Goal: Task Accomplishment & Management: Use online tool/utility

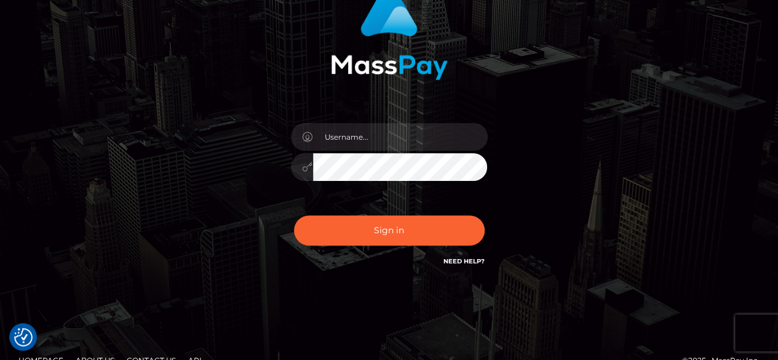
scroll to position [137, 0]
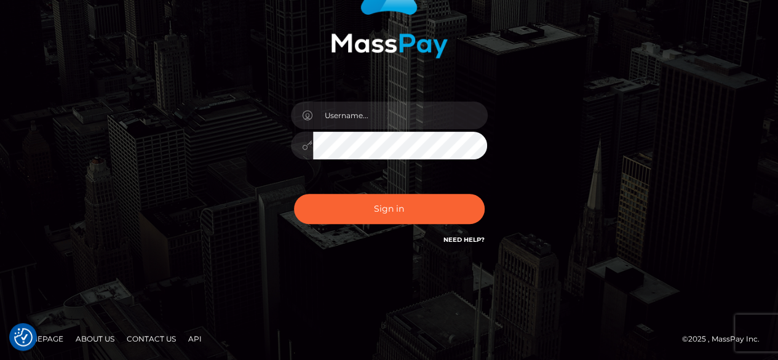
click at [205, 133] on div "Sign in" at bounding box center [389, 111] width 701 height 313
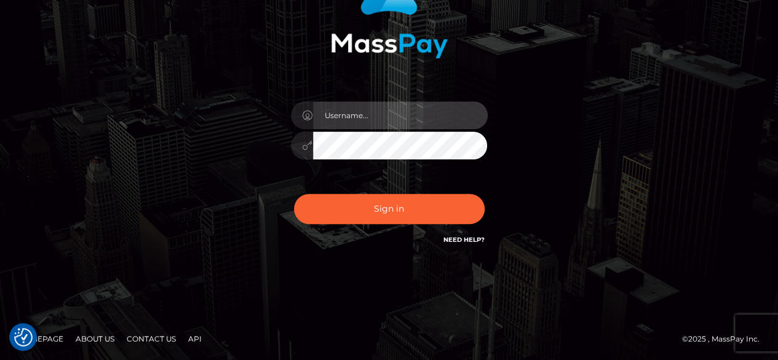
click at [347, 109] on input "text" at bounding box center [400, 115] width 175 height 28
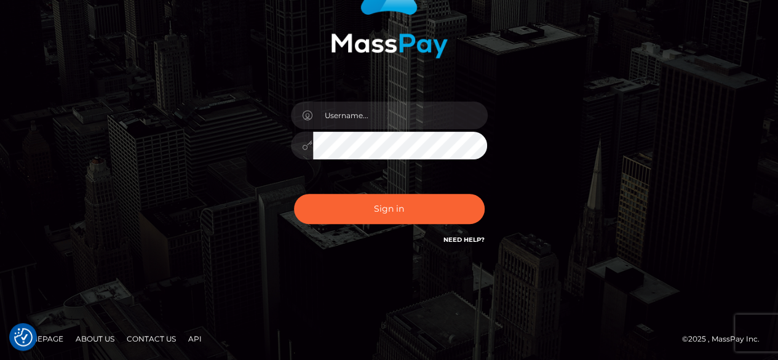
click at [461, 237] on link "Need Help?" at bounding box center [463, 240] width 41 height 8
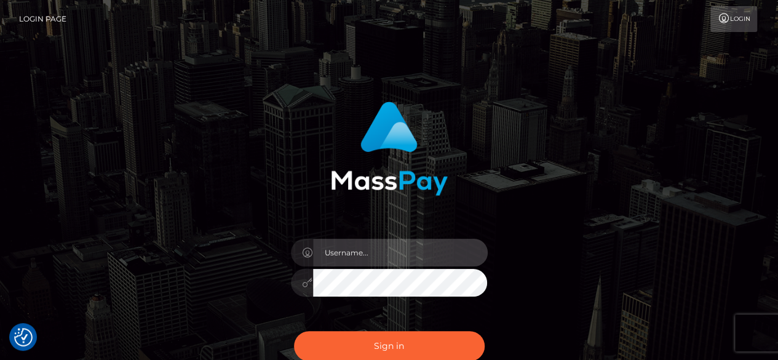
click at [379, 254] on input "text" at bounding box center [400, 253] width 175 height 28
type input "v.hernandez"
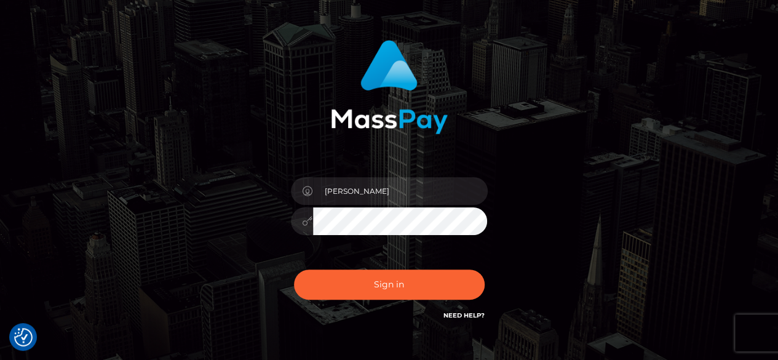
scroll to position [123, 0]
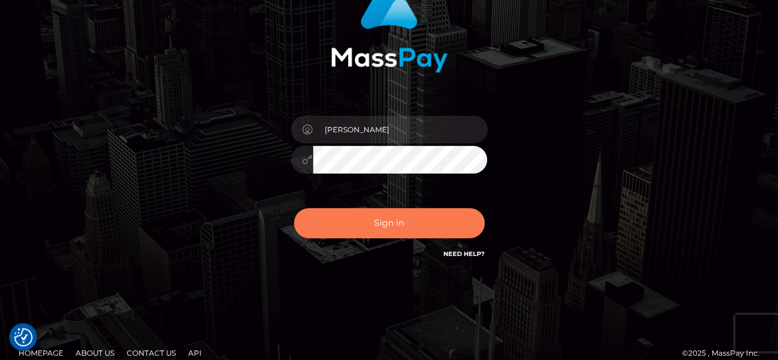
click at [412, 227] on button "Sign in" at bounding box center [389, 223] width 191 height 30
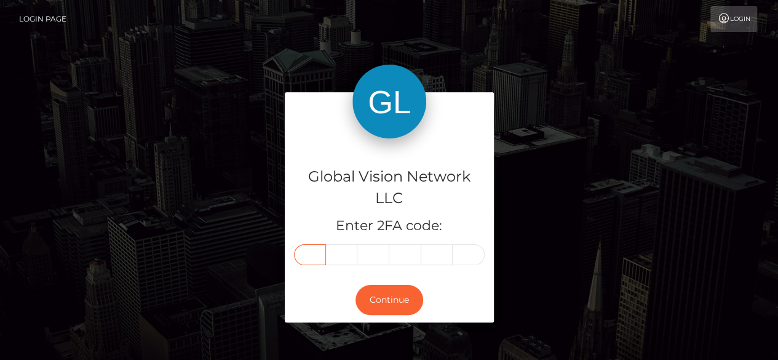
click at [299, 256] on input "text" at bounding box center [310, 254] width 32 height 21
type input "4"
type input "9"
type input "4"
type input "9"
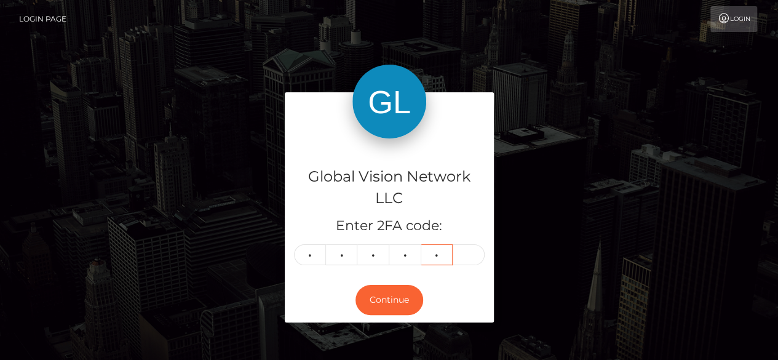
type input "6"
type input "4"
type input "7"
type input "9"
type input "4"
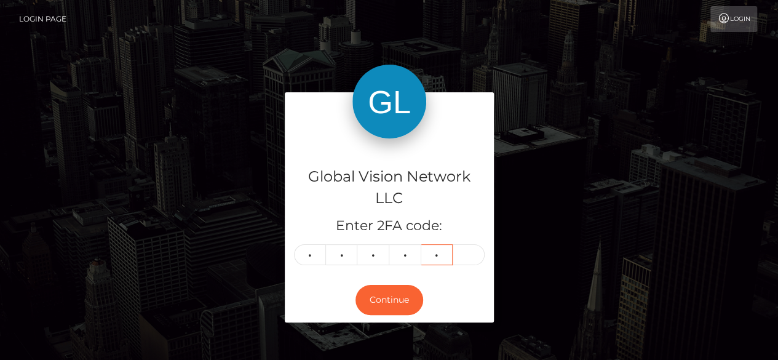
type input "9"
type input "6"
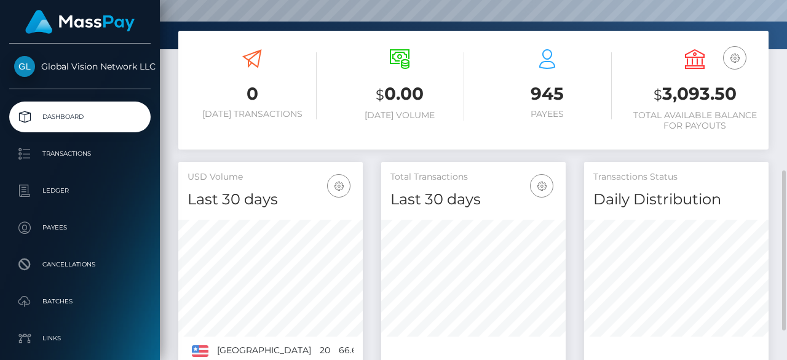
scroll to position [307, 0]
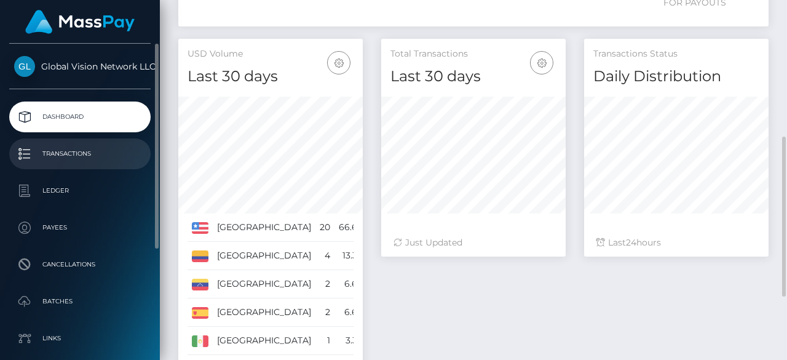
click at [71, 154] on p "Transactions" at bounding box center [80, 154] width 132 height 18
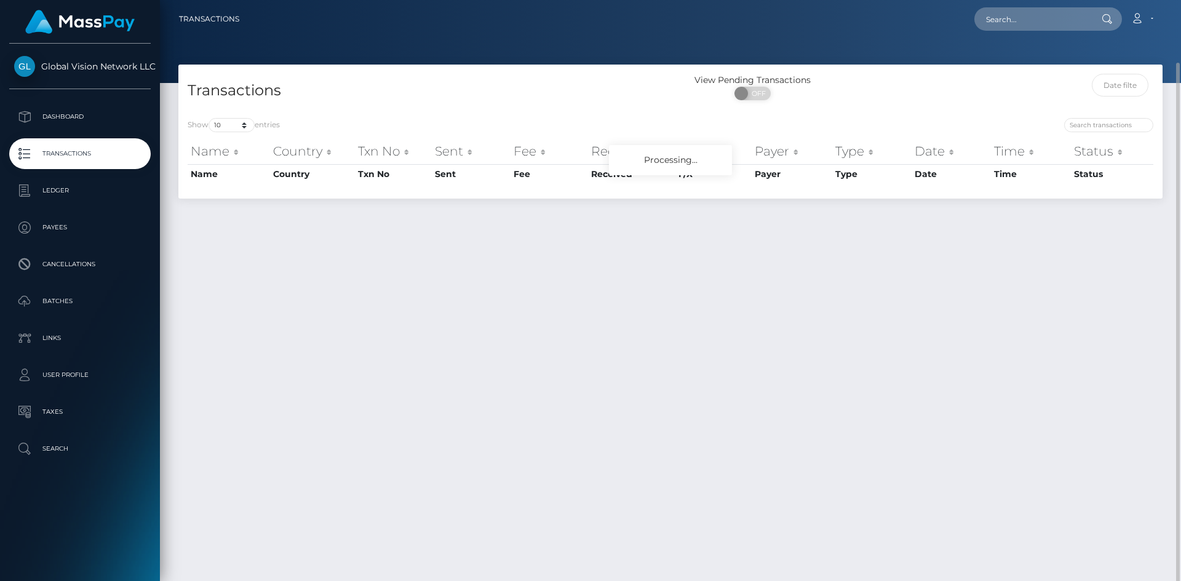
scroll to position [32, 0]
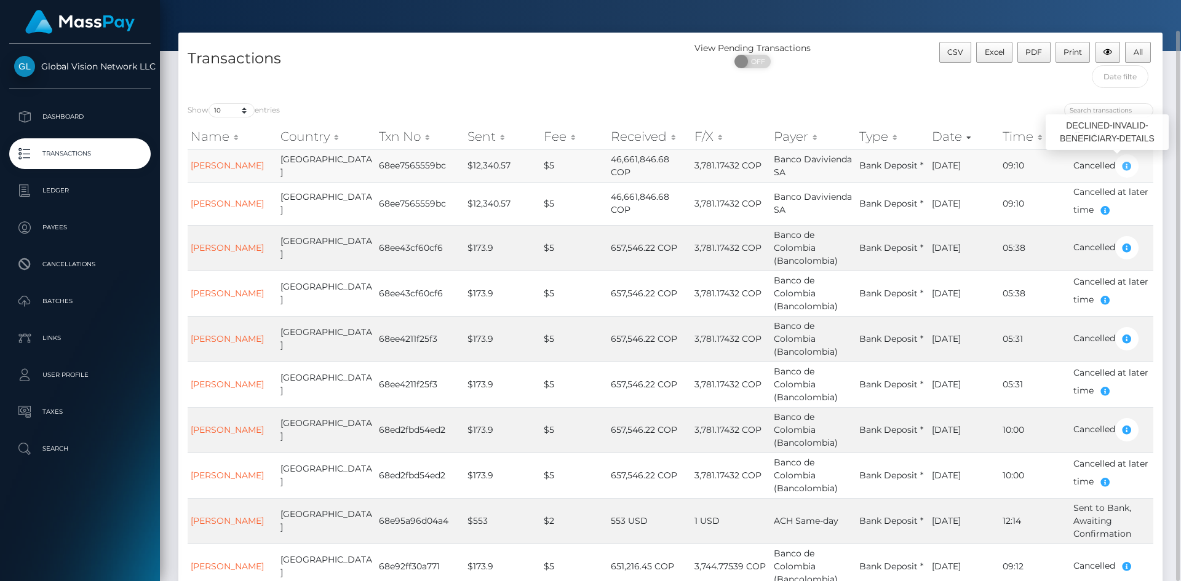
click at [1127, 167] on icon "button" at bounding box center [1126, 166] width 15 height 15
click at [1124, 165] on icon "button" at bounding box center [1126, 166] width 15 height 15
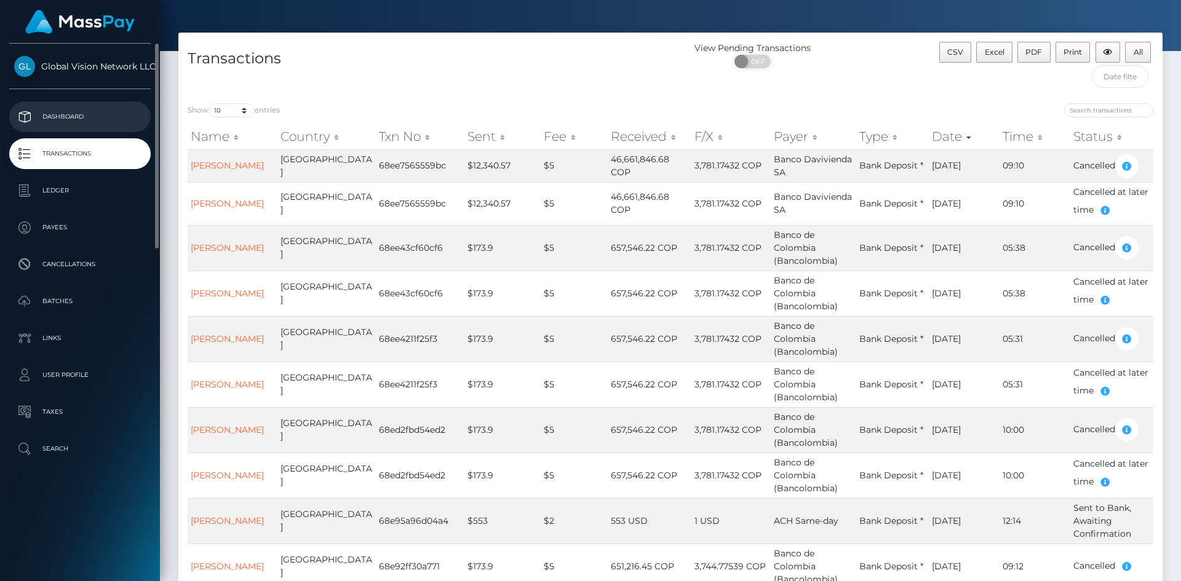
click at [57, 107] on link "Dashboard" at bounding box center [79, 116] width 141 height 31
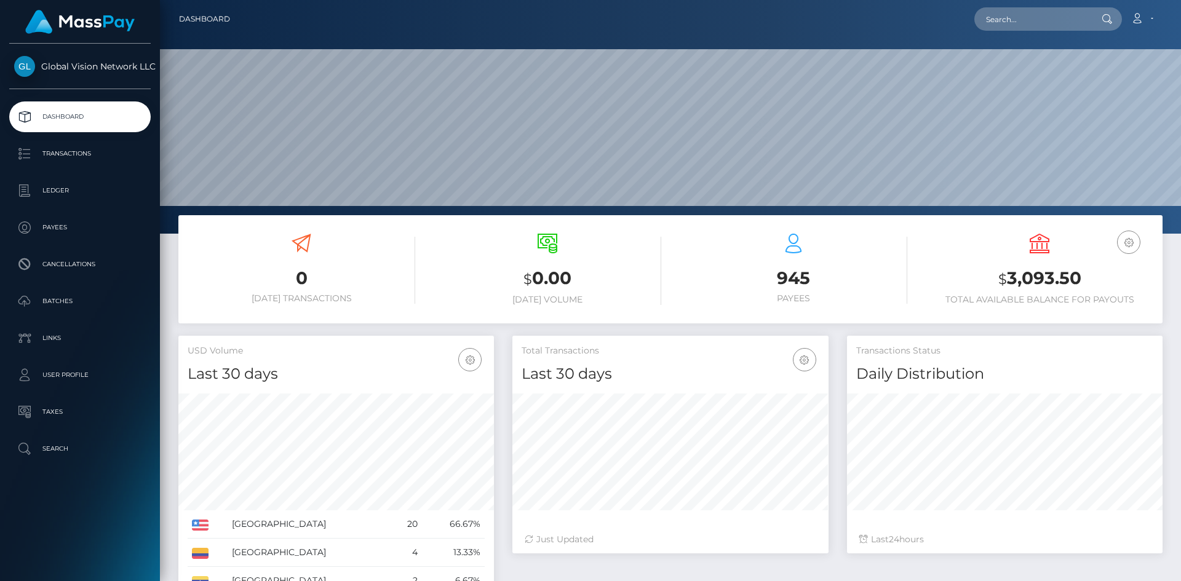
scroll to position [218, 316]
click at [76, 151] on p "Transactions" at bounding box center [80, 154] width 132 height 18
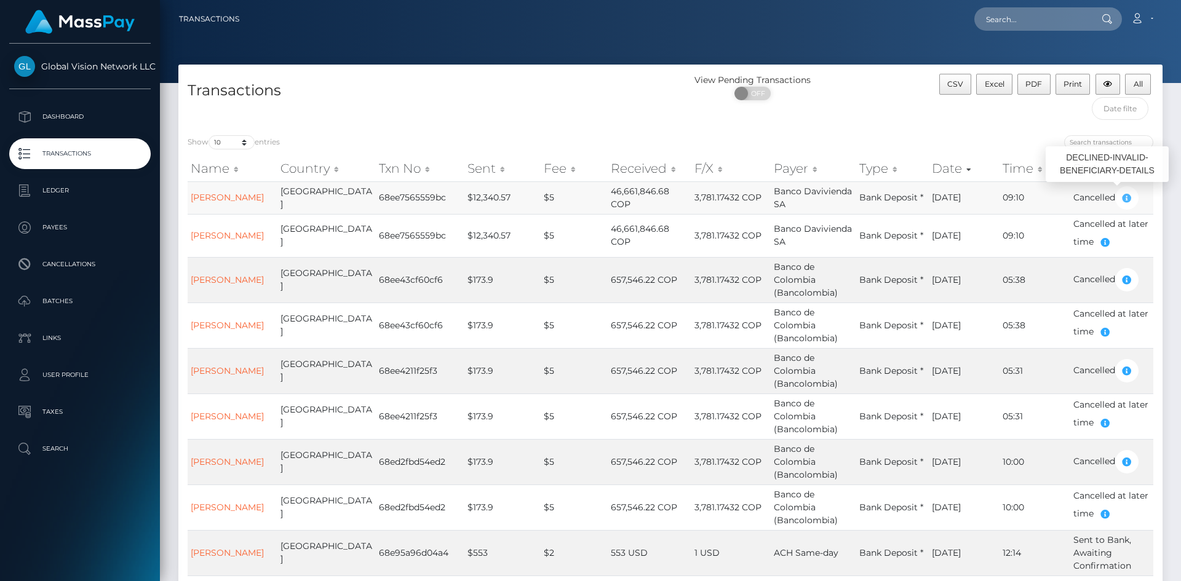
click at [1125, 200] on icon "button" at bounding box center [1126, 198] width 15 height 15
click at [212, 196] on link "[PERSON_NAME]" at bounding box center [227, 197] width 73 height 11
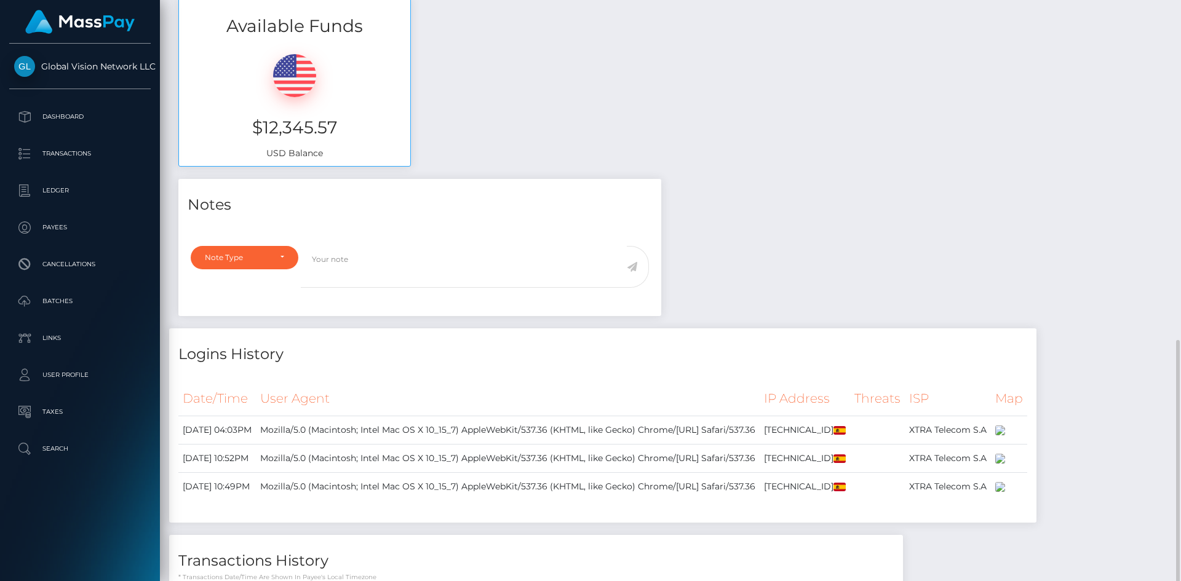
scroll to position [736, 0]
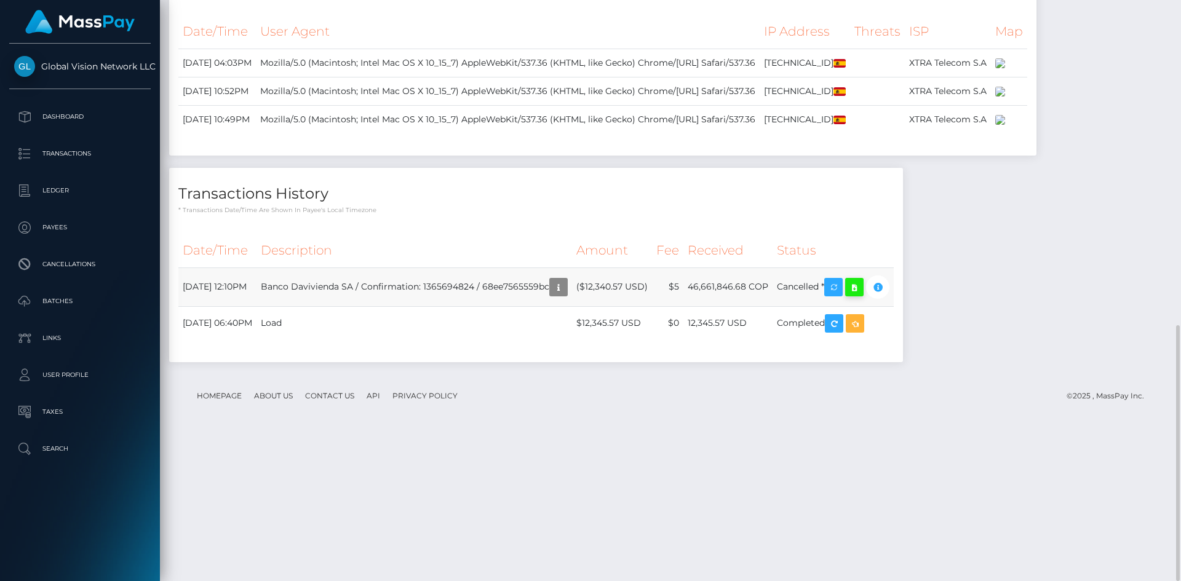
click at [862, 295] on icon at bounding box center [854, 287] width 15 height 15
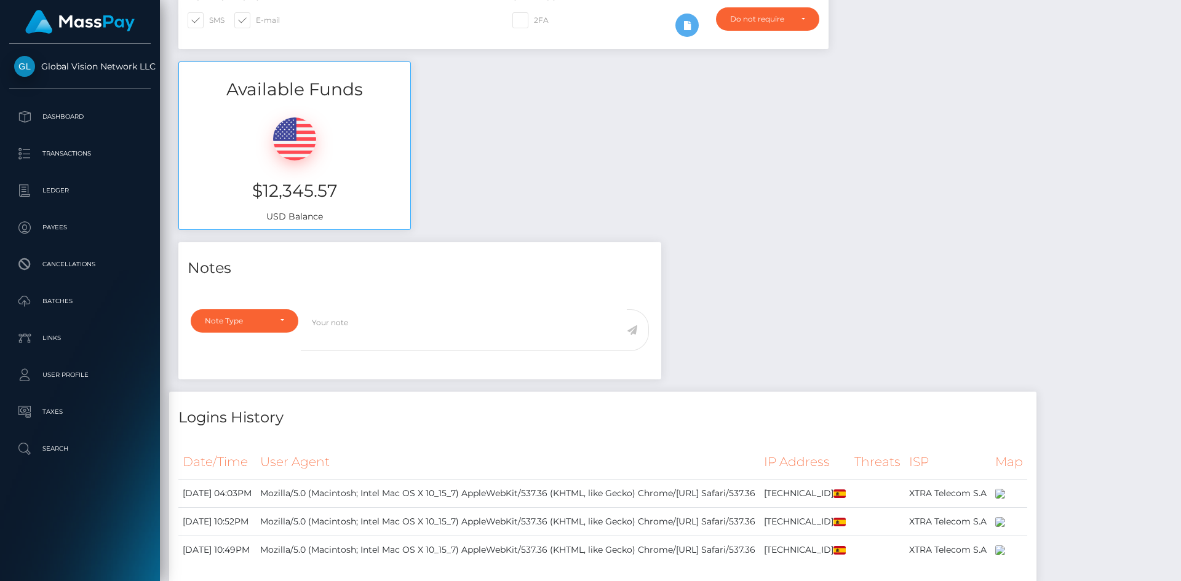
scroll to position [0, 0]
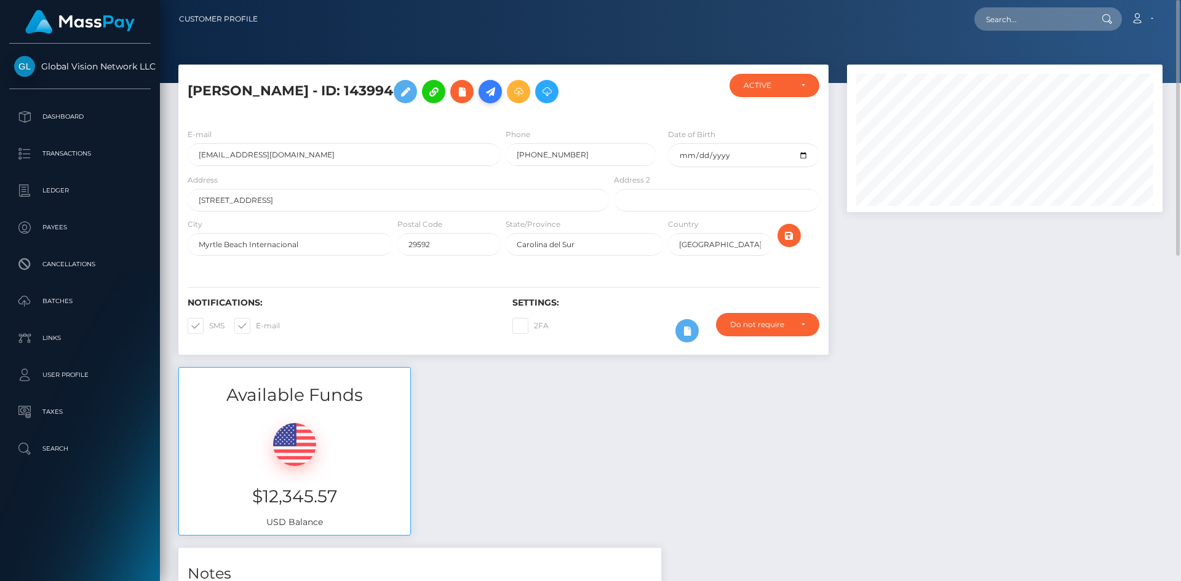
click at [499, 92] on link at bounding box center [489, 91] width 23 height 23
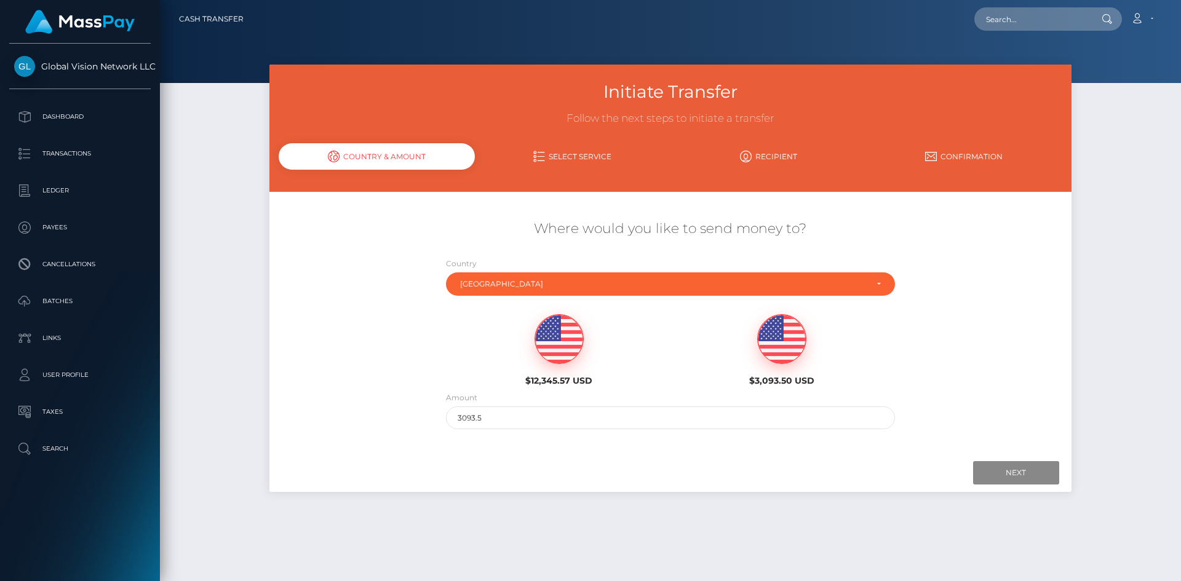
click at [550, 344] on img at bounding box center [559, 339] width 48 height 49
type input "12345.57"
click at [1009, 475] on input "Next" at bounding box center [1016, 472] width 86 height 23
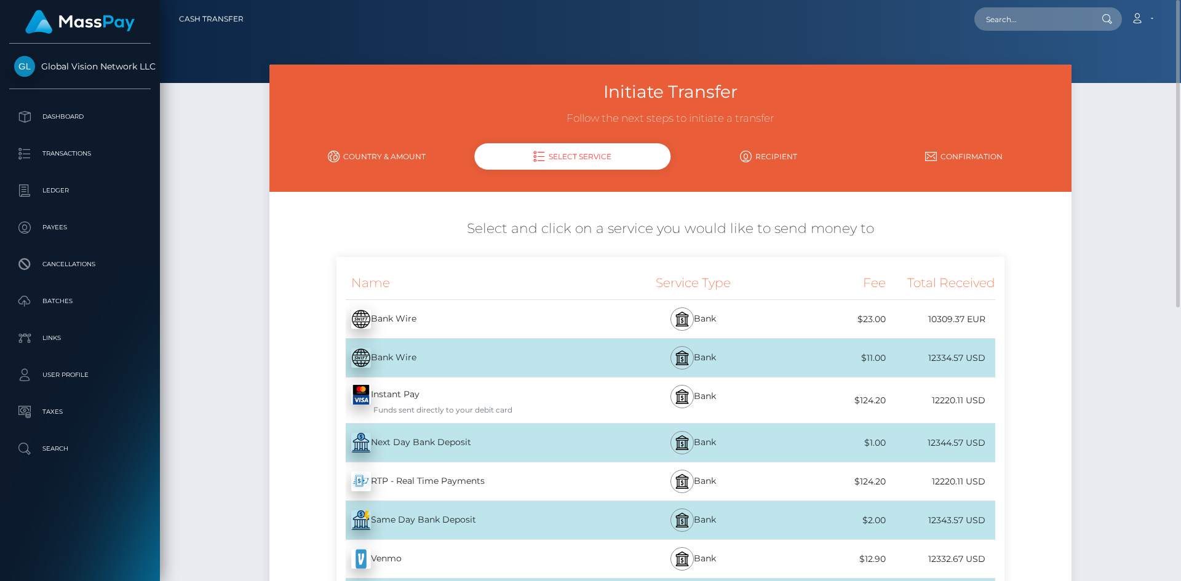
click at [378, 153] on link "Country & Amount" at bounding box center [377, 157] width 196 height 22
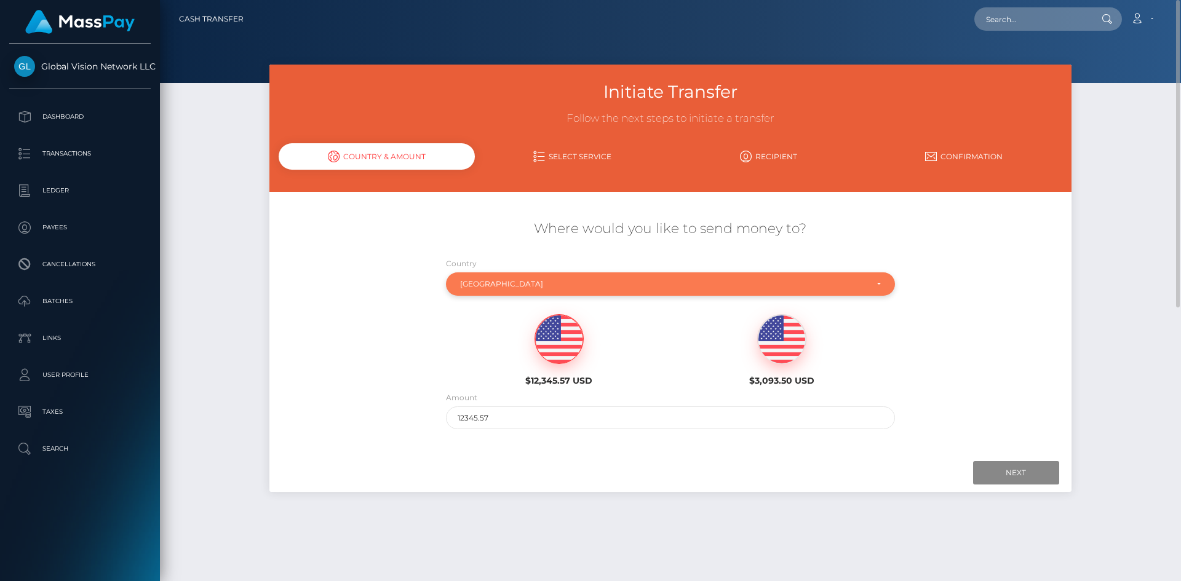
click at [536, 280] on div "[GEOGRAPHIC_DATA]" at bounding box center [663, 284] width 406 height 10
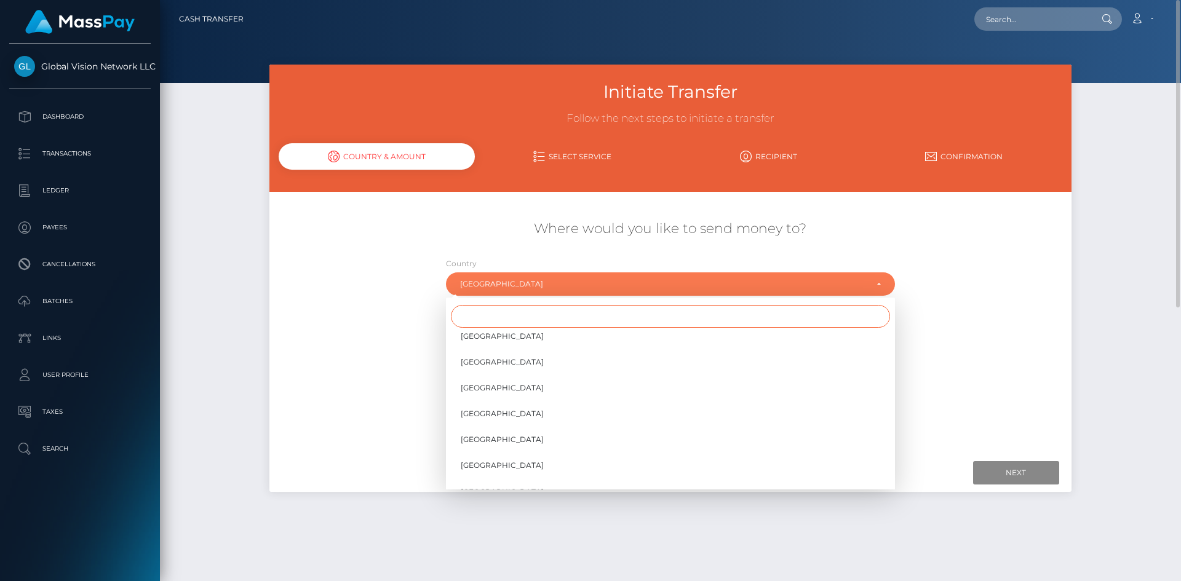
click at [539, 314] on input "Search" at bounding box center [670, 316] width 439 height 23
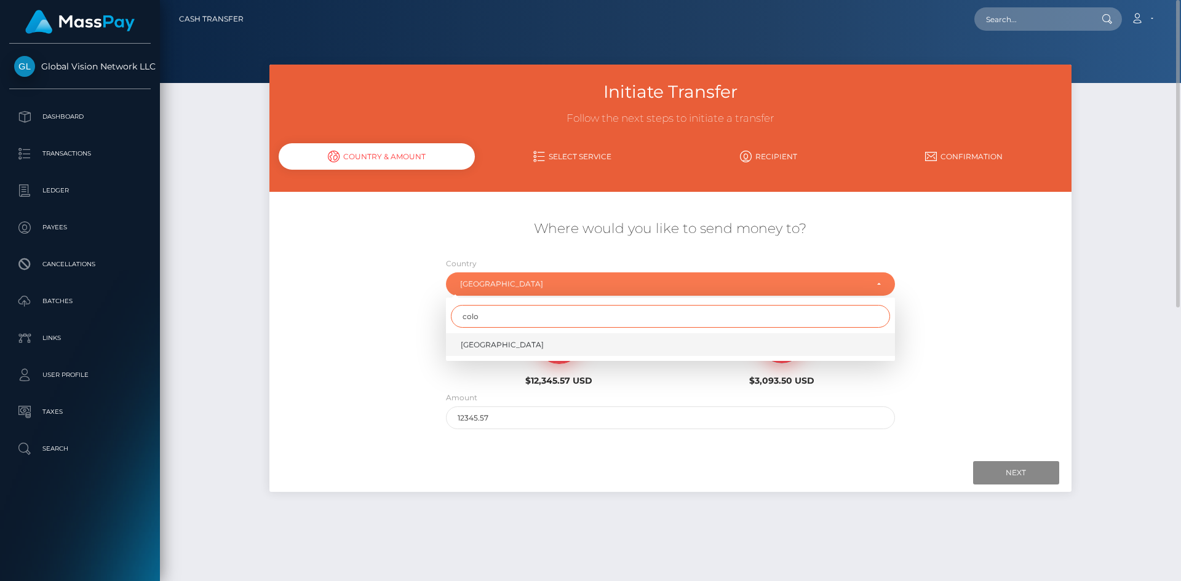
type input "colo"
click at [490, 347] on span "[GEOGRAPHIC_DATA]" at bounding box center [502, 344] width 83 height 11
select select "COL"
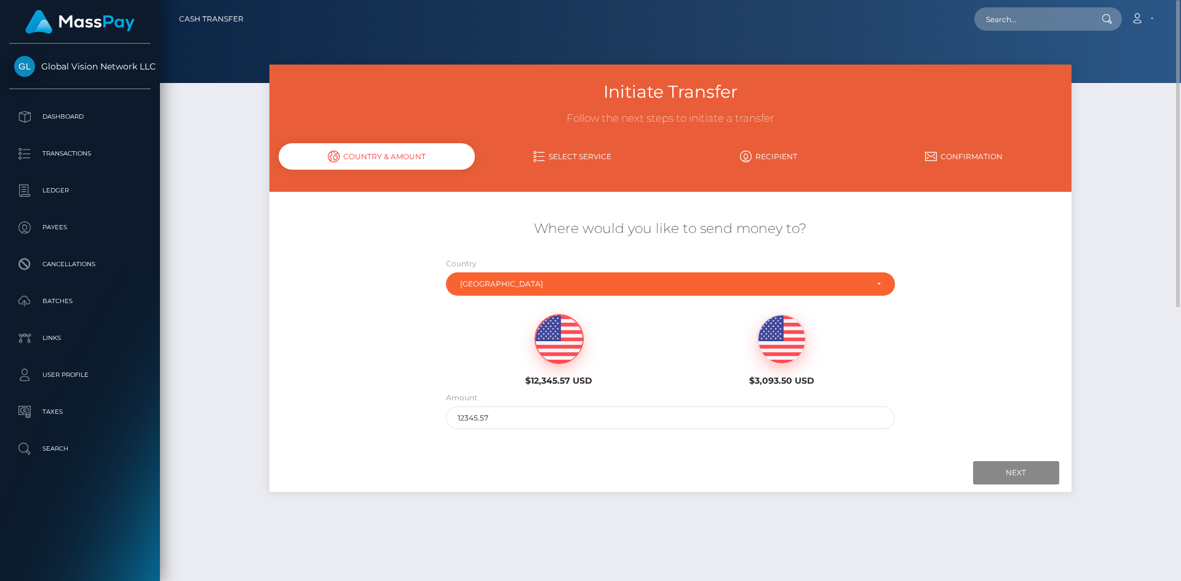
click at [560, 338] on img at bounding box center [559, 339] width 48 height 49
click at [1042, 466] on input "Next" at bounding box center [1016, 472] width 86 height 23
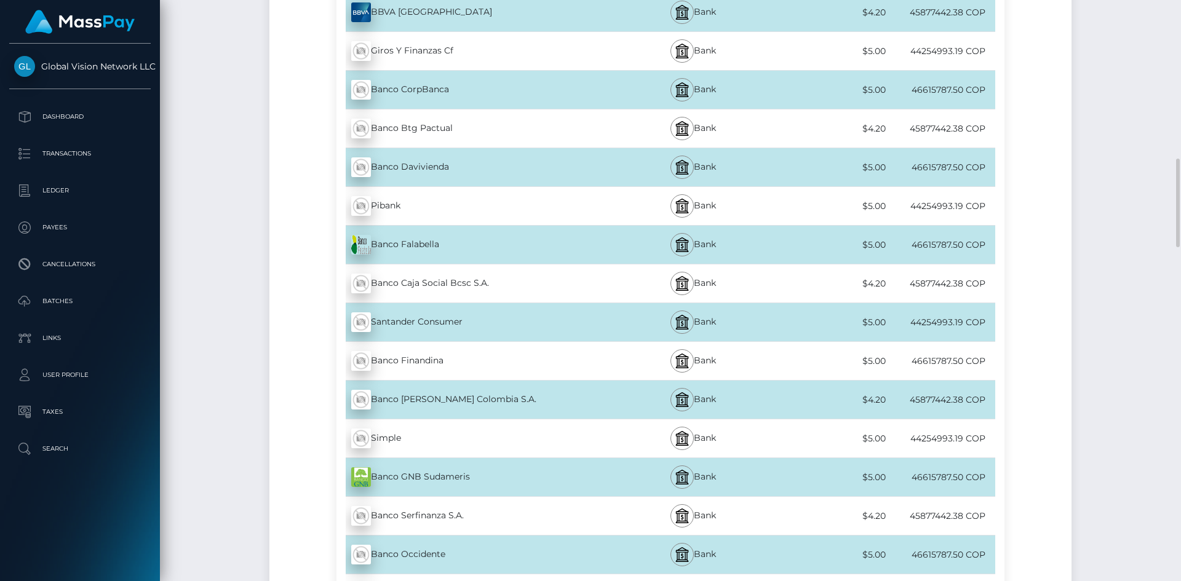
scroll to position [1446, 0]
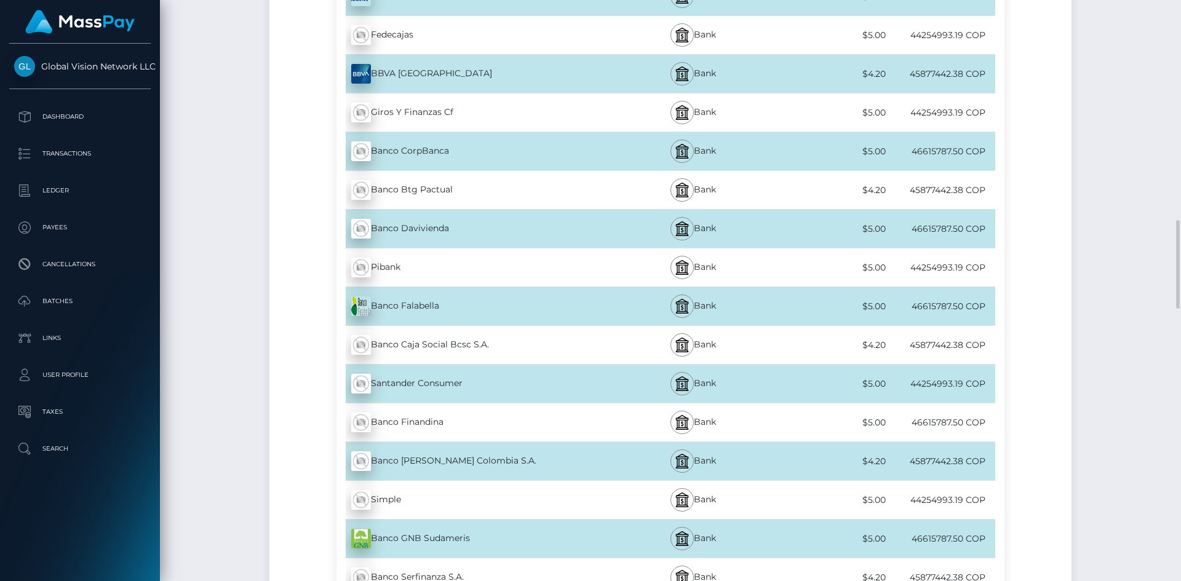
click at [422, 223] on div "Banco Davivienda - COP" at bounding box center [473, 229] width 274 height 34
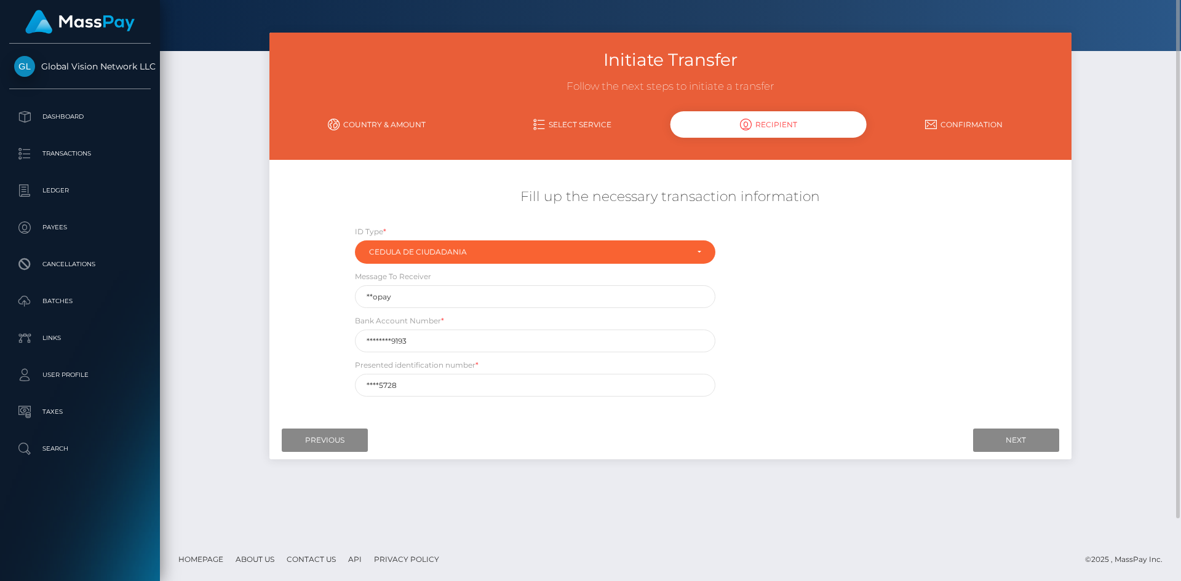
scroll to position [0, 0]
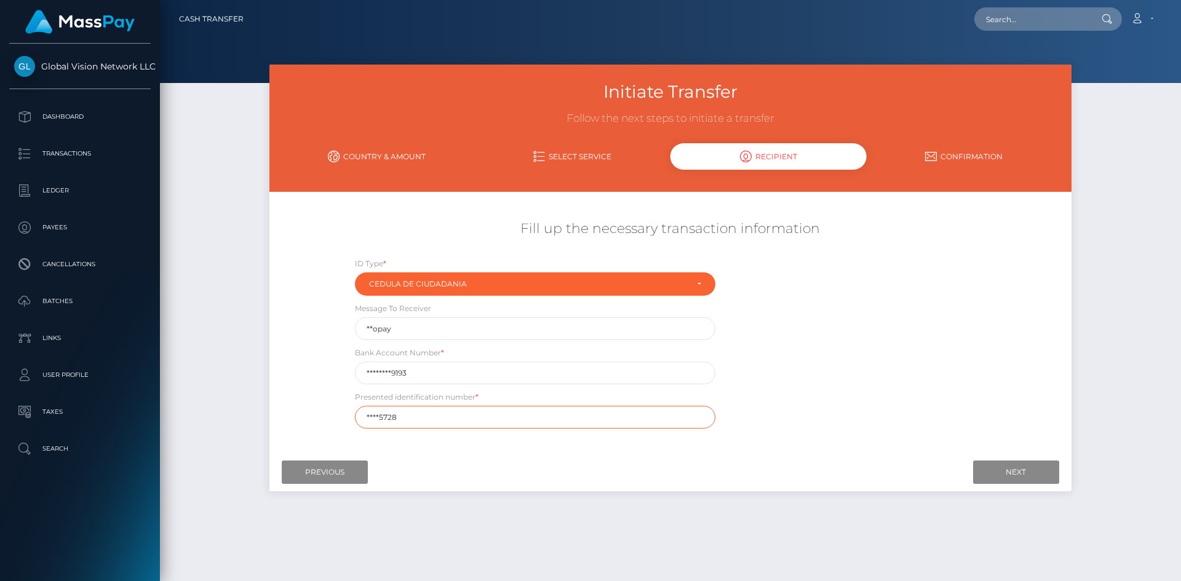
drag, startPoint x: 414, startPoint y: 416, endPoint x: -164, endPoint y: 458, distance: 580.2
click at [0, 458] on html "Global Vision Network LLC Dashboard Transactions Ledger Payees" at bounding box center [590, 290] width 1181 height 581
paste input "5170"
type input "51705728"
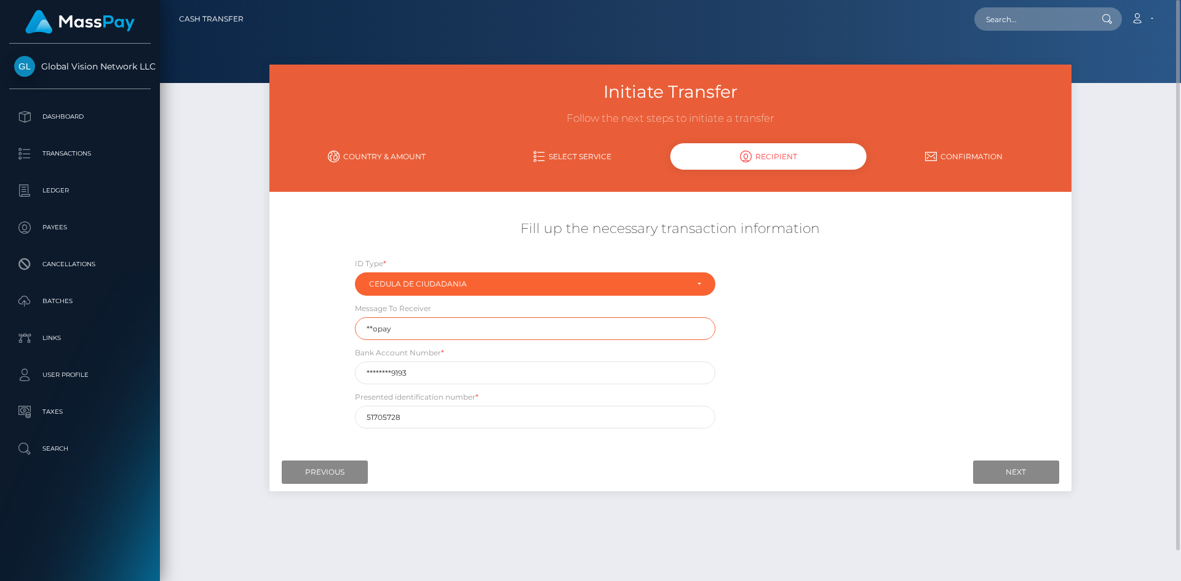
click at [411, 327] on input "**opay" at bounding box center [535, 328] width 360 height 23
drag, startPoint x: 429, startPoint y: 368, endPoint x: -141, endPoint y: 402, distance: 571.1
click at [0, 402] on html "Global Vision Network LLC Dashboard Transactions Ledger Payees" at bounding box center [590, 290] width 1181 height 581
paste input "01660024"
type input "016600249193"
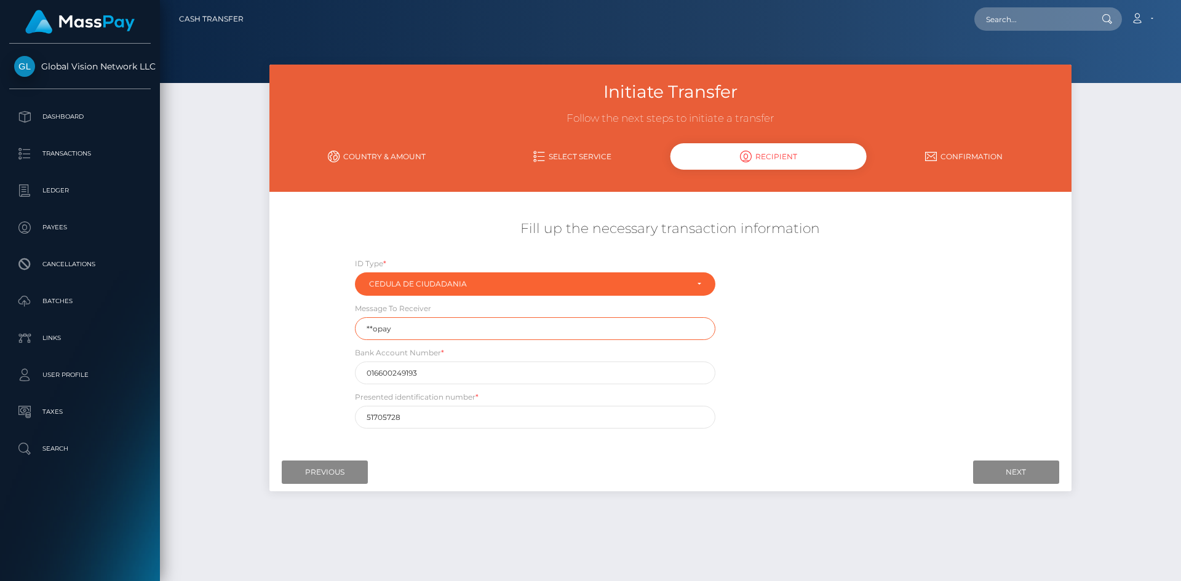
drag, startPoint x: 411, startPoint y: 325, endPoint x: -206, endPoint y: 342, distance: 617.0
click at [0, 342] on html "Global Vision Network LLC Dashboard Transactions Ledger Payees" at bounding box center [590, 290] width 1181 height 581
type input "Blockpay"
click at [1005, 471] on input "Next" at bounding box center [1016, 472] width 86 height 23
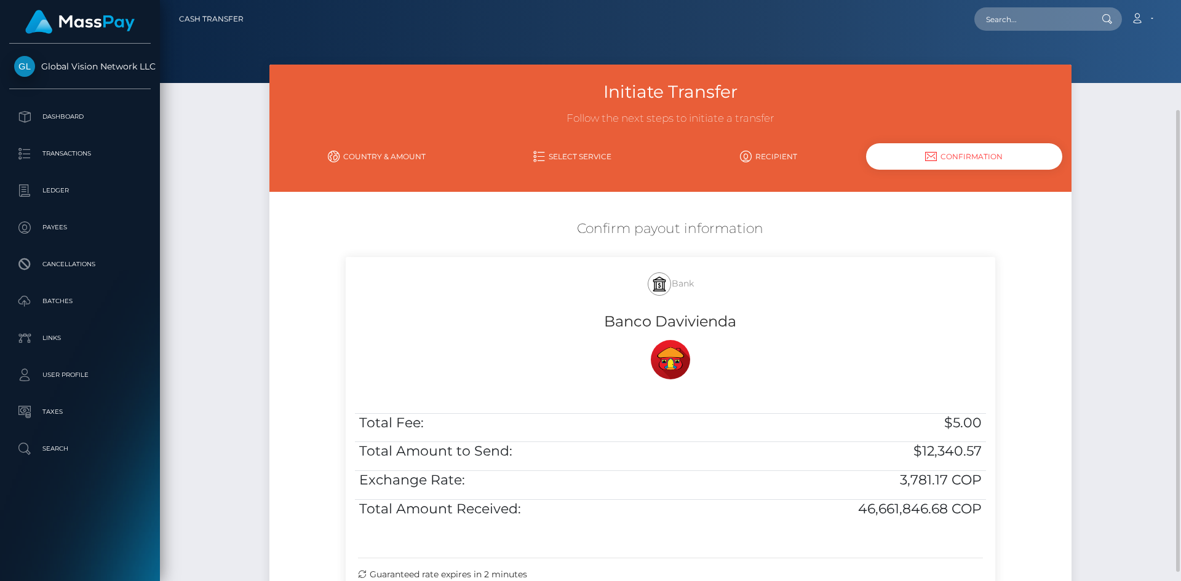
scroll to position [149, 0]
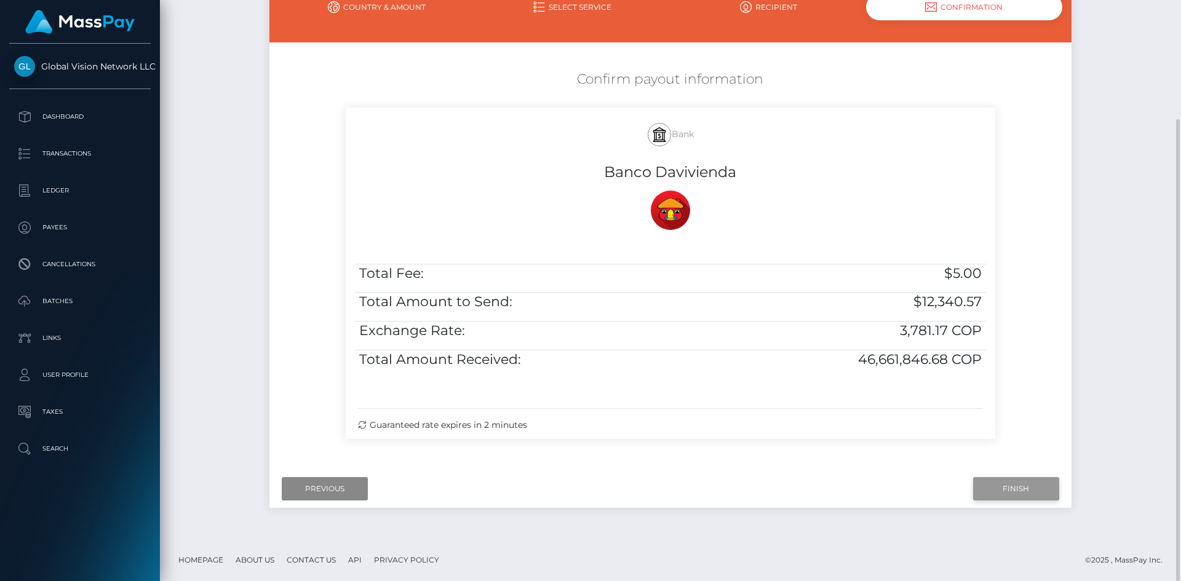
click at [1011, 488] on input "Finish" at bounding box center [1016, 488] width 86 height 23
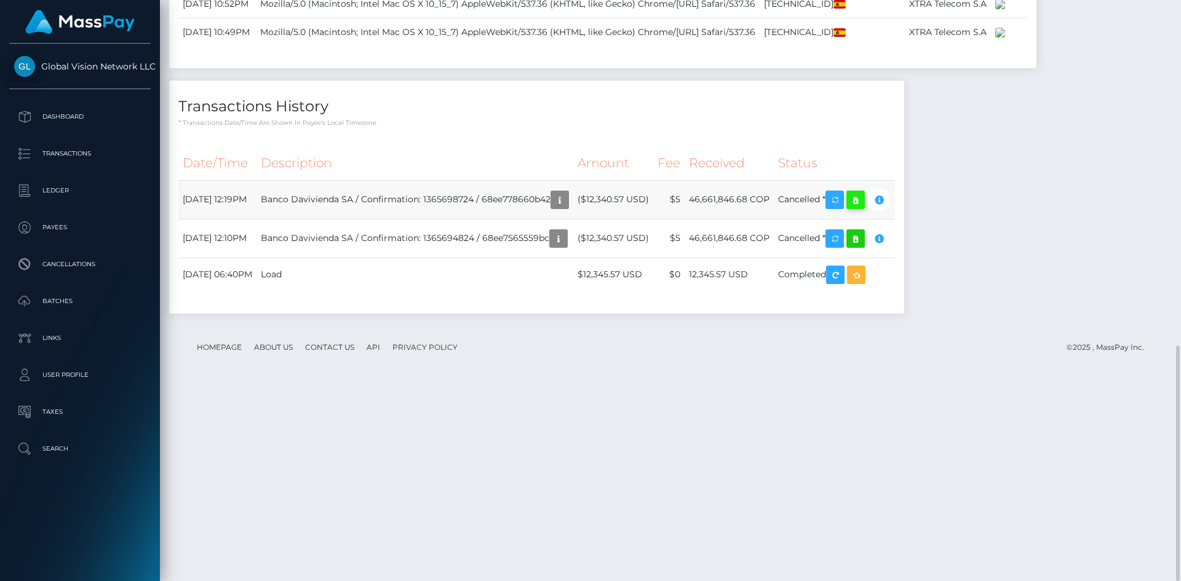
scroll to position [148, 316]
click at [863, 208] on icon at bounding box center [855, 199] width 15 height 15
click at [886, 208] on icon "button" at bounding box center [878, 199] width 15 height 15
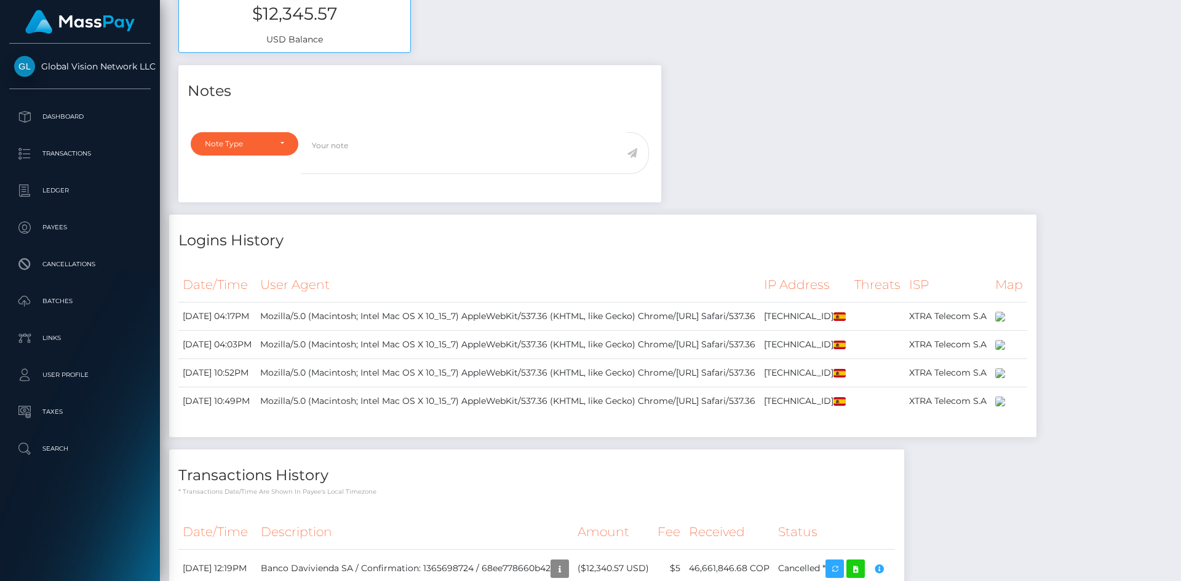
scroll to position [0, 0]
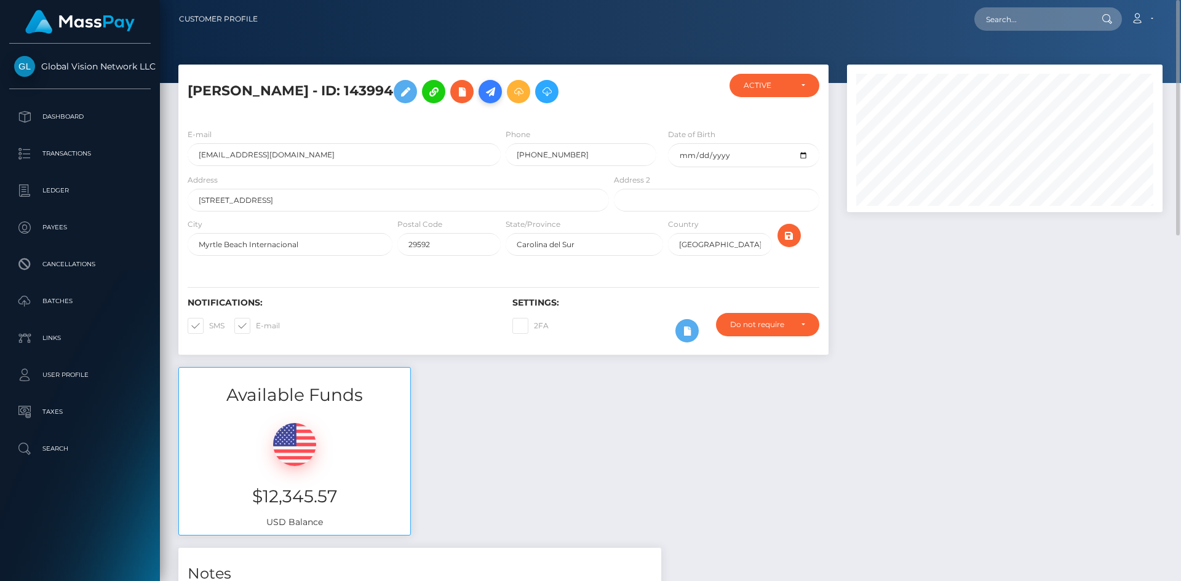
click at [502, 100] on link at bounding box center [489, 91] width 23 height 23
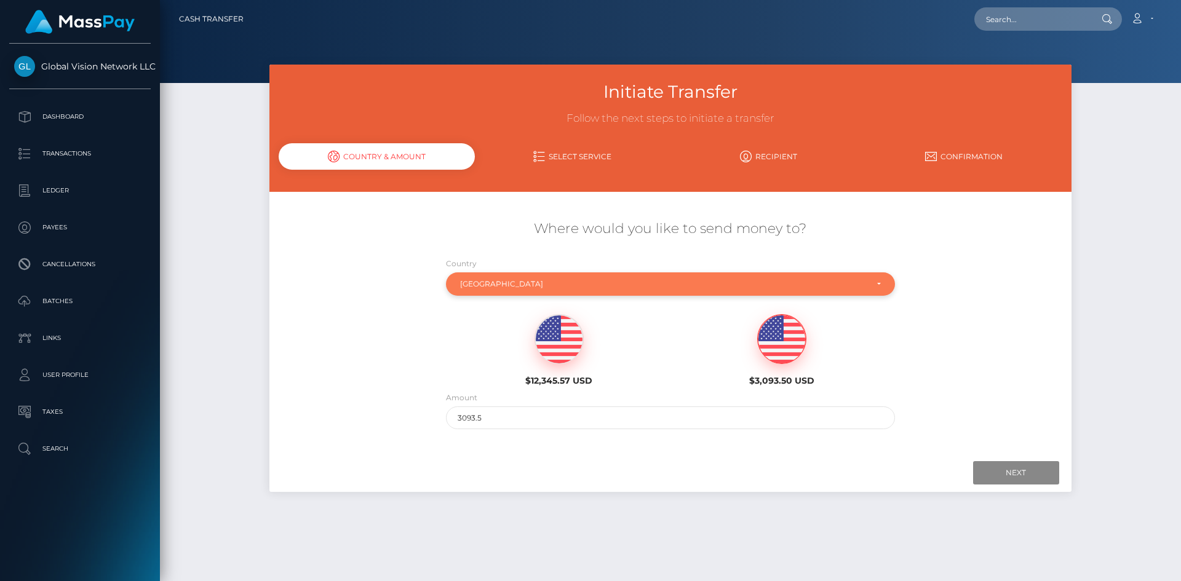
click at [475, 285] on div "[GEOGRAPHIC_DATA]" at bounding box center [663, 284] width 406 height 10
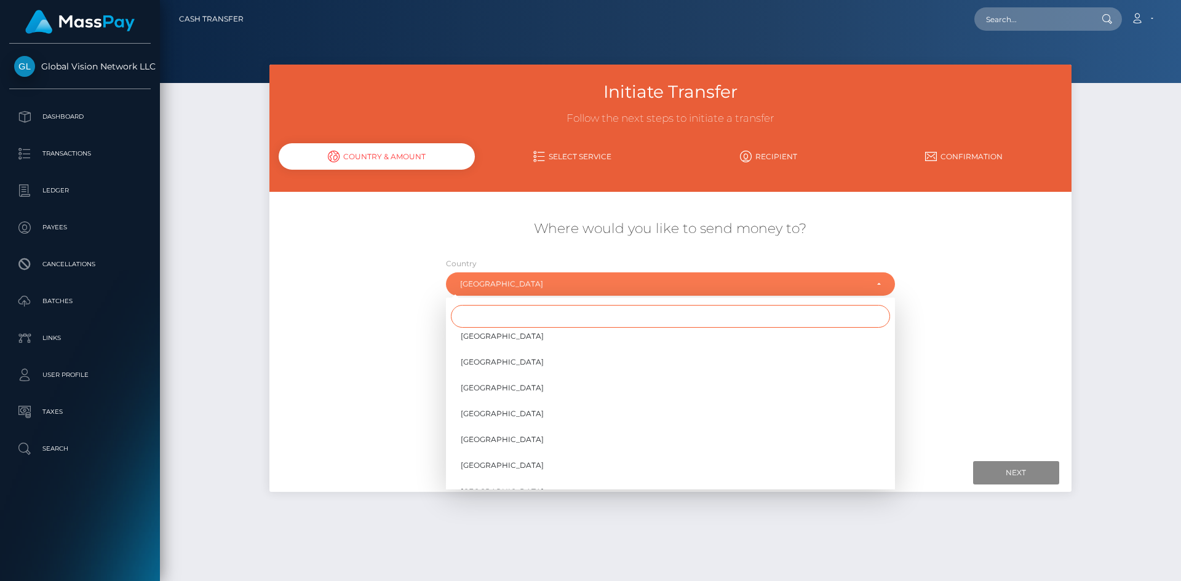
click at [497, 325] on input "Search" at bounding box center [670, 316] width 439 height 23
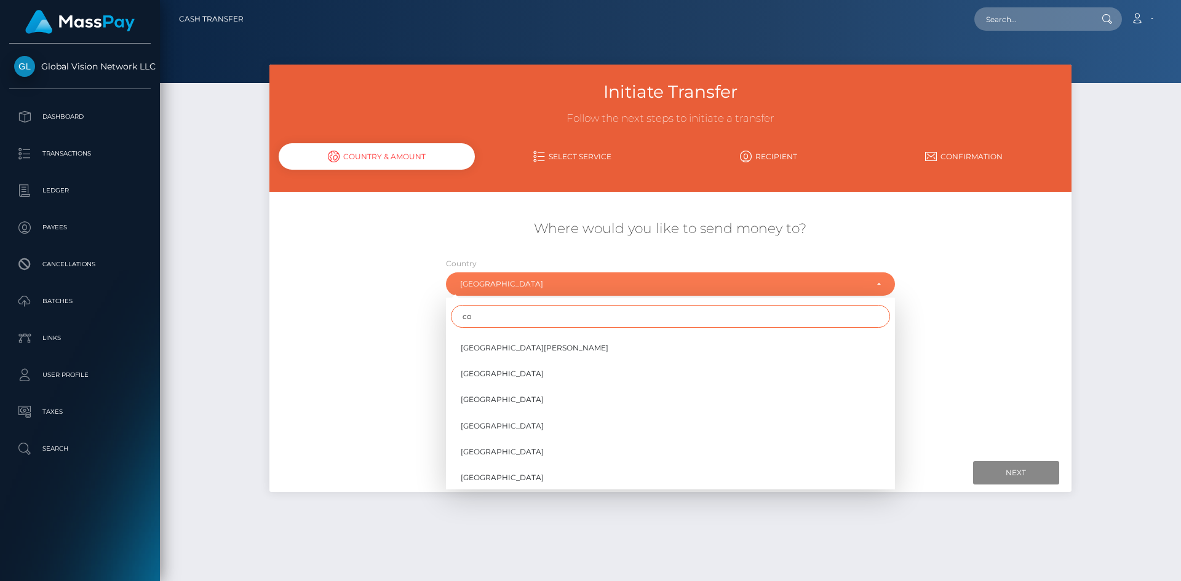
scroll to position [0, 0]
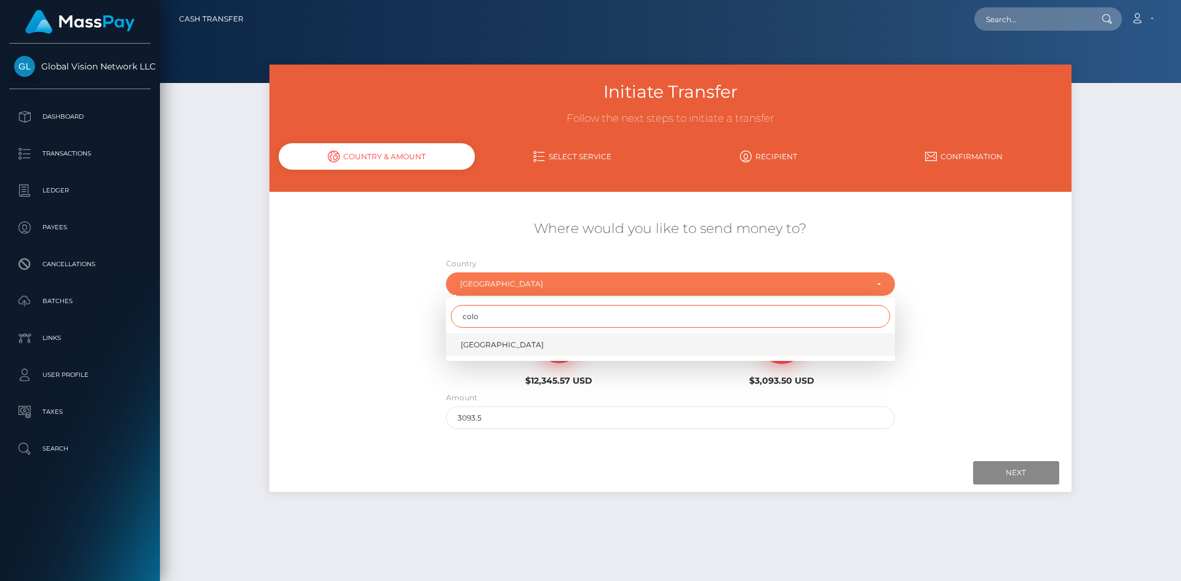
type input "colo"
click at [518, 343] on link "Colombia" at bounding box center [670, 344] width 449 height 23
select select "COL"
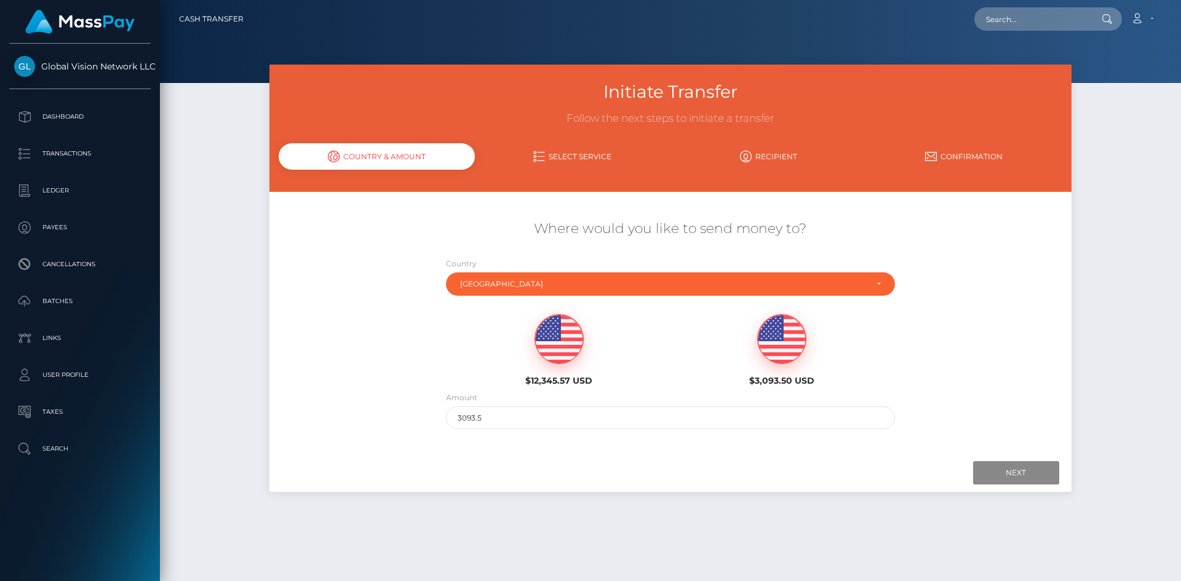
click at [560, 350] on img at bounding box center [559, 339] width 48 height 49
type input "12345.57"
click at [1030, 468] on input "Next" at bounding box center [1016, 472] width 86 height 23
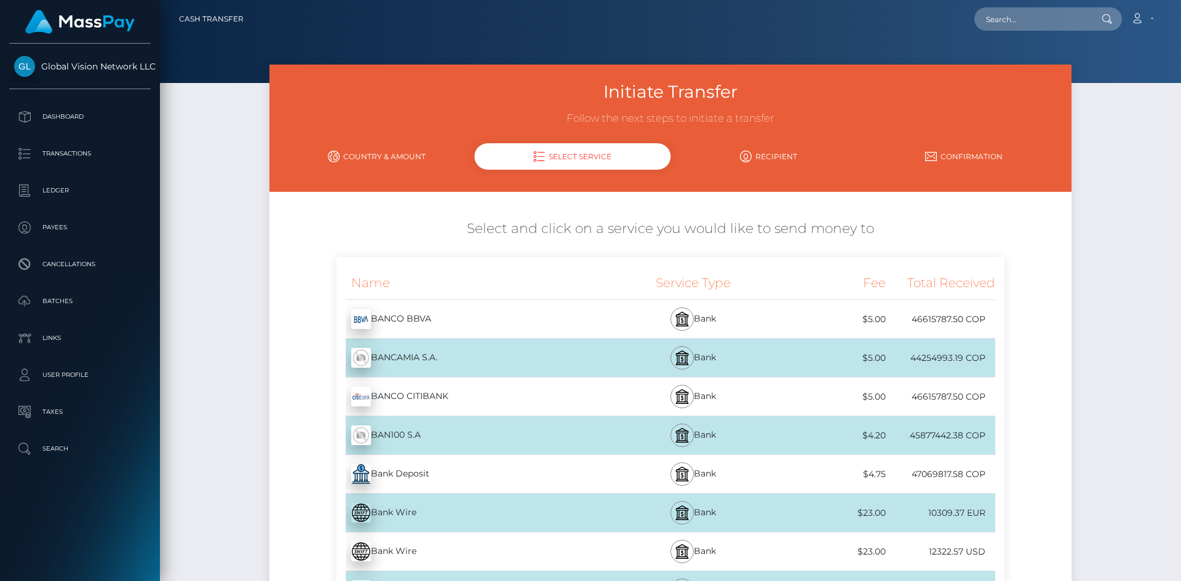
click at [798, 237] on h5 "Select and click on a service you would like to send money to" at bounding box center [670, 229] width 783 height 19
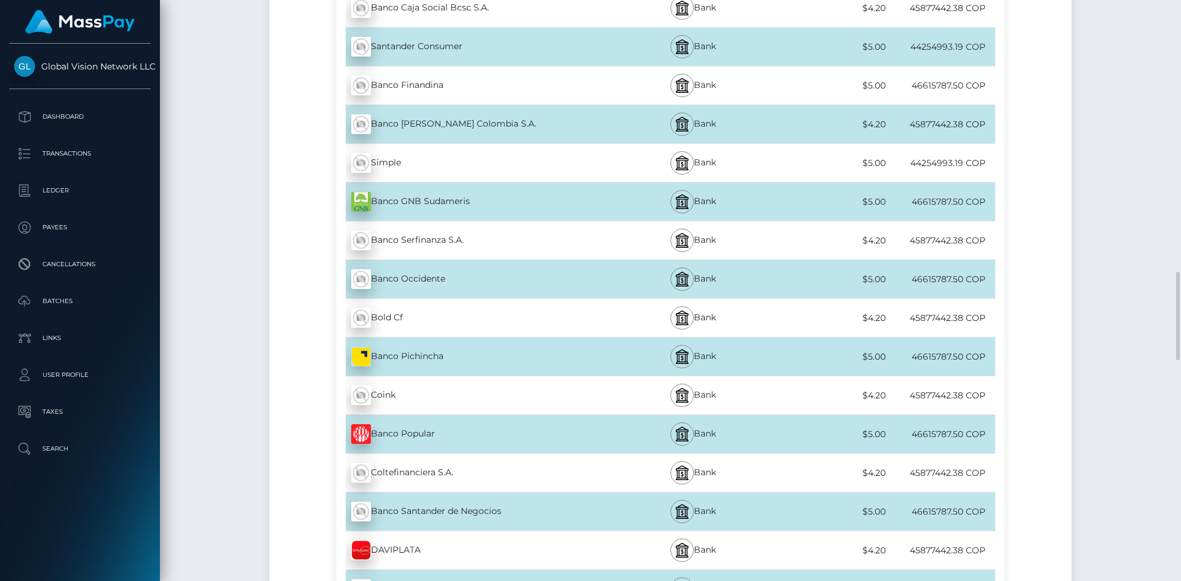
scroll to position [1845, 0]
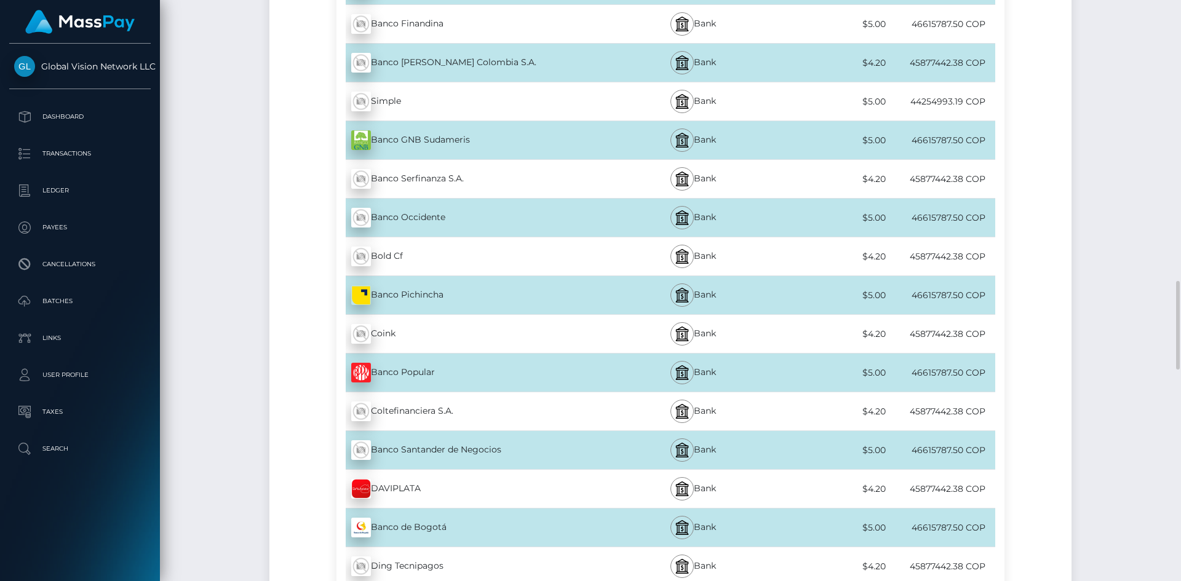
click at [376, 486] on div "DAVIPLATA - COP" at bounding box center [473, 489] width 274 height 34
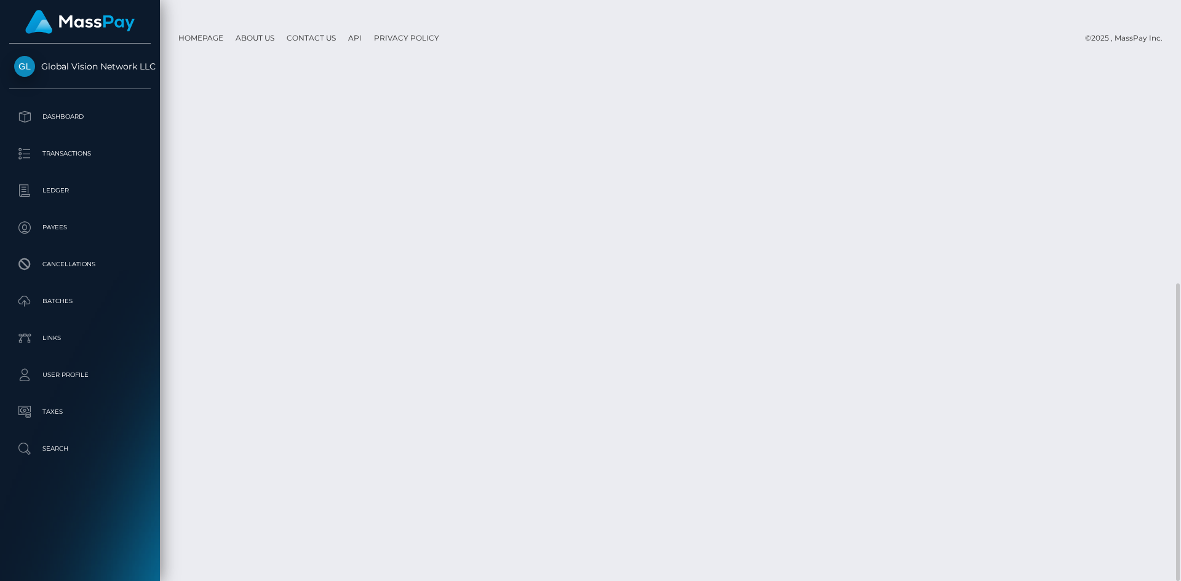
scroll to position [61, 0]
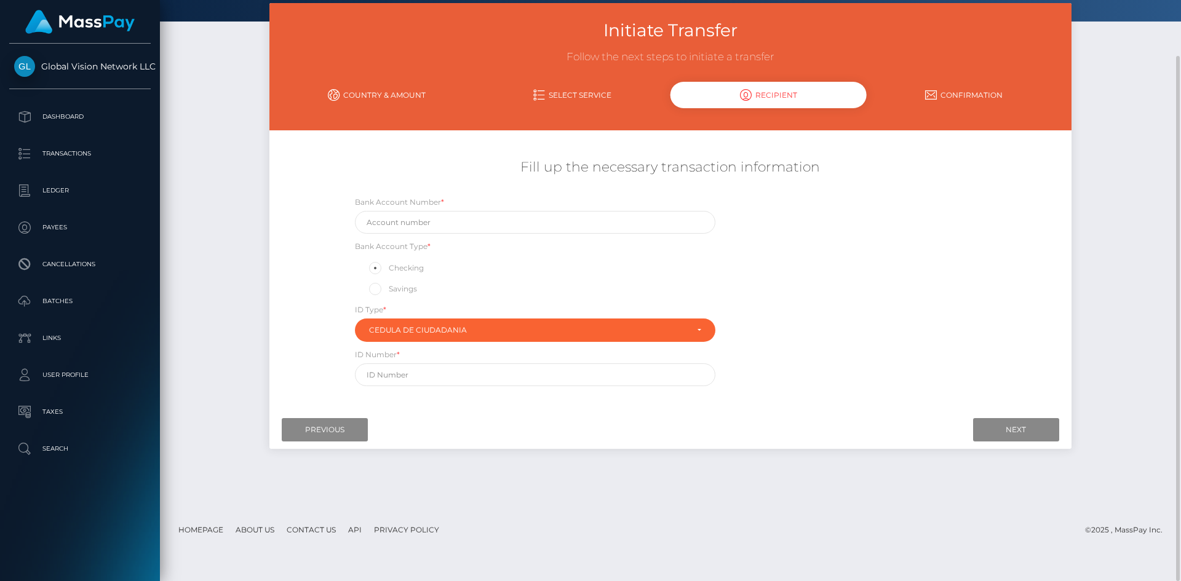
click at [389, 290] on span at bounding box center [389, 288] width 0 height 9
click at [376, 290] on input "Savings" at bounding box center [380, 288] width 8 height 8
radio input "true"
drag, startPoint x: 424, startPoint y: 223, endPoint x: 430, endPoint y: 222, distance: 6.3
click at [425, 223] on input "text" at bounding box center [535, 222] width 360 height 23
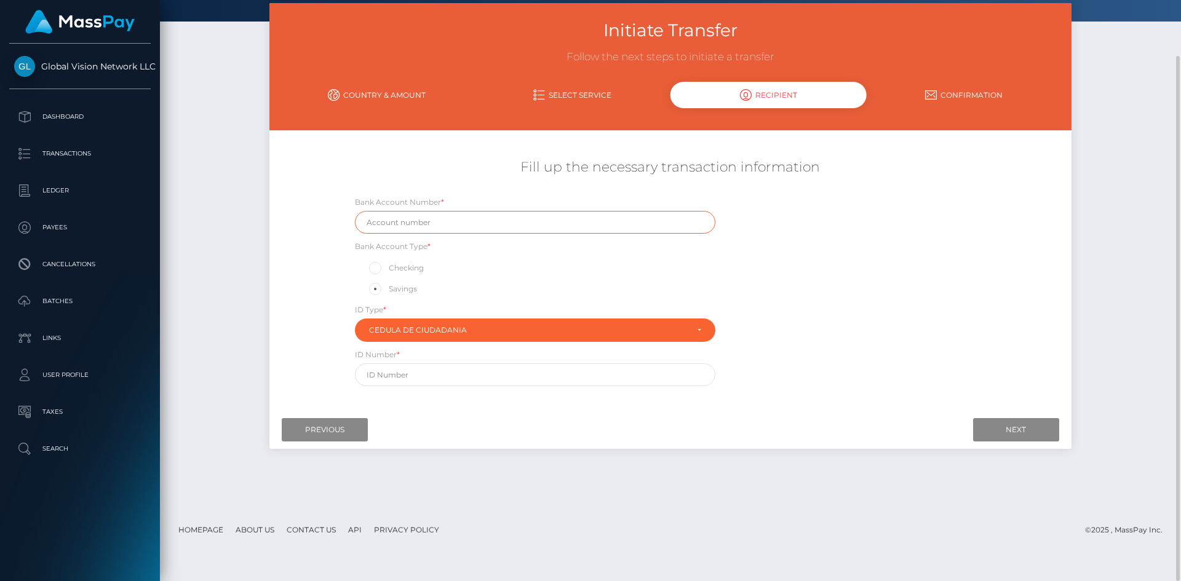
paste input "016600249193"
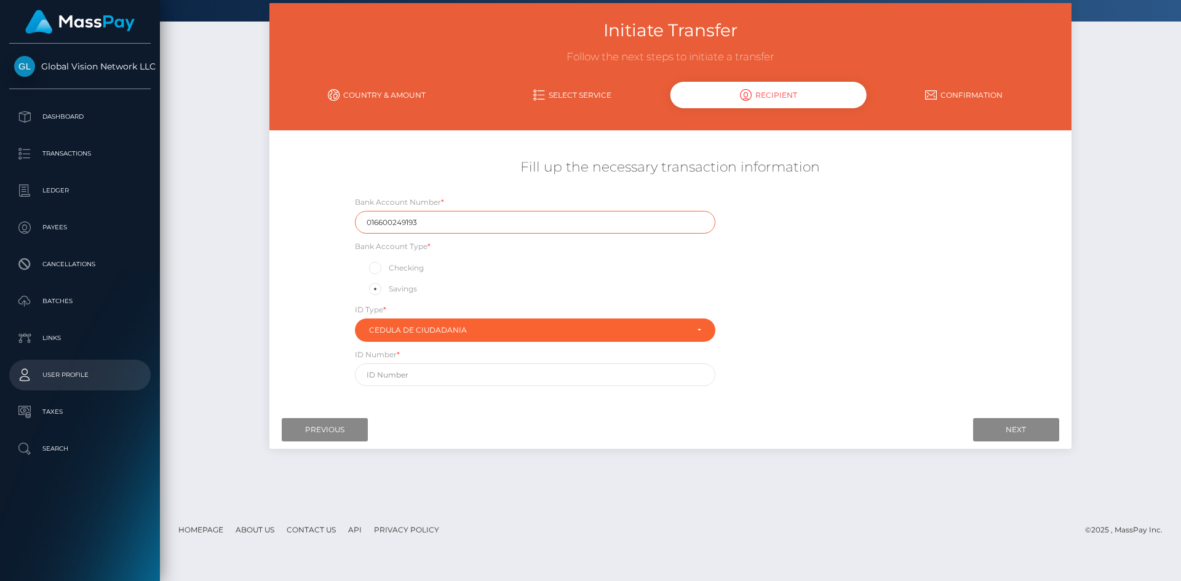
type input "016600249193"
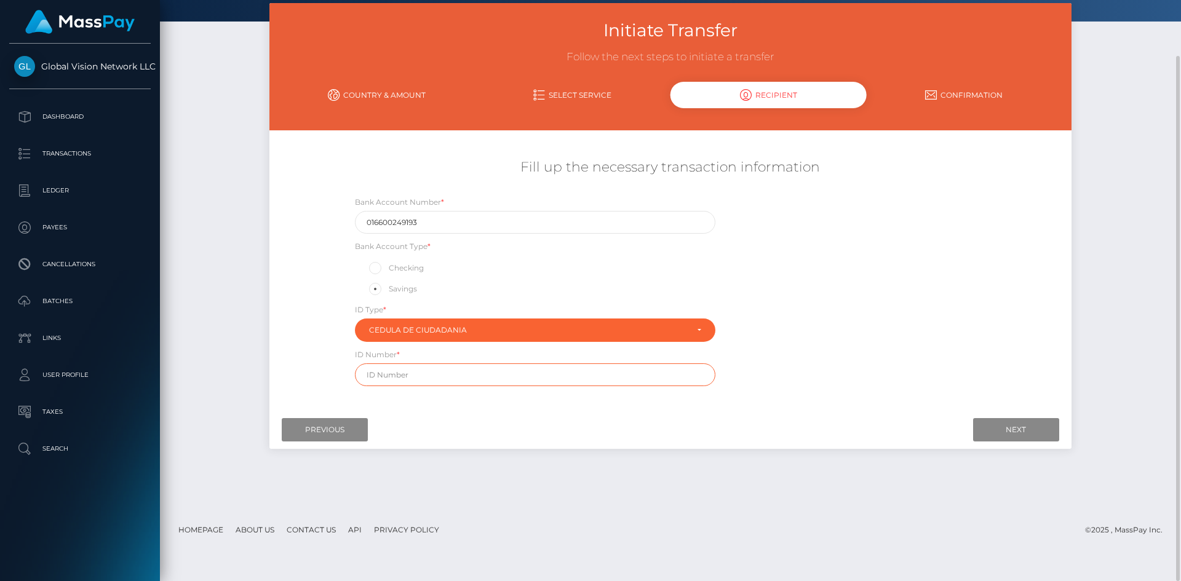
click at [435, 376] on input "text" at bounding box center [535, 374] width 360 height 23
paste input "51705728"
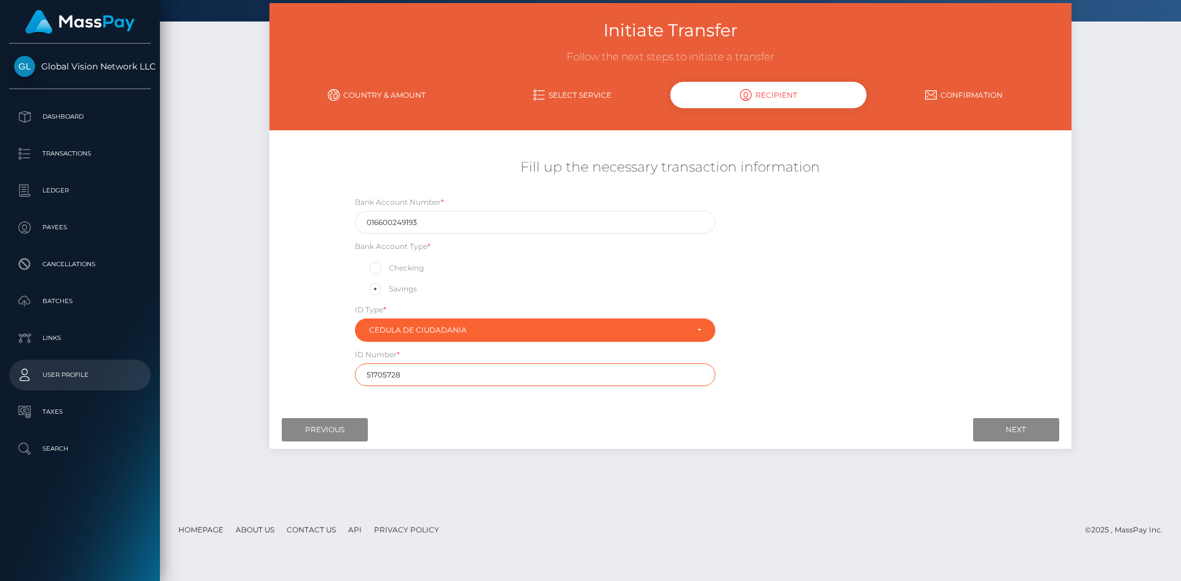
type input "51705728"
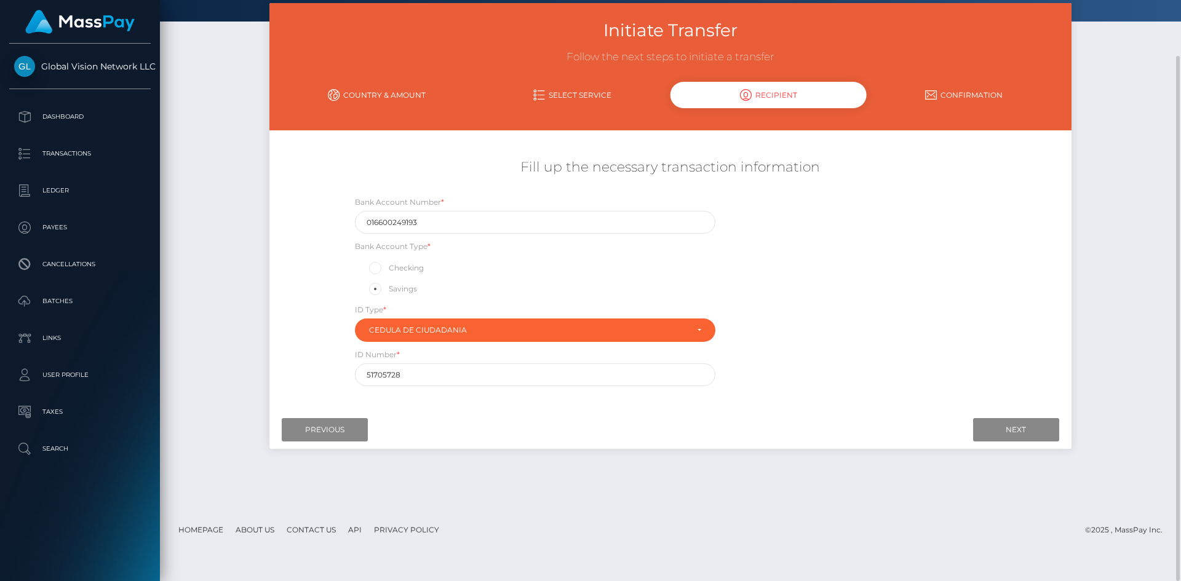
click at [405, 271] on label "Checking" at bounding box center [395, 268] width 57 height 16
click at [384, 271] on input "Checking" at bounding box center [380, 267] width 8 height 8
radio input "true"
click at [388, 296] on label "Savings" at bounding box center [392, 289] width 50 height 16
click at [384, 292] on input "Savings" at bounding box center [380, 288] width 8 height 8
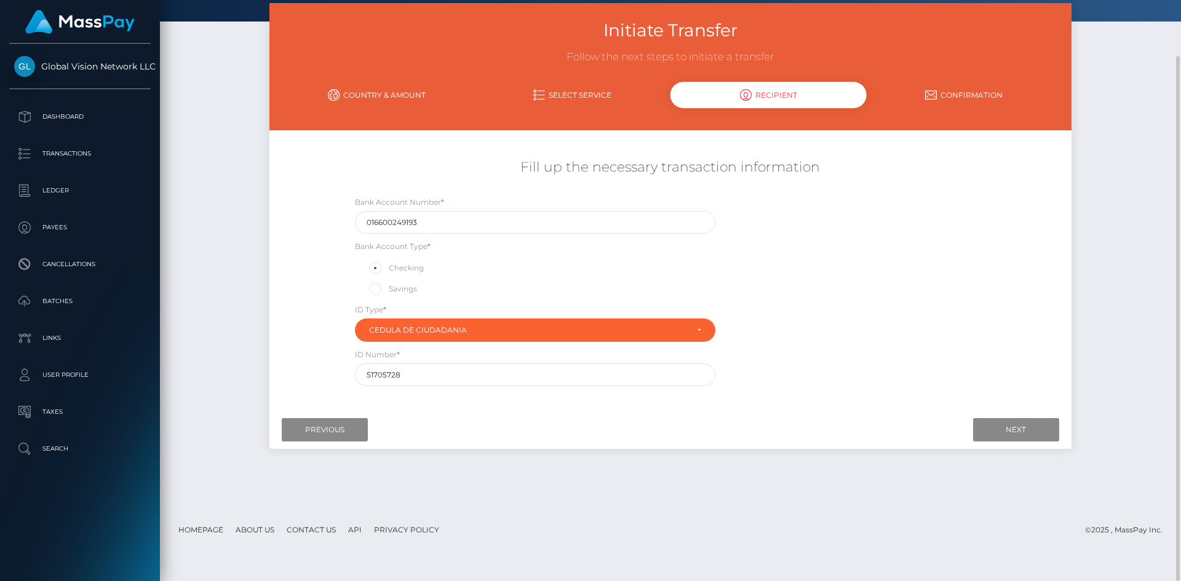
radio input "true"
click at [388, 286] on label "Savings" at bounding box center [392, 289] width 50 height 16
click at [384, 286] on input "Savings" at bounding box center [380, 288] width 8 height 8
click at [1022, 427] on input "Next" at bounding box center [1016, 429] width 86 height 23
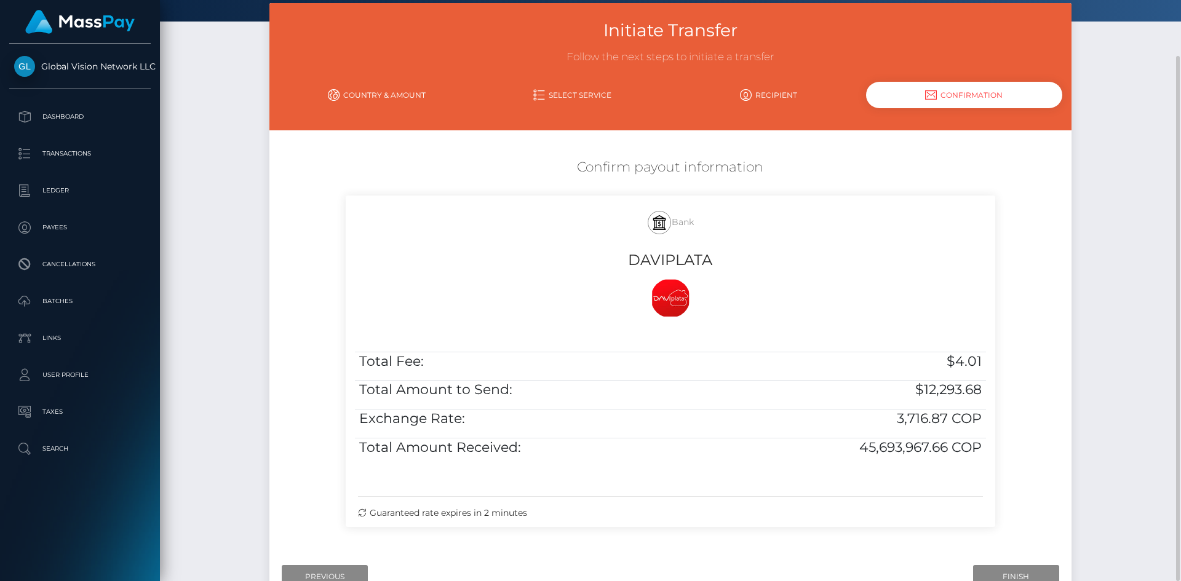
scroll to position [149, 0]
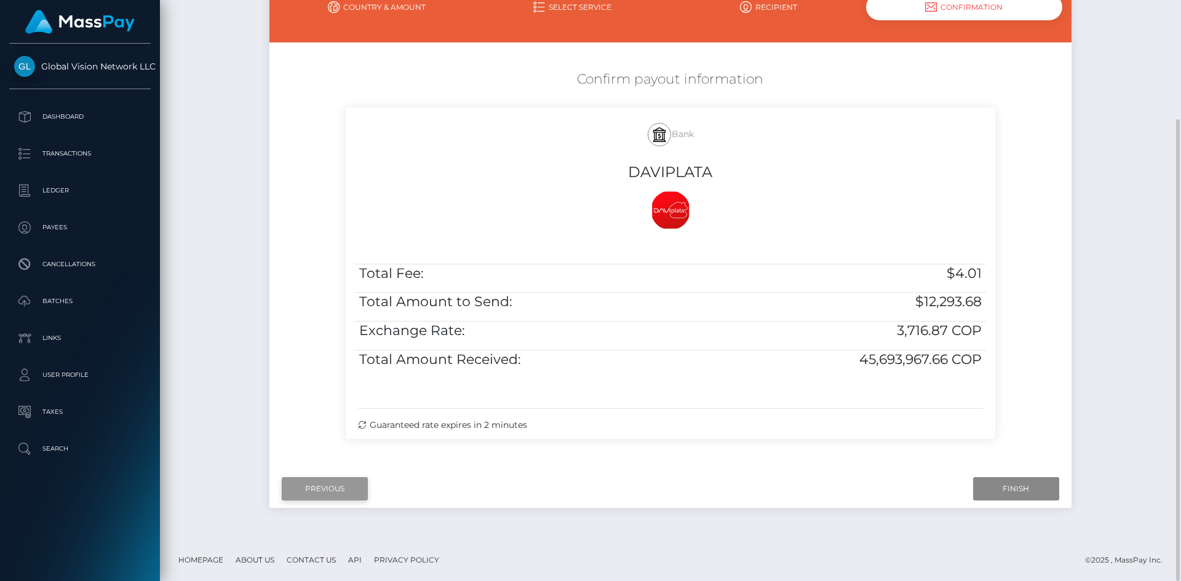
click at [338, 492] on input "Previous" at bounding box center [325, 488] width 86 height 23
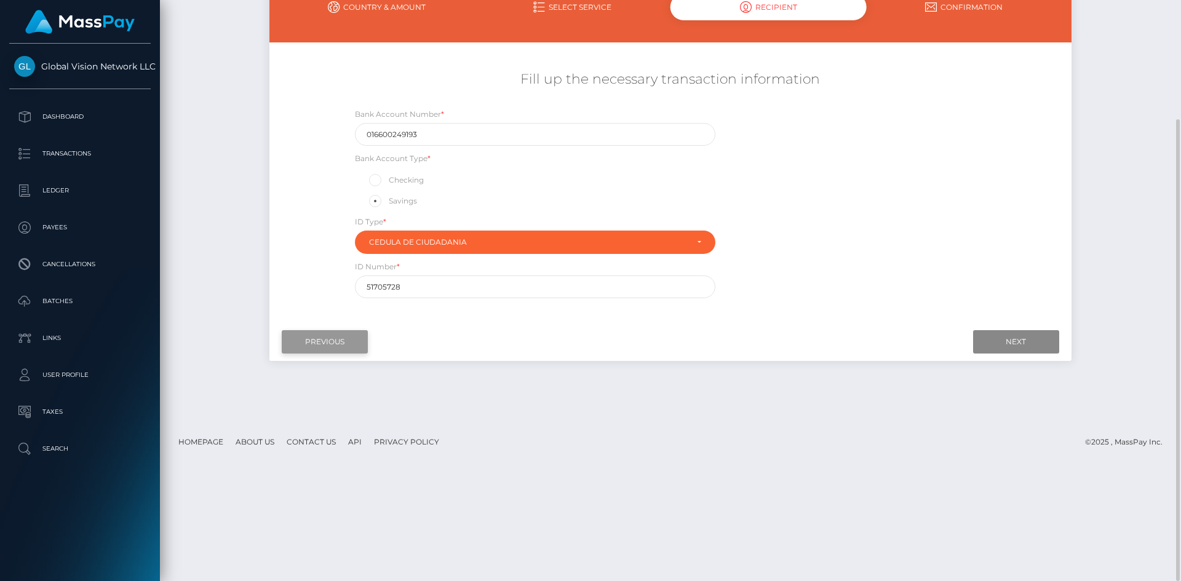
click at [318, 341] on input "Previous" at bounding box center [325, 341] width 86 height 23
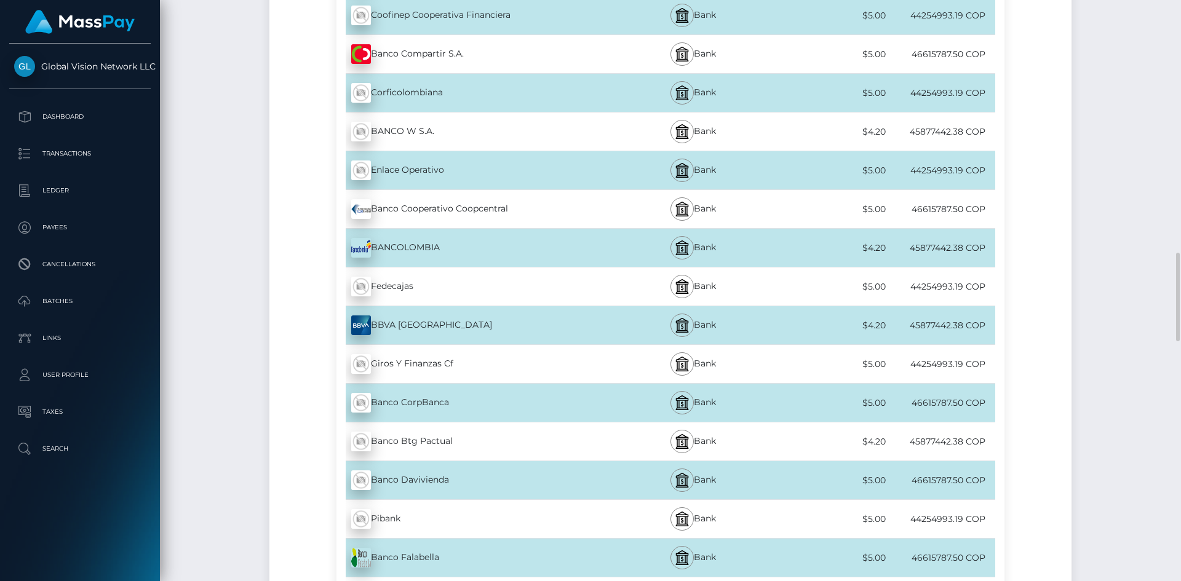
scroll to position [1256, 0]
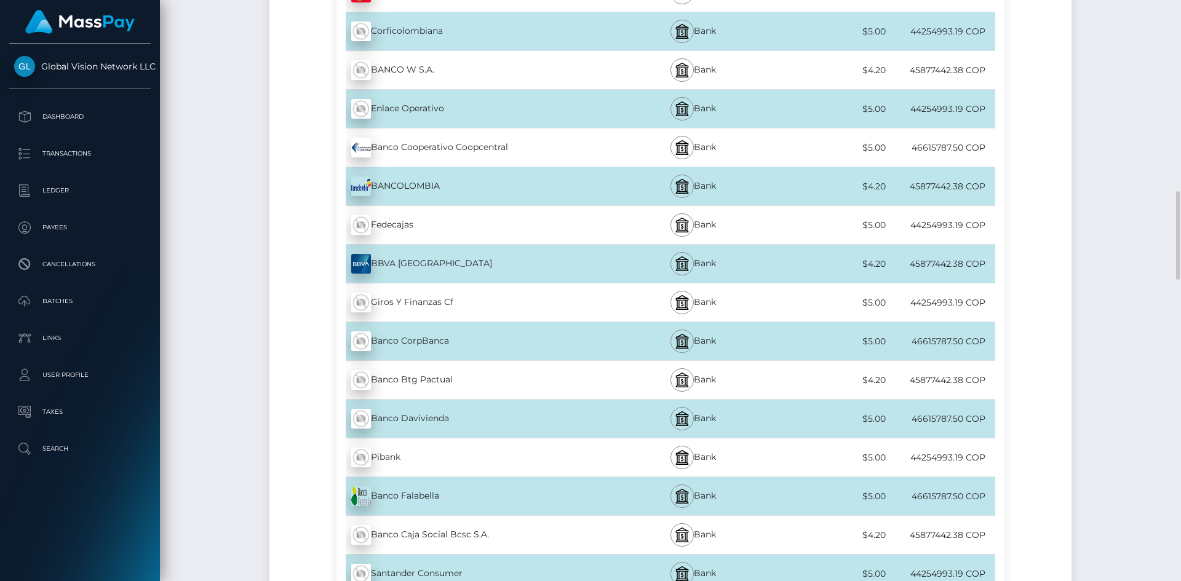
click at [429, 418] on div "Banco Davivienda - COP" at bounding box center [473, 419] width 274 height 34
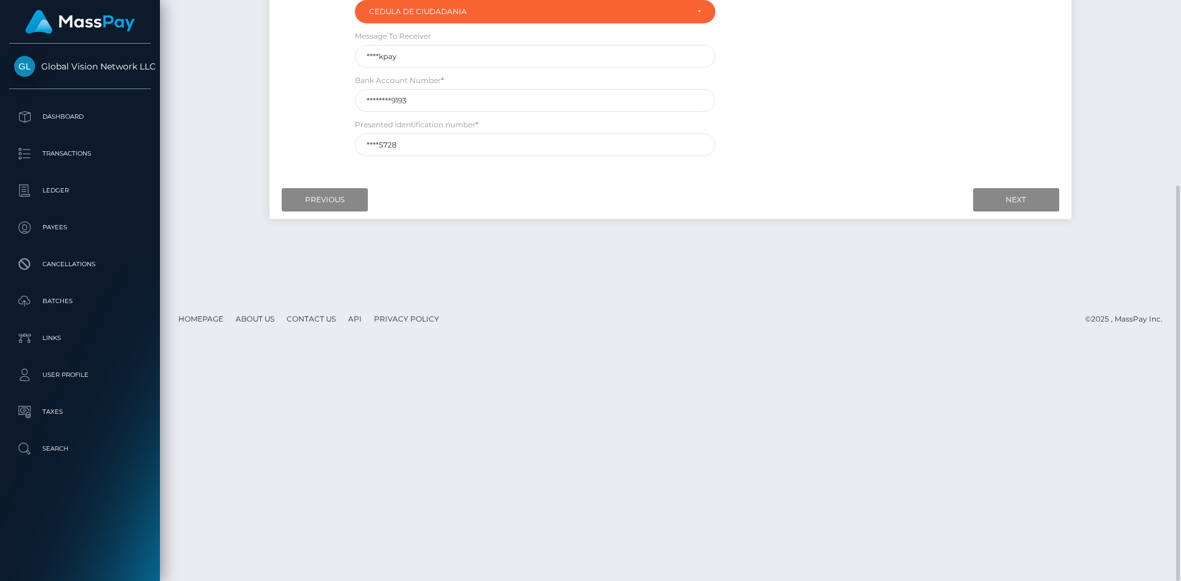
scroll to position [149, 0]
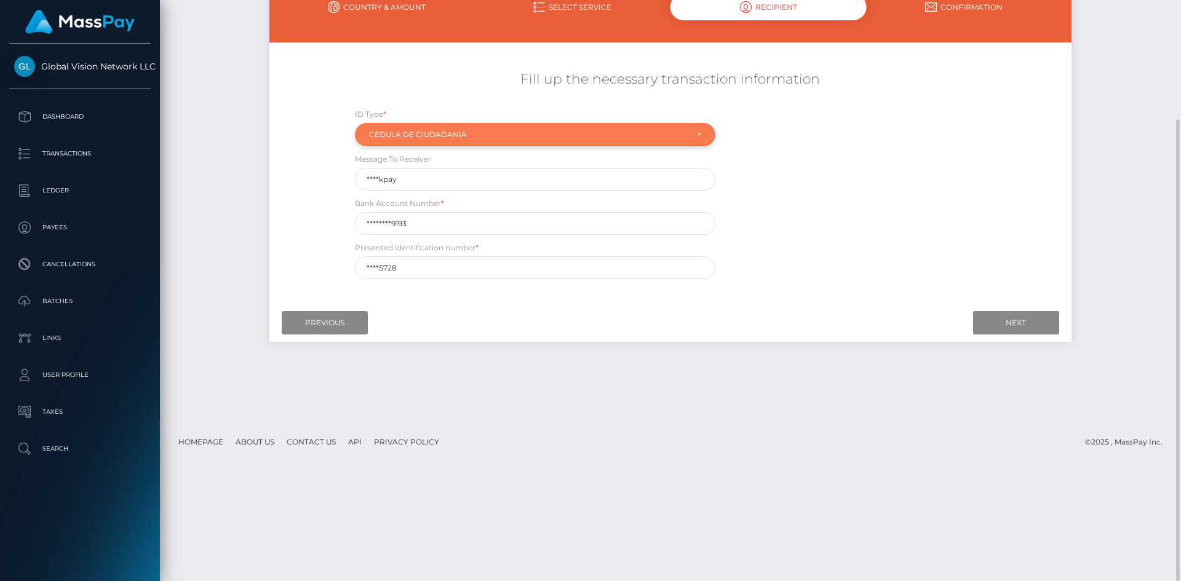
click at [389, 125] on div "Cedula de ciudadania" at bounding box center [535, 134] width 360 height 23
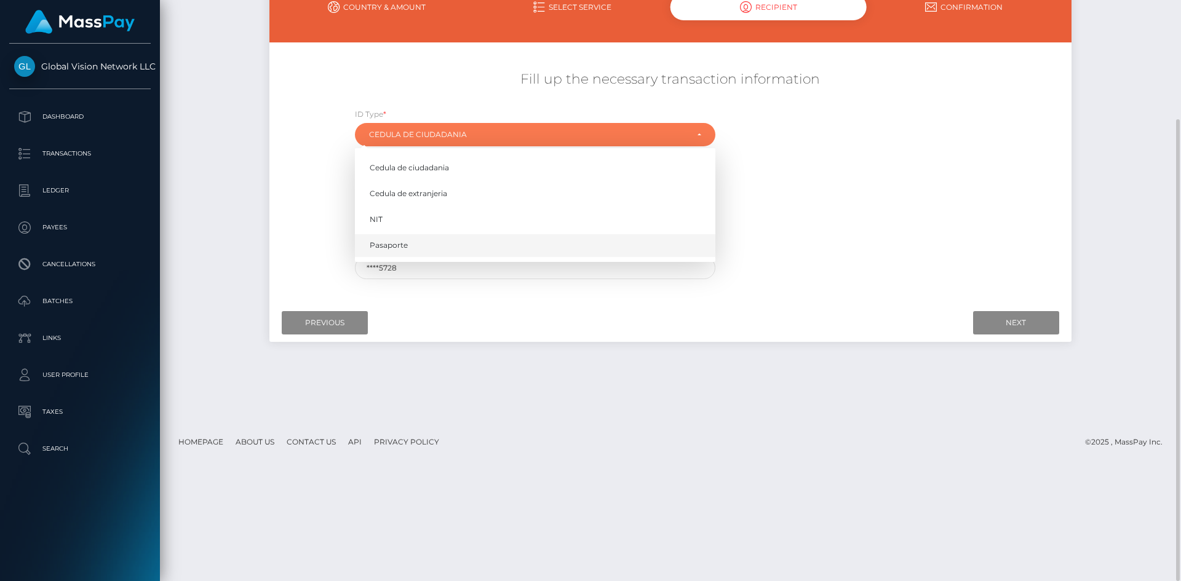
click at [388, 247] on span "Pasaporte" at bounding box center [389, 245] width 38 height 11
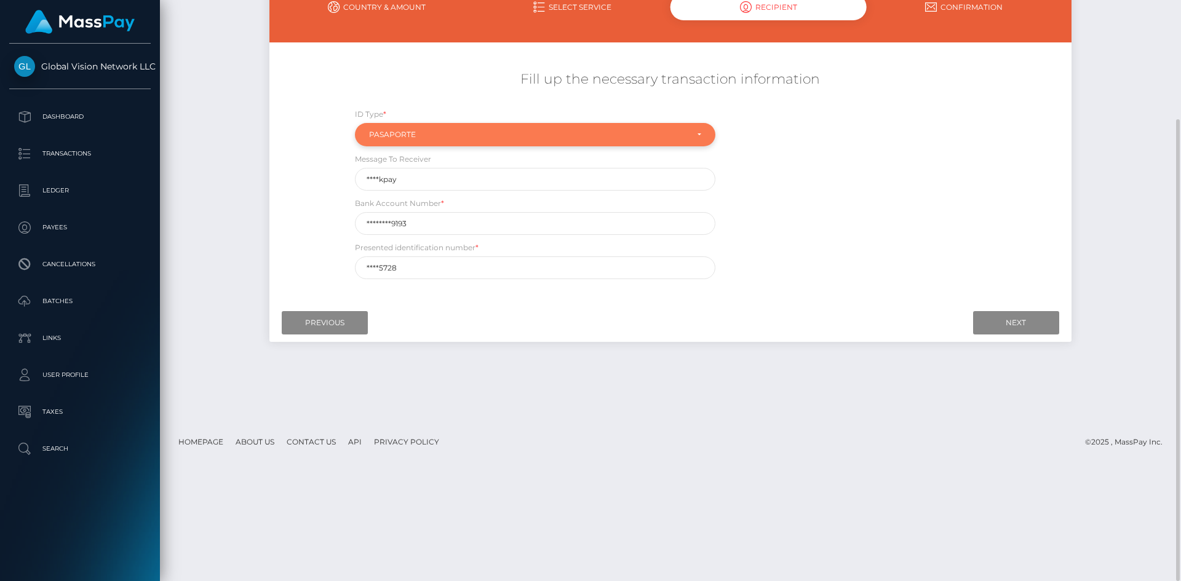
click at [445, 130] on div "Pasaporte" at bounding box center [528, 135] width 318 height 10
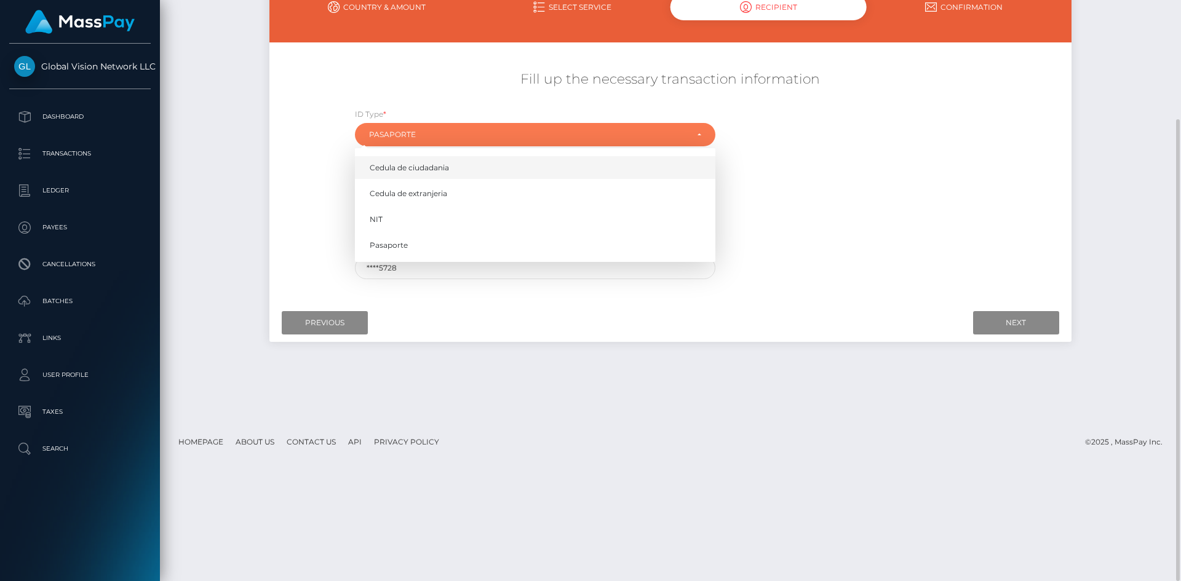
click at [435, 172] on span "Cedula de ciudadania" at bounding box center [409, 167] width 79 height 11
select select "Cedula de ciudadania"
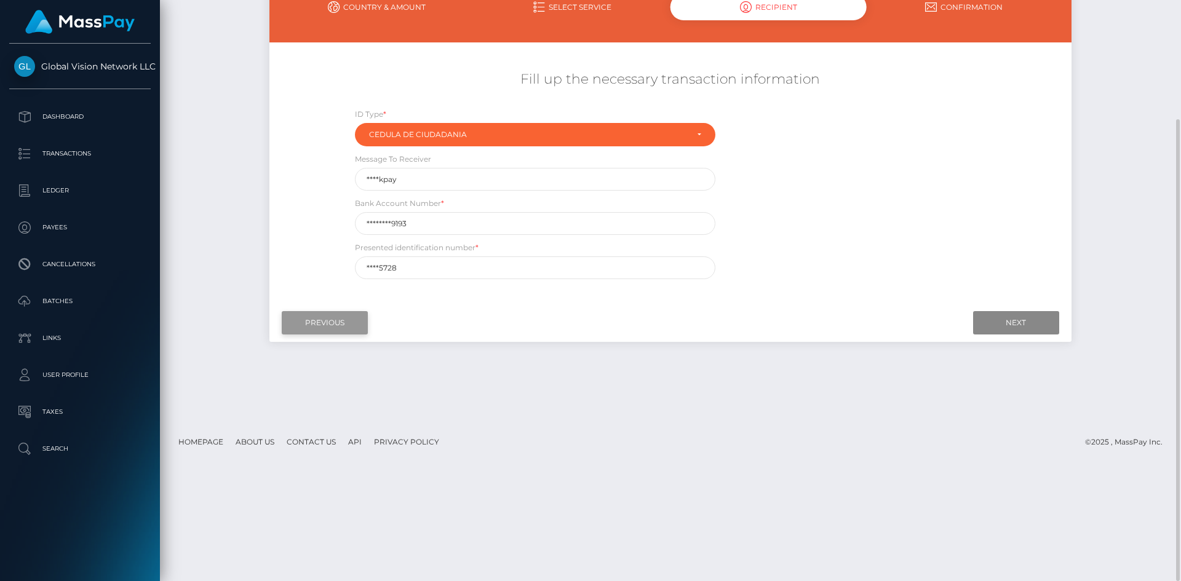
click at [313, 322] on input "Previous" at bounding box center [325, 322] width 86 height 23
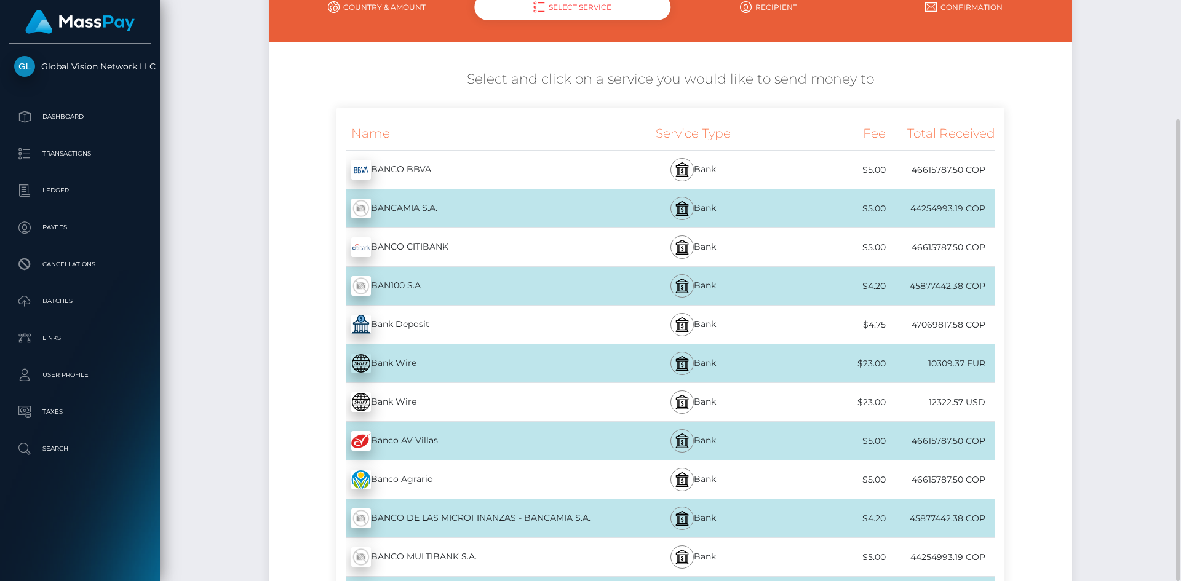
click at [386, 321] on div "Bank Deposit - COP" at bounding box center [473, 324] width 274 height 34
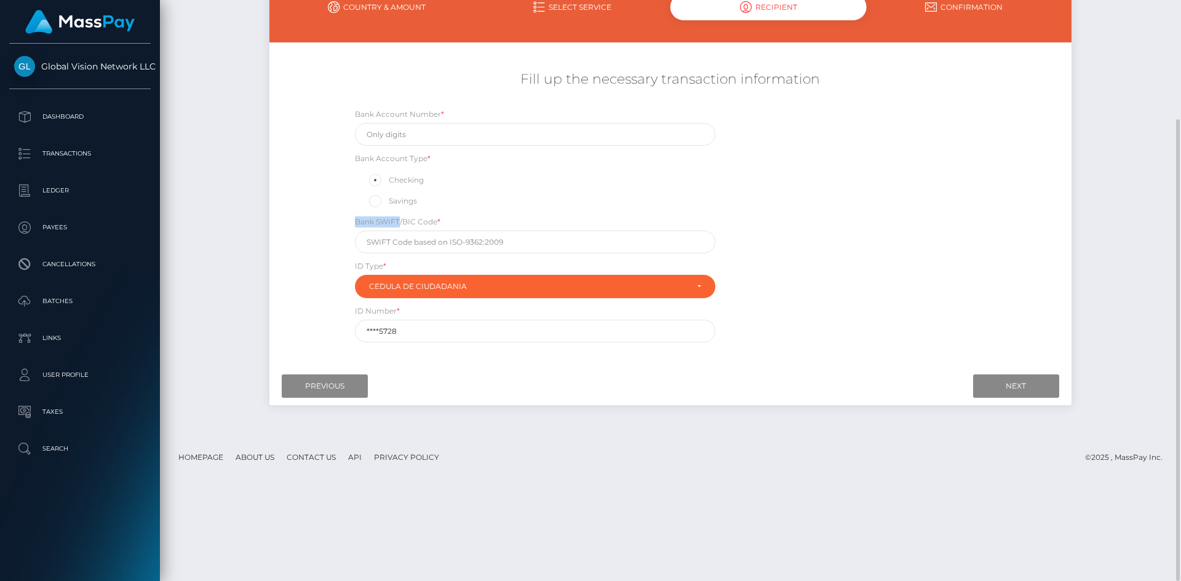
drag, startPoint x: 353, startPoint y: 219, endPoint x: 400, endPoint y: 226, distance: 47.2
click at [400, 226] on div "Bank SWIFT/BIC Code *" at bounding box center [535, 234] width 379 height 38
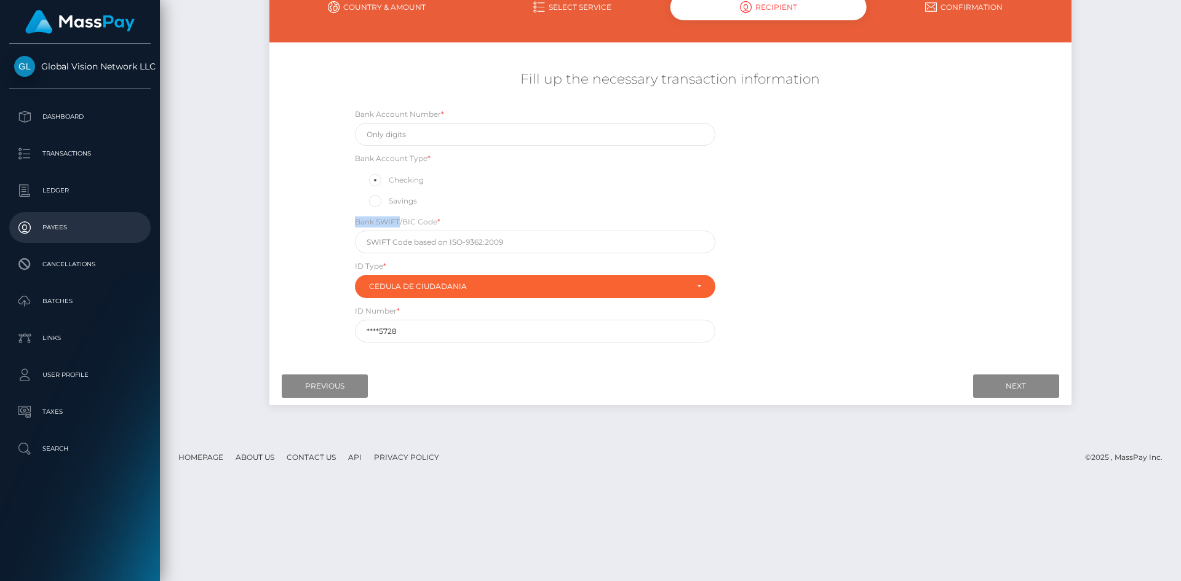
copy label "Bank SWIFT"
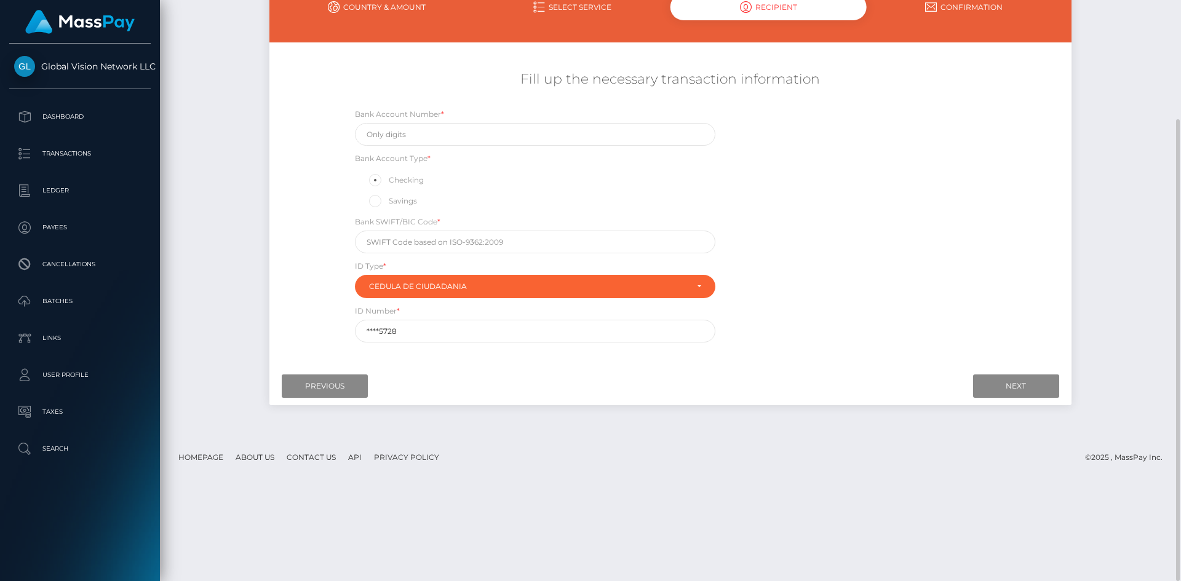
click at [403, 207] on label "Savings" at bounding box center [392, 201] width 50 height 16
click at [384, 204] on input "Savings" at bounding box center [380, 200] width 8 height 8
radio input "true"
drag, startPoint x: 353, startPoint y: 218, endPoint x: 456, endPoint y: 224, distance: 102.9
click at [456, 224] on div "Bank SWIFT/BIC Code *" at bounding box center [535, 234] width 379 height 38
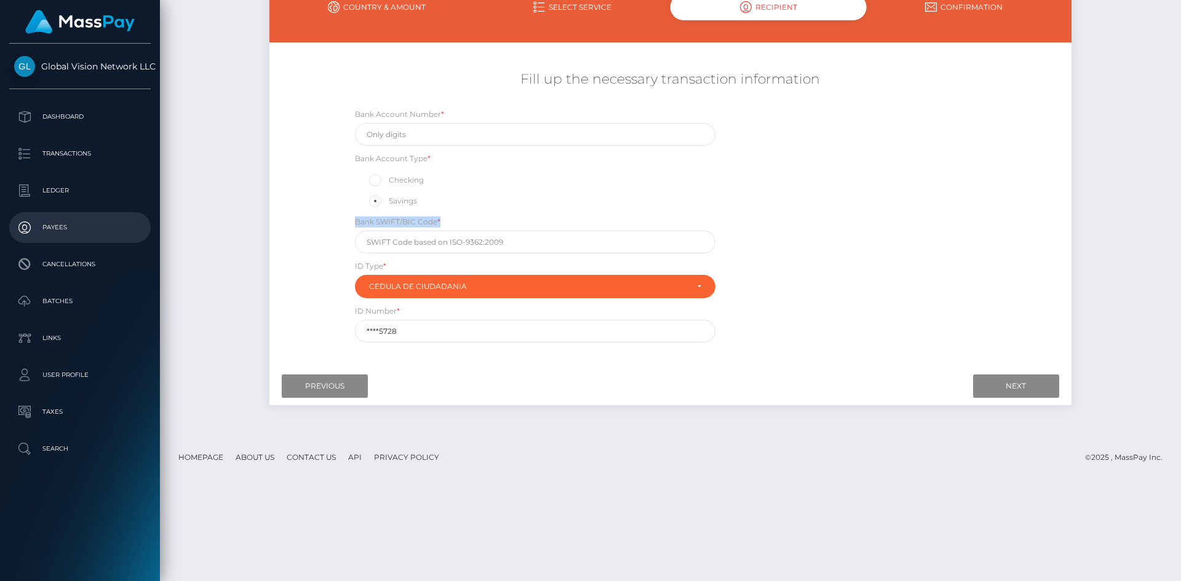
copy label "Bank SWIFT/BIC Code *"
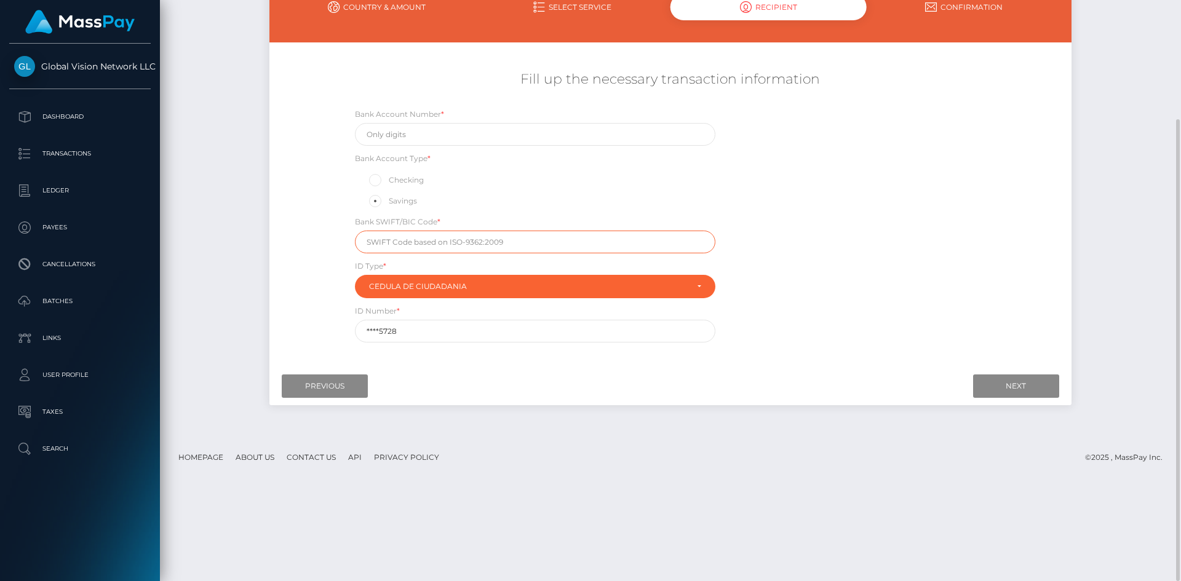
click at [467, 244] on input "text" at bounding box center [535, 242] width 360 height 23
paste input "CAFECOBBXXX"
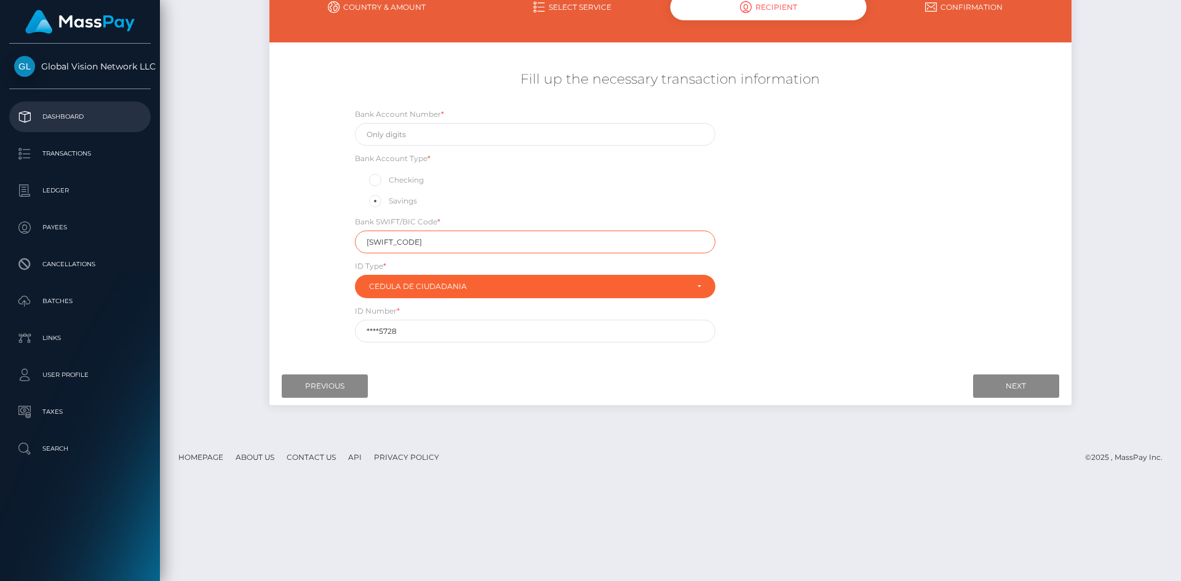
type input "CAFECOBBXXX"
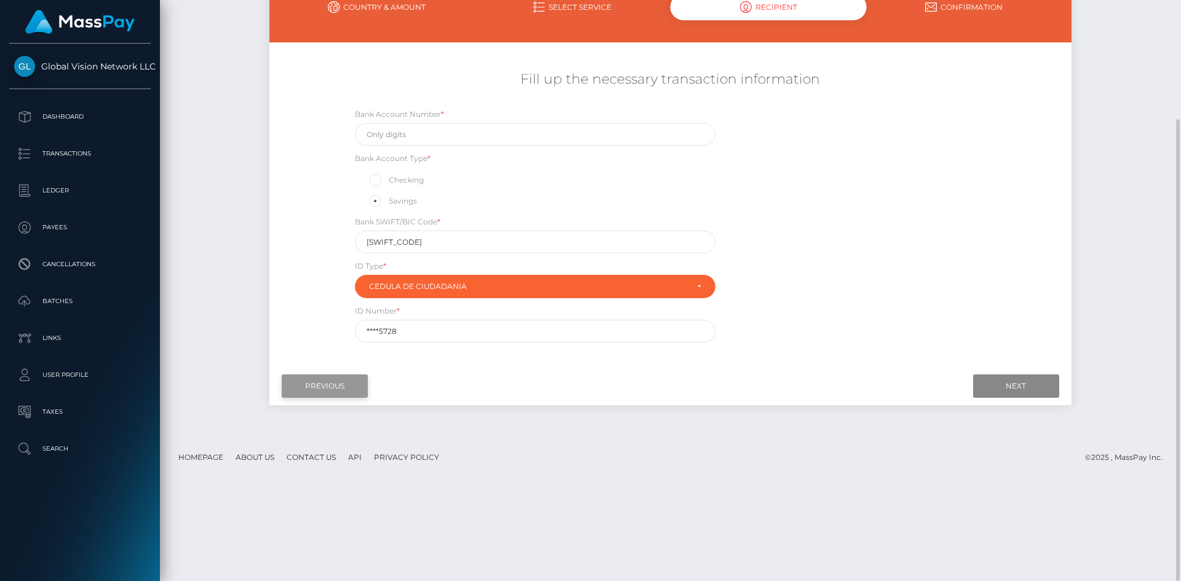
click at [335, 390] on input "Previous" at bounding box center [325, 385] width 86 height 23
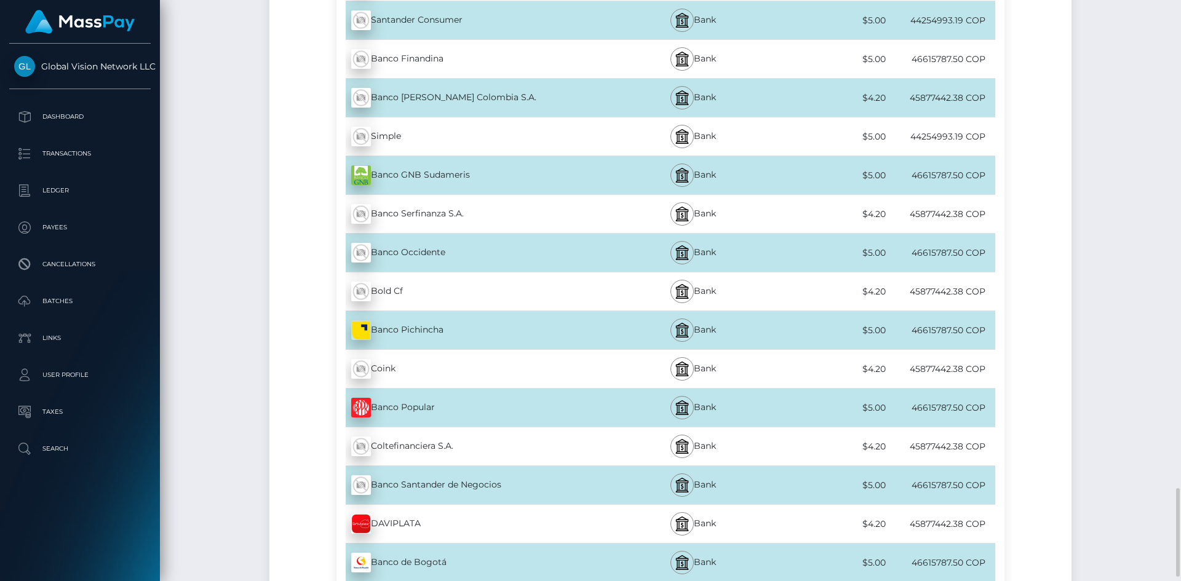
scroll to position [1994, 0]
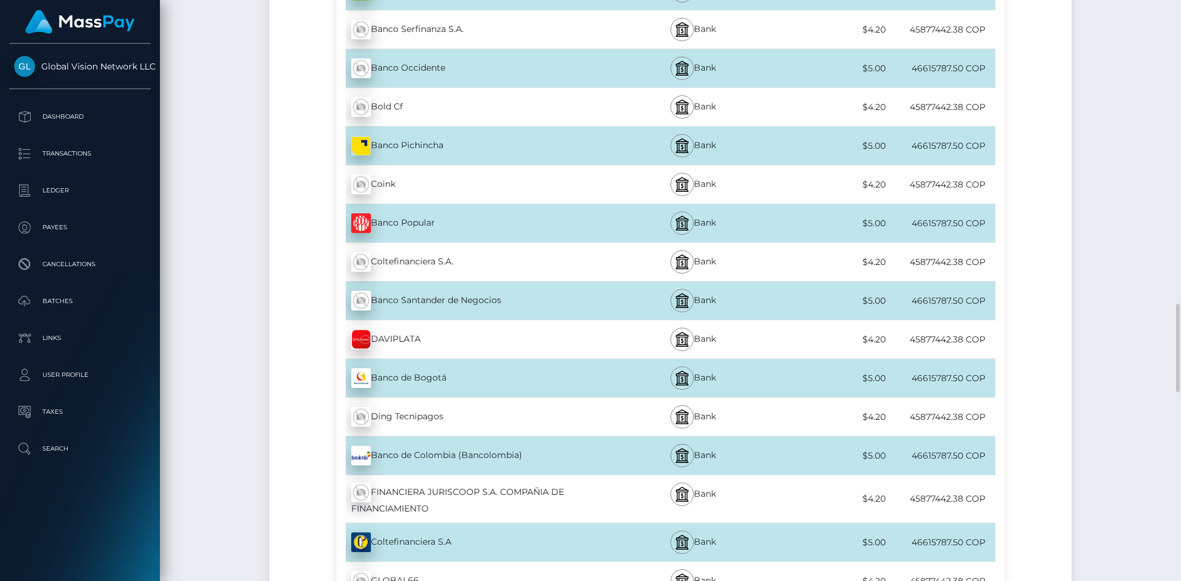
click at [894, 460] on div "46615787.50 COP" at bounding box center [941, 456] width 110 height 28
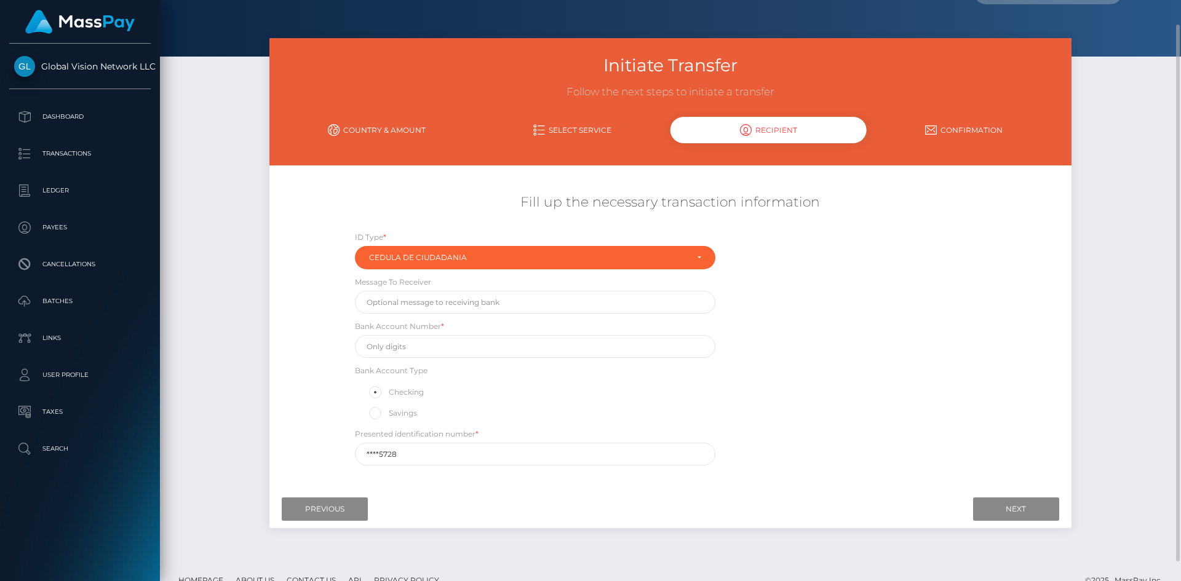
scroll to position [0, 0]
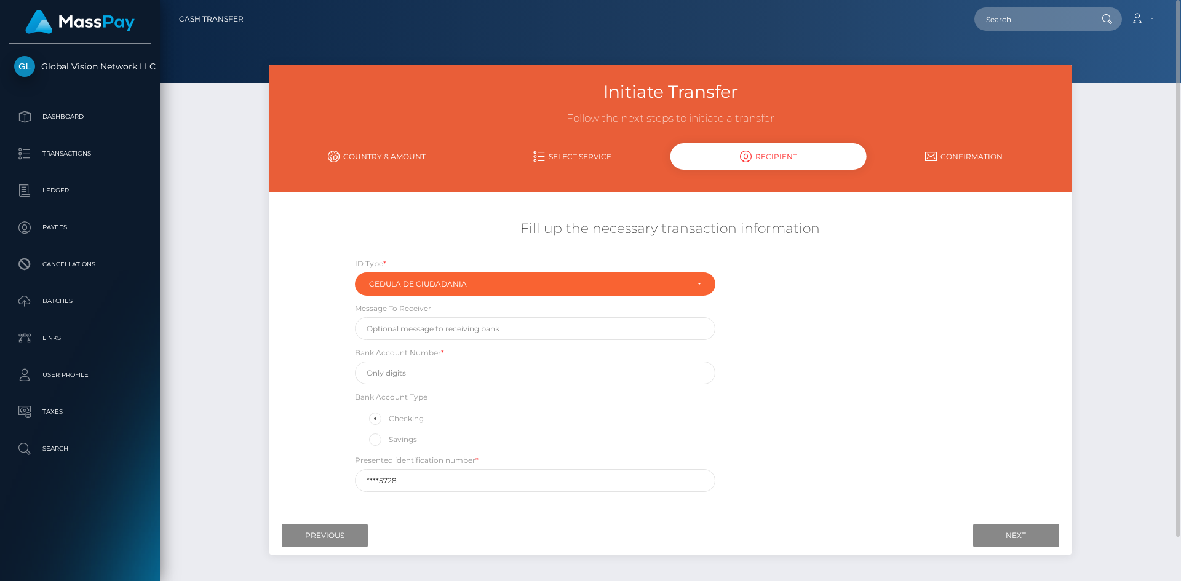
click at [389, 443] on span at bounding box center [389, 439] width 0 height 9
click at [376, 443] on input "Savings" at bounding box center [380, 439] width 8 height 8
radio input "true"
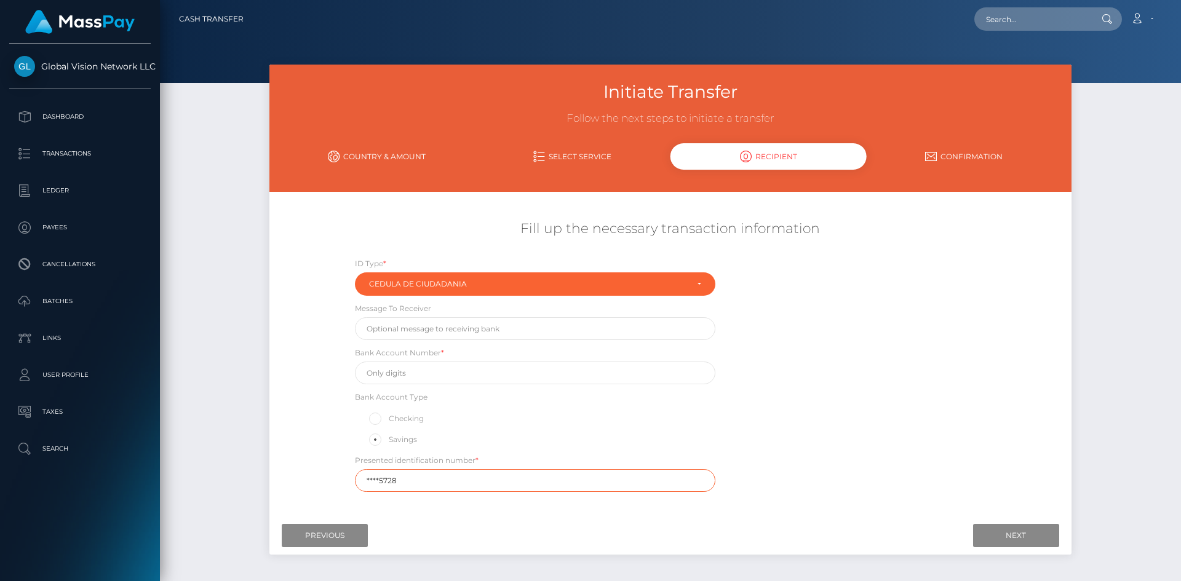
drag, startPoint x: 419, startPoint y: 480, endPoint x: -39, endPoint y: 512, distance: 459.3
click at [0, 512] on html "Global Vision Network LLC Dashboard Transactions Ledger Payees" at bounding box center [590, 290] width 1181 height 581
paste input "5170"
type input "51705728"
click at [416, 332] on input "text" at bounding box center [535, 328] width 360 height 23
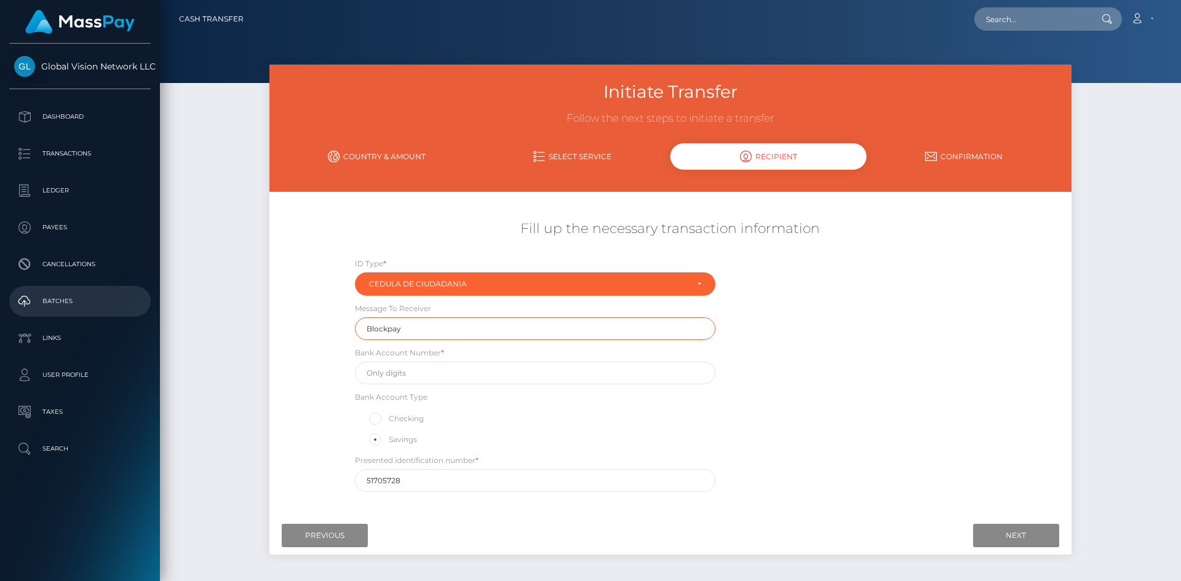
type input "Blockpay"
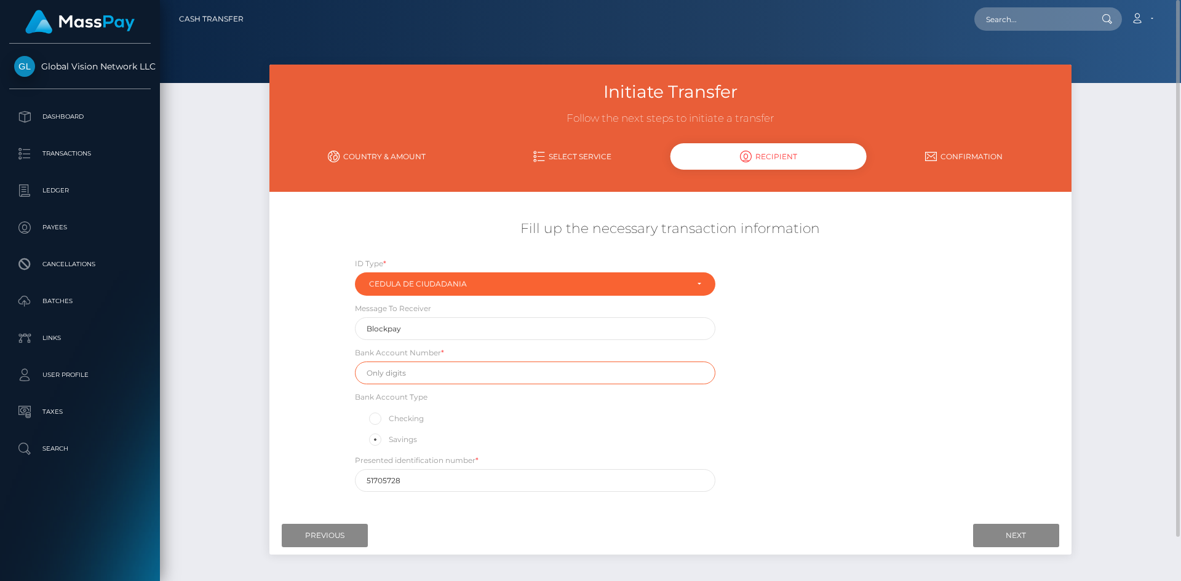
click at [432, 375] on input "text" at bounding box center [535, 373] width 360 height 23
click at [414, 485] on input "51705728" at bounding box center [535, 480] width 360 height 23
click at [339, 534] on input "Previous" at bounding box center [325, 535] width 86 height 23
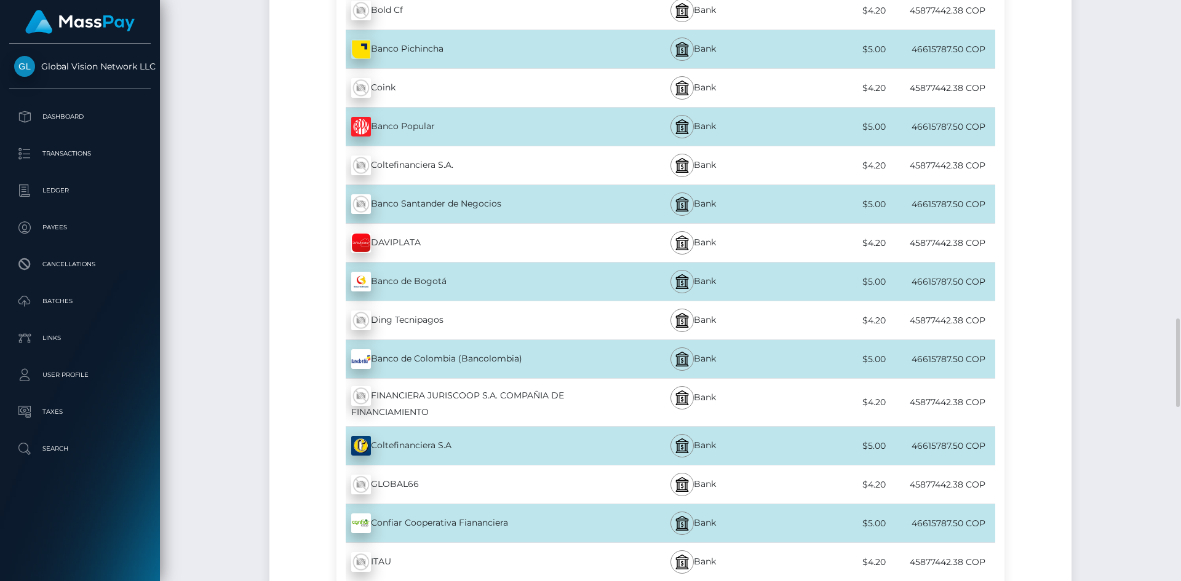
scroll to position [2214, 0]
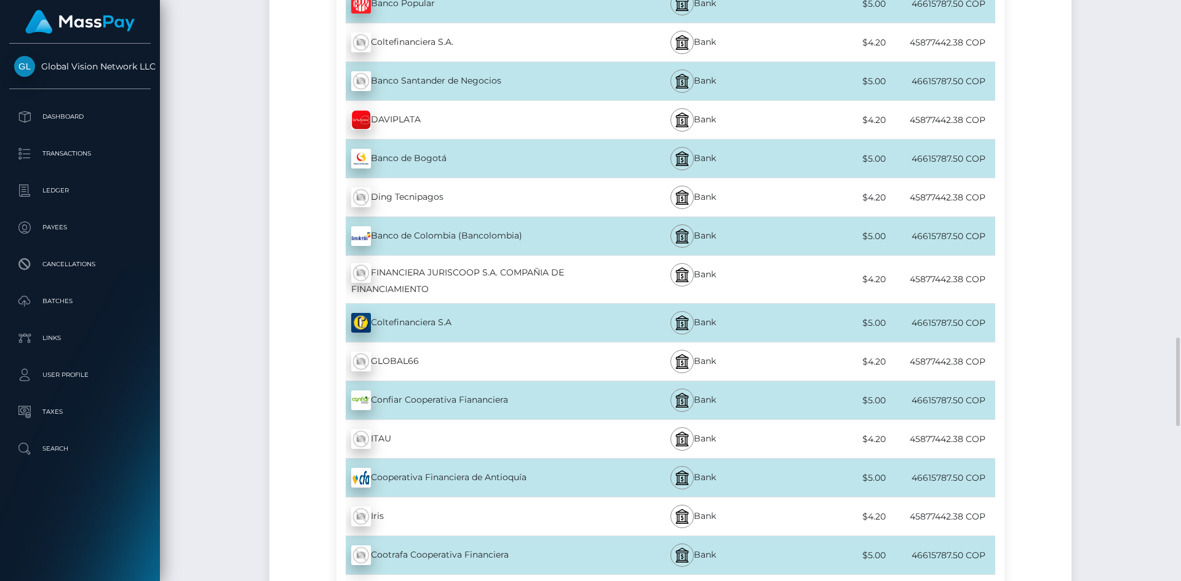
click at [476, 231] on div "Banco de Colombia (Bancolombia) - COP" at bounding box center [473, 236] width 274 height 34
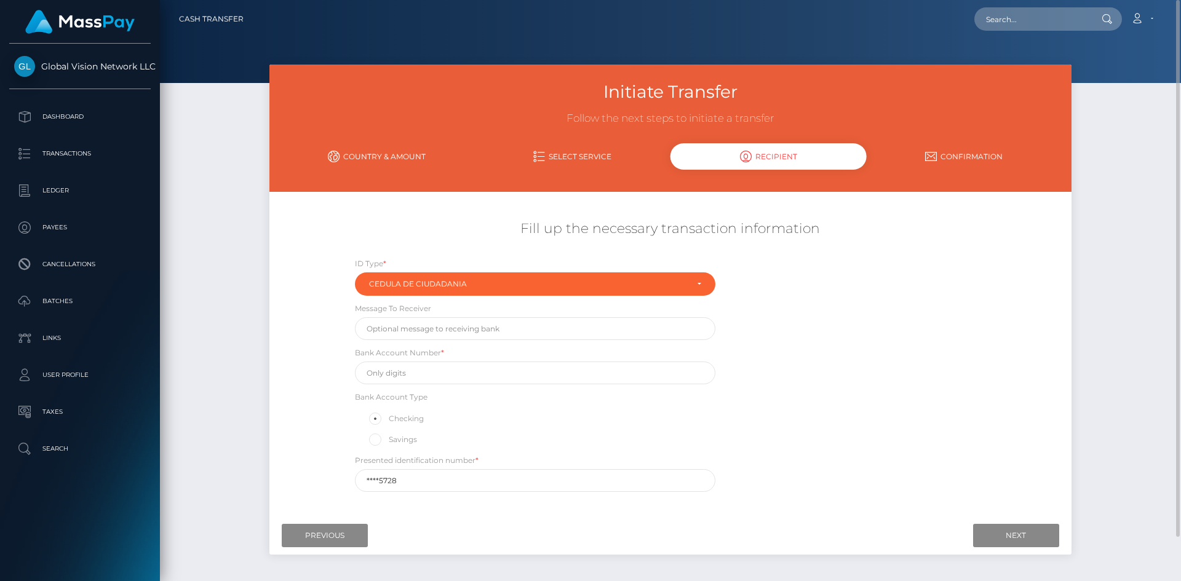
scroll to position [47, 0]
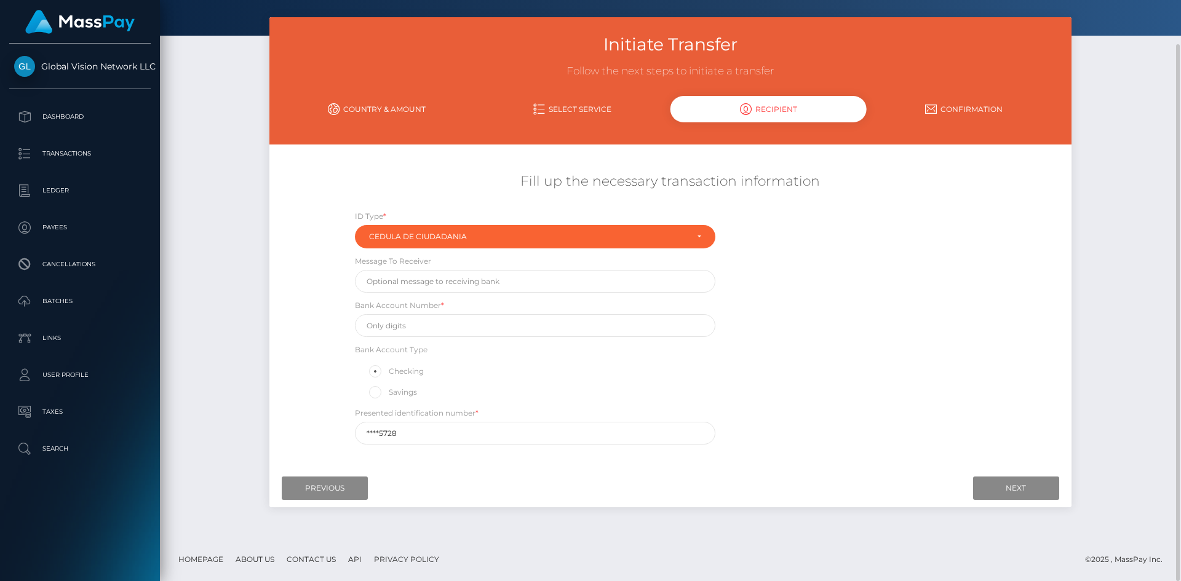
click at [389, 391] on label "Savings" at bounding box center [392, 392] width 50 height 16
click at [384, 391] on input "Savings" at bounding box center [380, 391] width 8 height 8
radio input "true"
click at [408, 280] on input "text" at bounding box center [535, 281] width 360 height 23
type input "Blockpay"
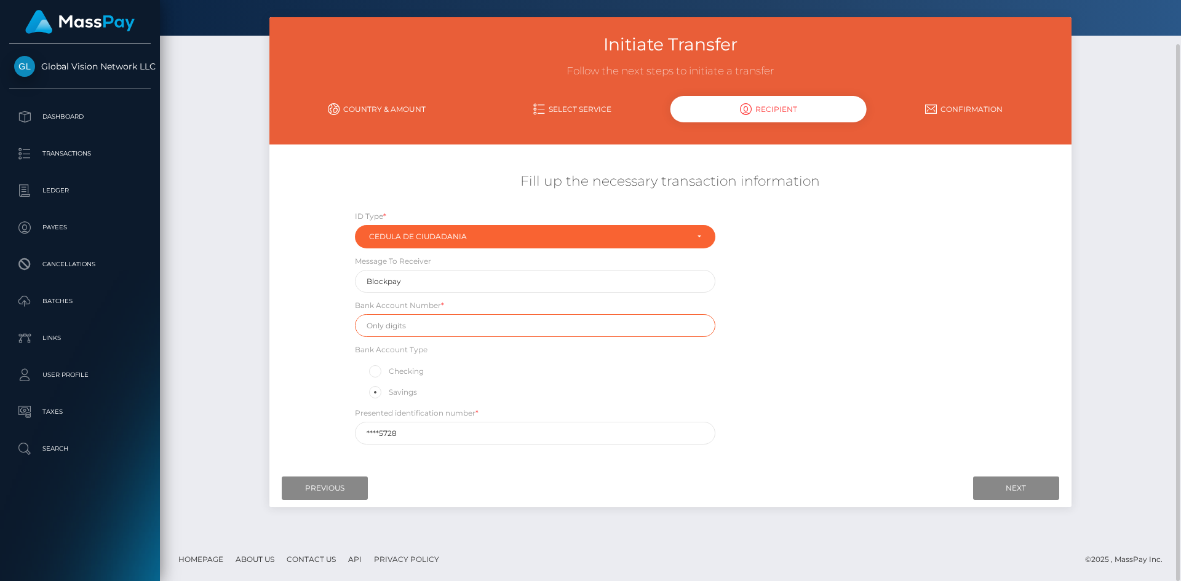
click at [389, 329] on input "text" at bounding box center [535, 325] width 360 height 23
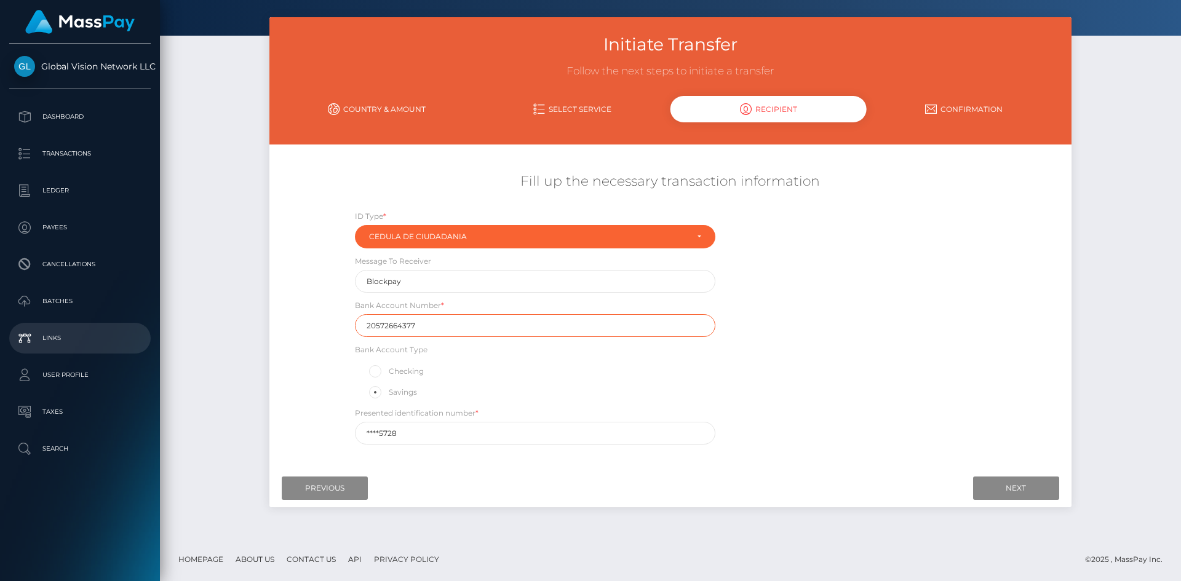
drag, startPoint x: 426, startPoint y: 323, endPoint x: 58, endPoint y: 351, distance: 369.3
click at [65, 350] on div "Global Vision Network LLC Dashboard Transactions Ledger Payees Batches" at bounding box center [590, 290] width 1181 height 581
type input "20572664377"
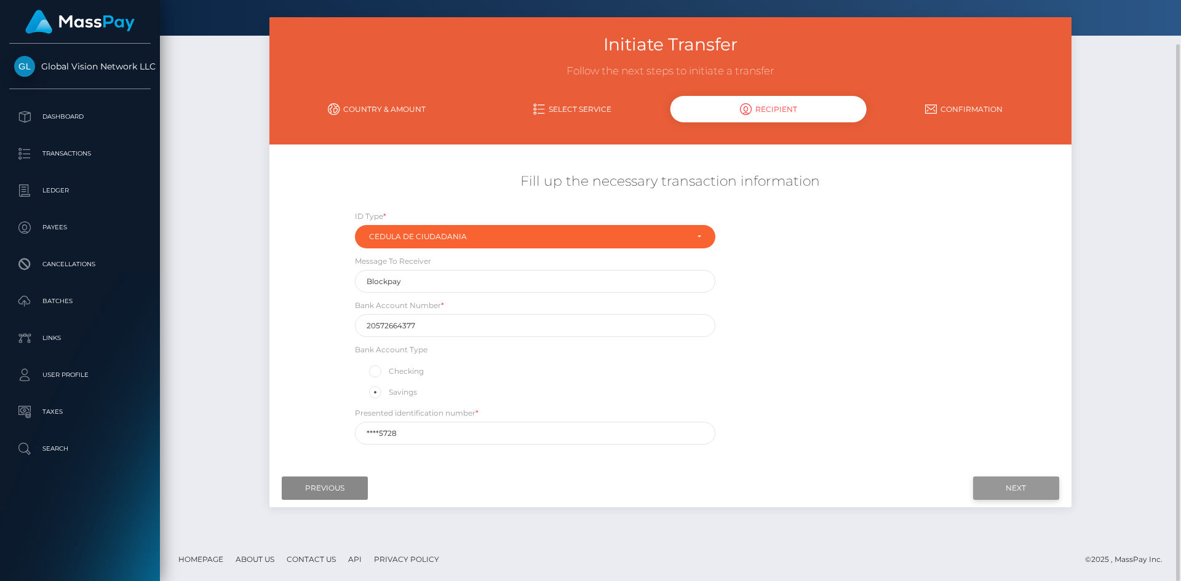
click at [1012, 491] on input "Next" at bounding box center [1016, 488] width 86 height 23
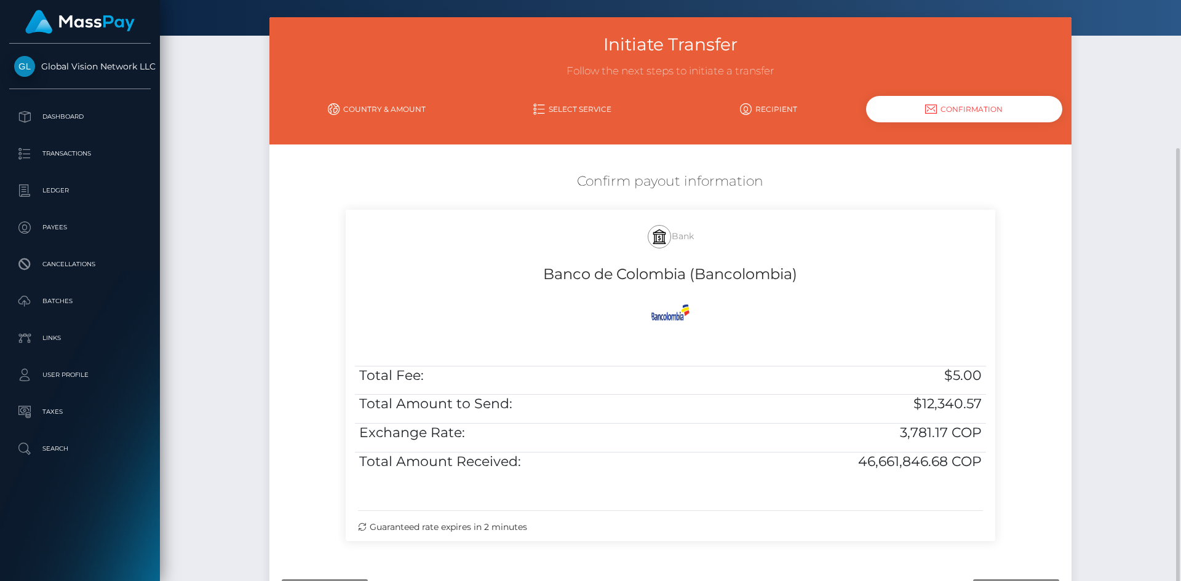
scroll to position [149, 0]
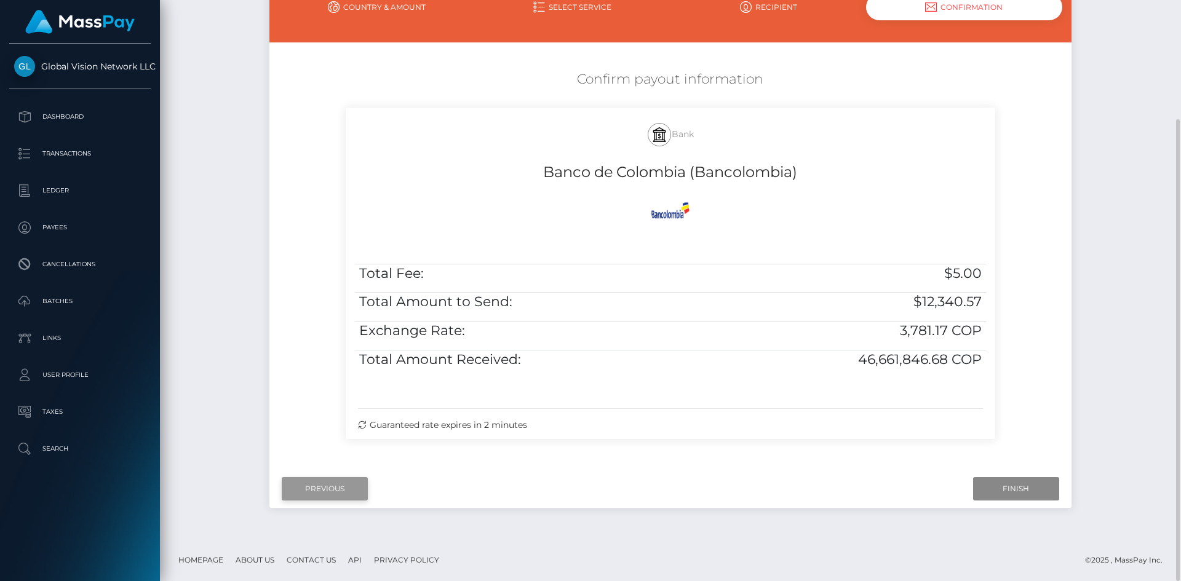
click at [339, 494] on input "Previous" at bounding box center [325, 488] width 86 height 23
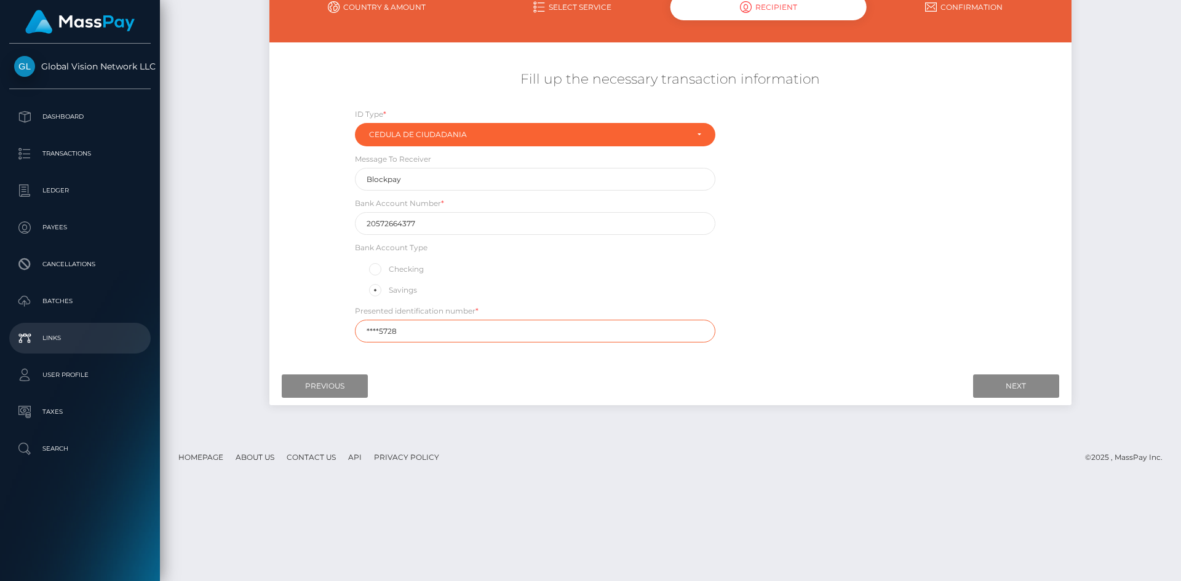
drag, startPoint x: 410, startPoint y: 331, endPoint x: 42, endPoint y: 331, distance: 367.1
click at [160, 311] on div "Initiate Transfer Follow the next steps to initiate a transfer Country & Amount…" at bounding box center [670, 175] width 1021 height 521
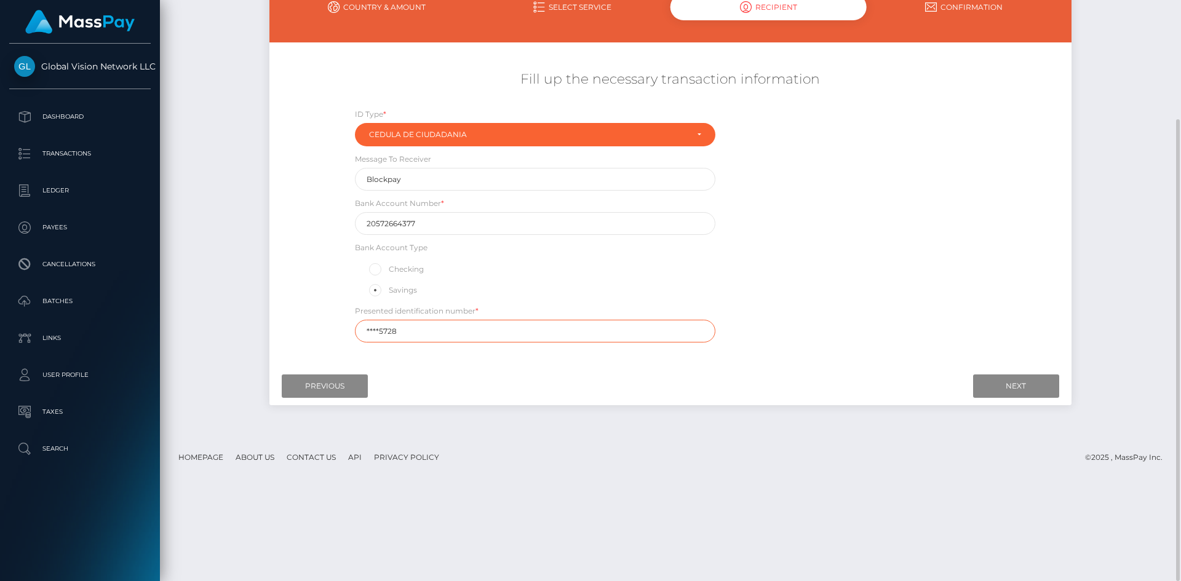
click at [420, 330] on input "****5728" at bounding box center [535, 331] width 360 height 23
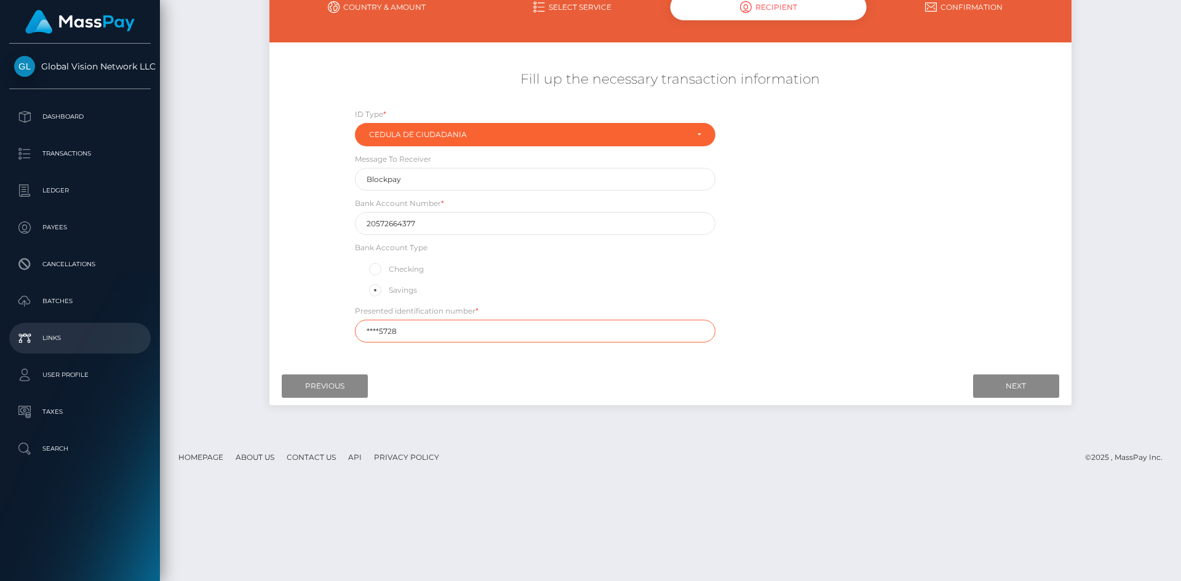
drag, startPoint x: 424, startPoint y: 333, endPoint x: 26, endPoint y: 342, distance: 398.0
click at [70, 338] on div "Global Vision Network LLC Dashboard Transactions Ledger Payees Batches" at bounding box center [590, 290] width 1181 height 581
paste input "5170"
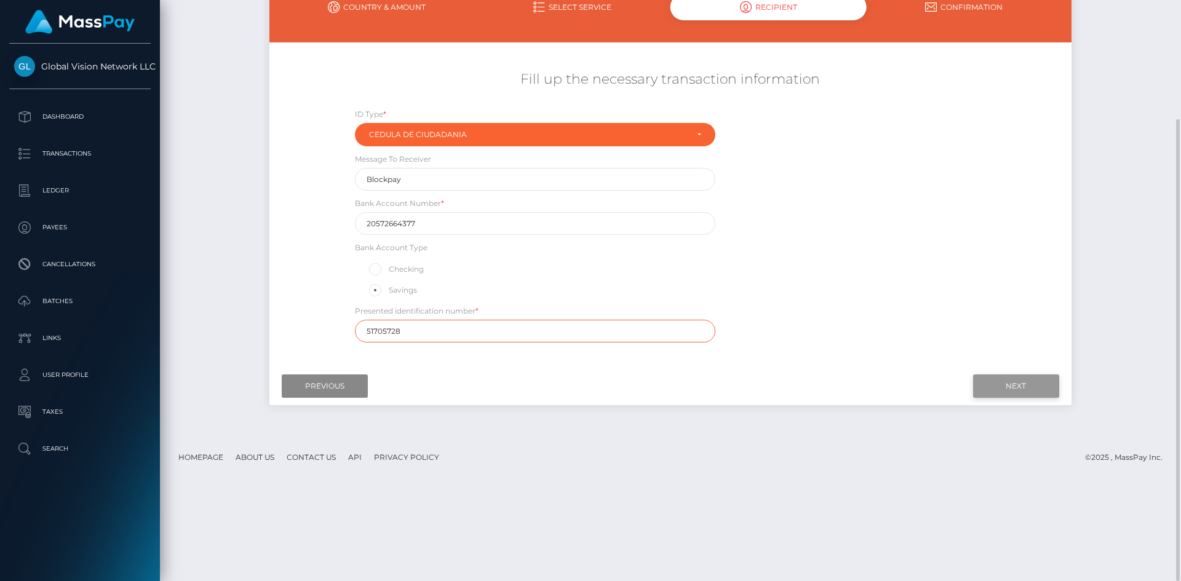
type input "51705728"
click at [1026, 381] on input "Next" at bounding box center [1016, 385] width 86 height 23
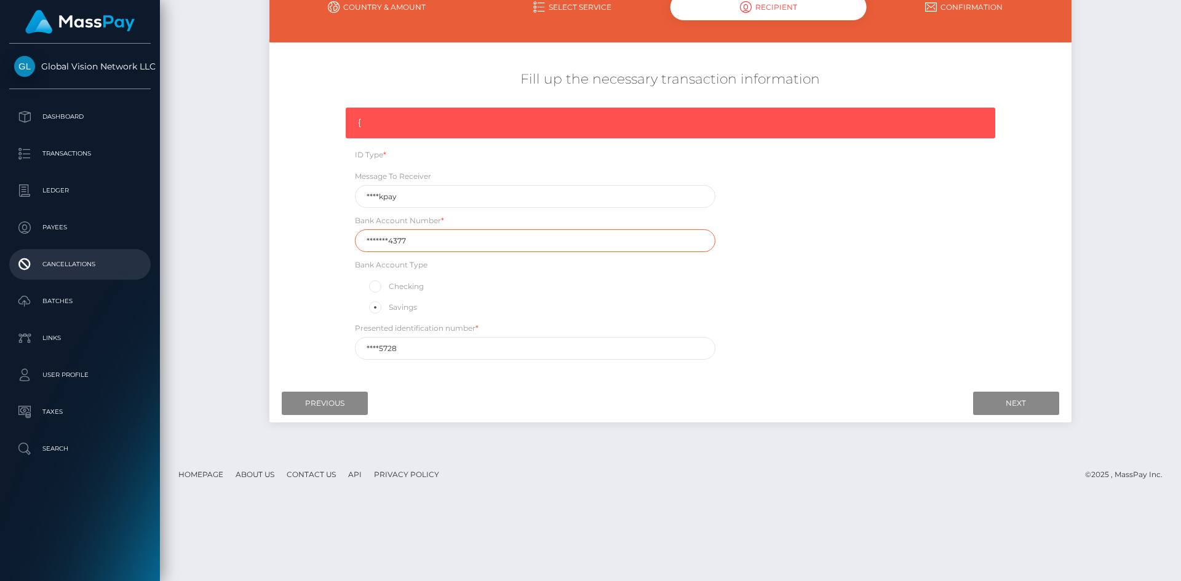
drag, startPoint x: 435, startPoint y: 241, endPoint x: 85, endPoint y: 253, distance: 350.1
click at [105, 241] on div "Global Vision Network LLC Dashboard Transactions Ledger Payees Batches" at bounding box center [590, 290] width 1181 height 581
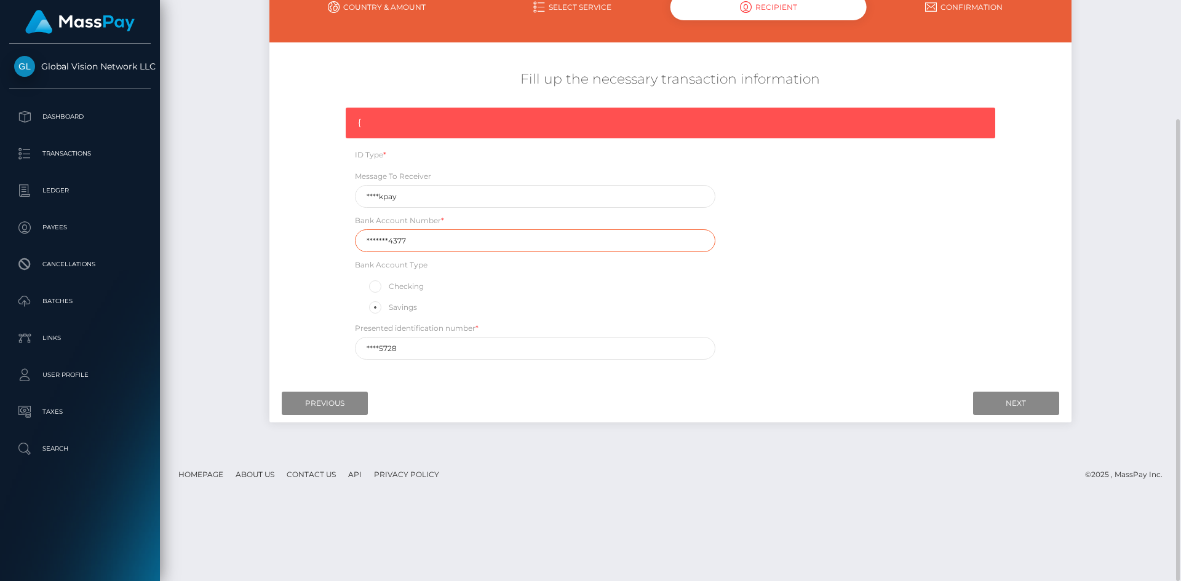
paste input "2057266"
type input "20572664377"
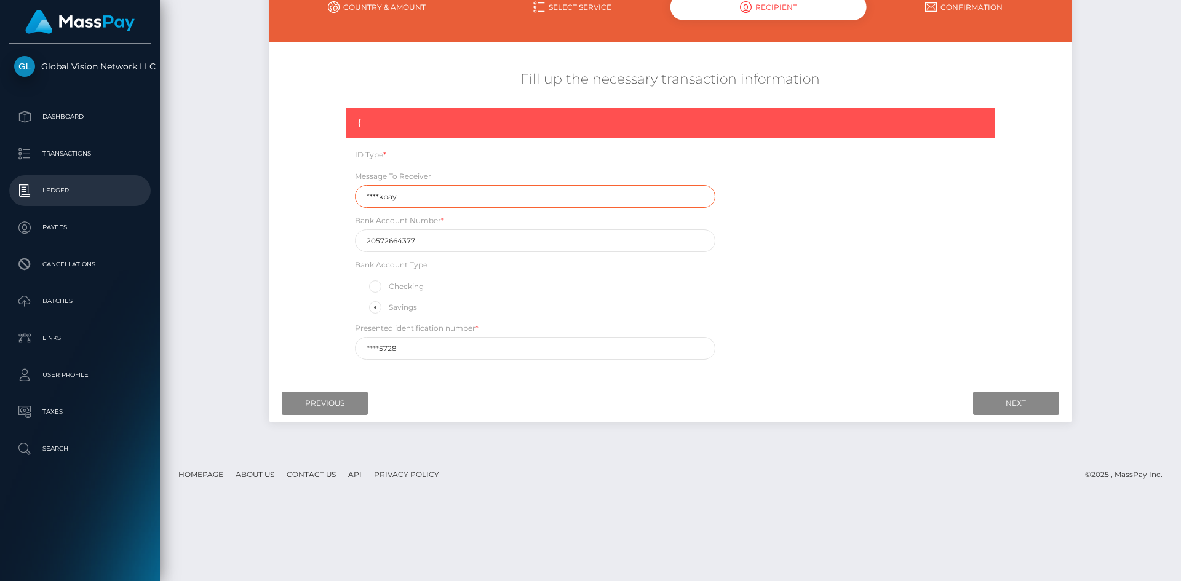
drag, startPoint x: 411, startPoint y: 196, endPoint x: 33, endPoint y: 205, distance: 378.9
click at [33, 205] on div "Global Vision Network LLC Dashboard Transactions Ledger Payees Batches" at bounding box center [590, 290] width 1181 height 581
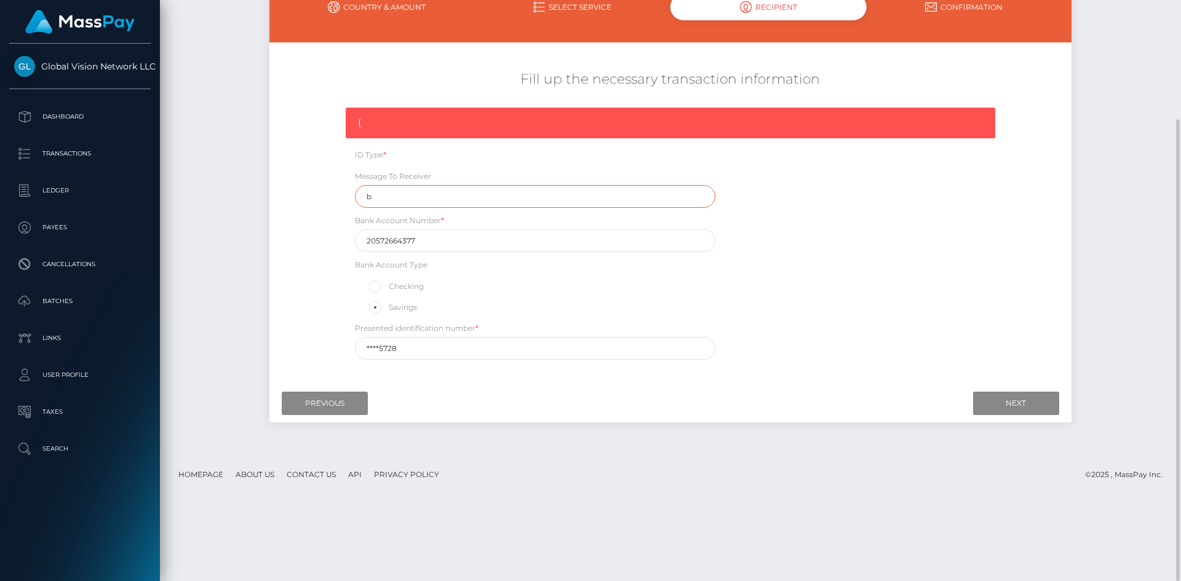
type input "Blockpay"
click at [402, 286] on label "Checking" at bounding box center [395, 287] width 57 height 16
click at [384, 286] on input "Checking" at bounding box center [380, 285] width 8 height 8
radio input "true"
click at [386, 307] on label "Savings" at bounding box center [392, 307] width 50 height 16
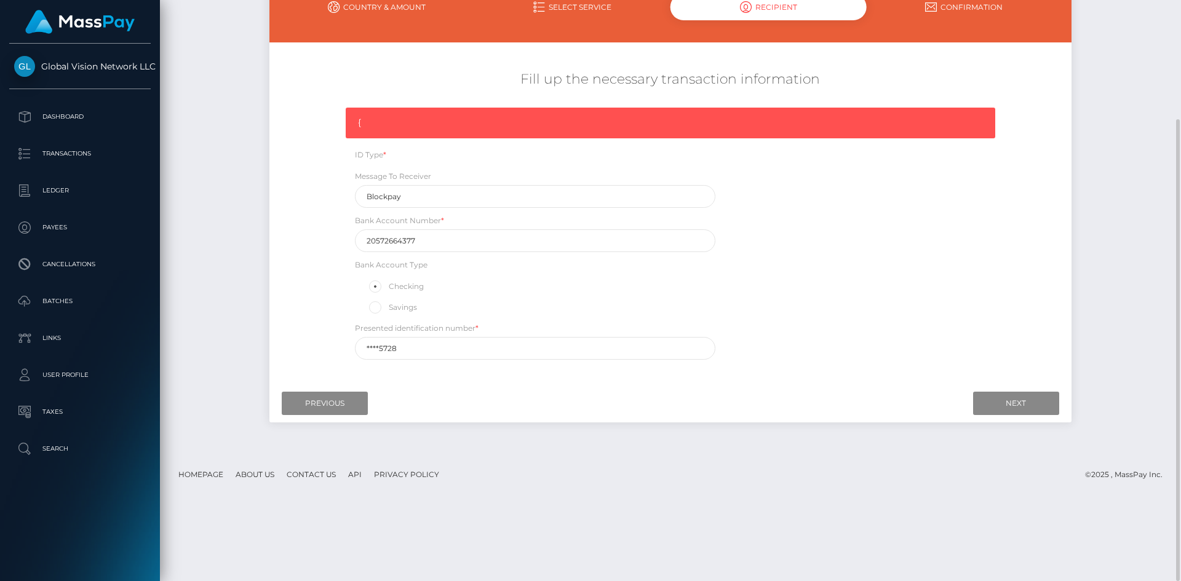
click at [384, 307] on input "Savings" at bounding box center [380, 306] width 8 height 8
radio input "true"
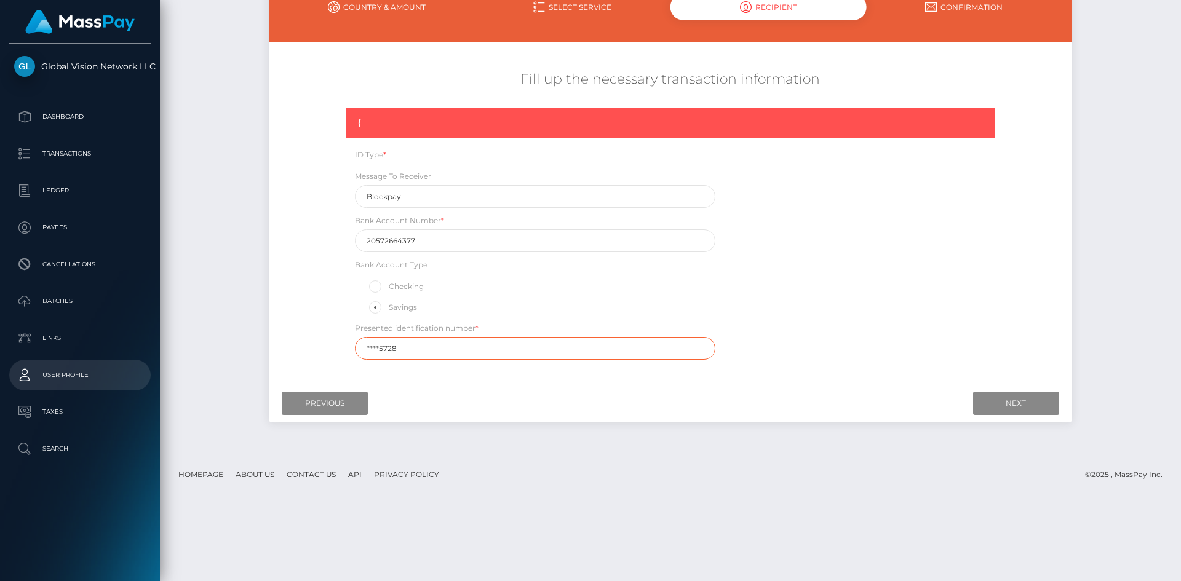
drag, startPoint x: 403, startPoint y: 353, endPoint x: 70, endPoint y: 372, distance: 333.2
click at [70, 372] on div "Global Vision Network LLC Dashboard Transactions Ledger Payees Batches" at bounding box center [590, 290] width 1181 height 581
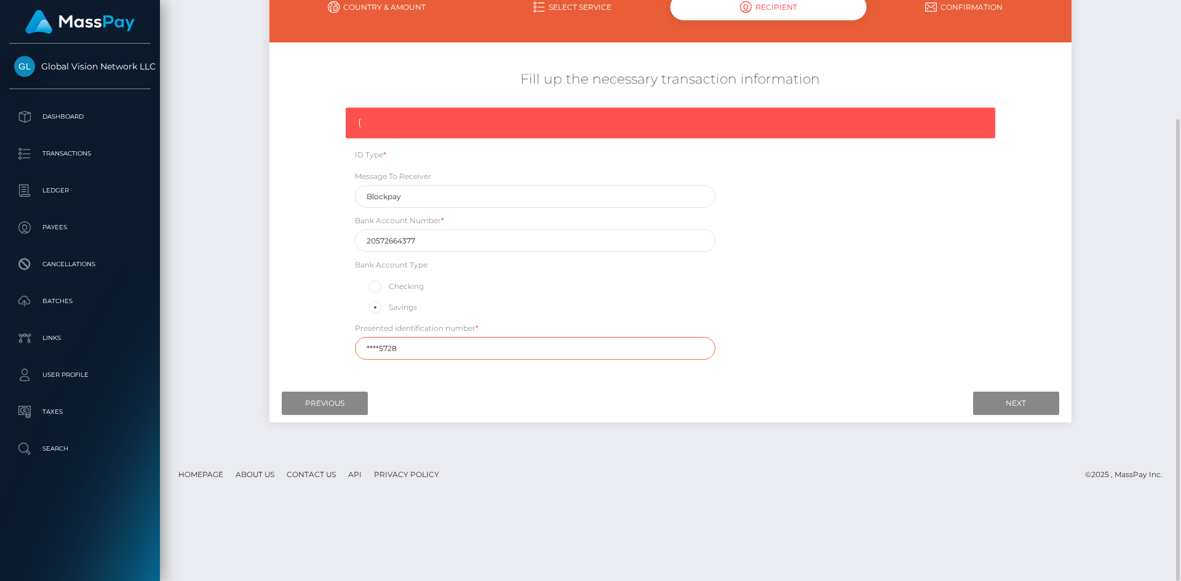
paste input "5170"
type input "51705728"
click at [1037, 398] on input "Next" at bounding box center [1016, 403] width 86 height 23
click at [307, 400] on input "Previous" at bounding box center [325, 403] width 86 height 23
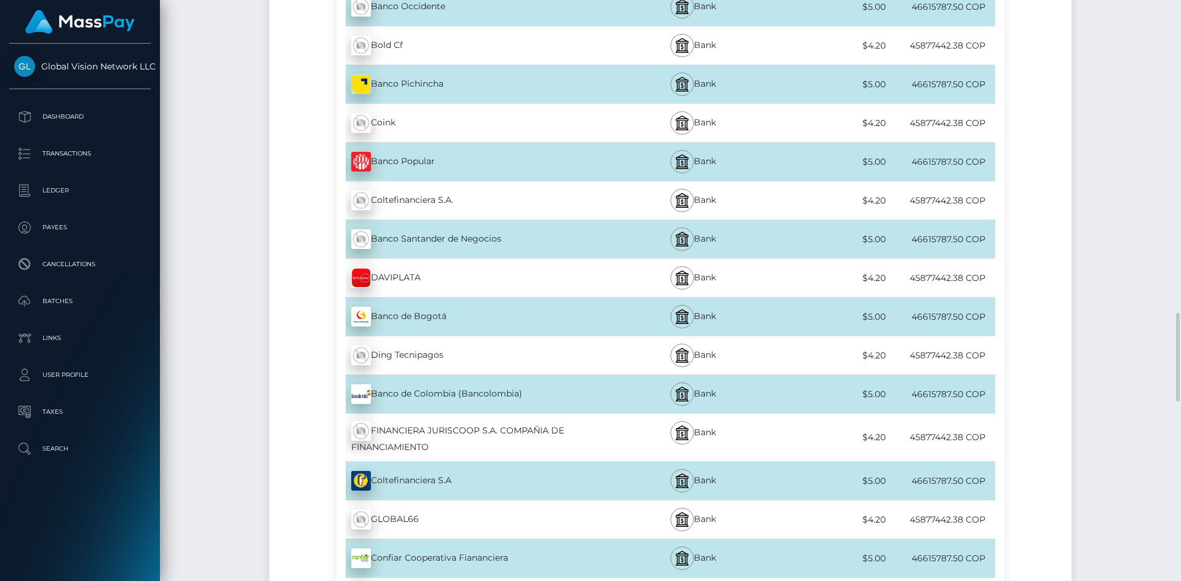
scroll to position [2179, 0]
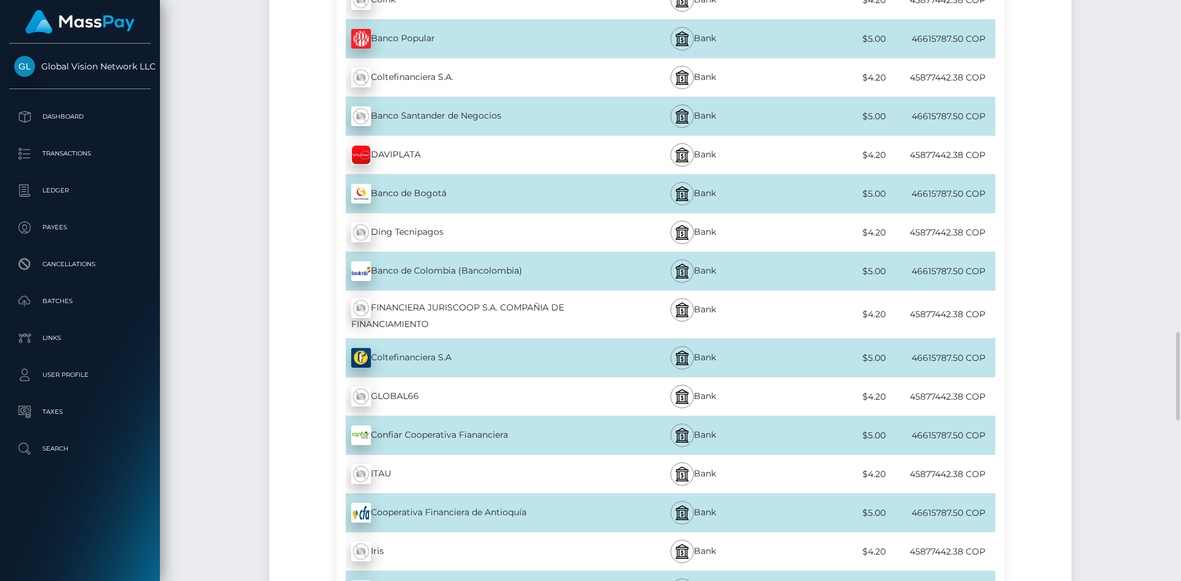
click at [506, 273] on div "Banco de Colombia (Bancolombia) - COP" at bounding box center [473, 271] width 274 height 34
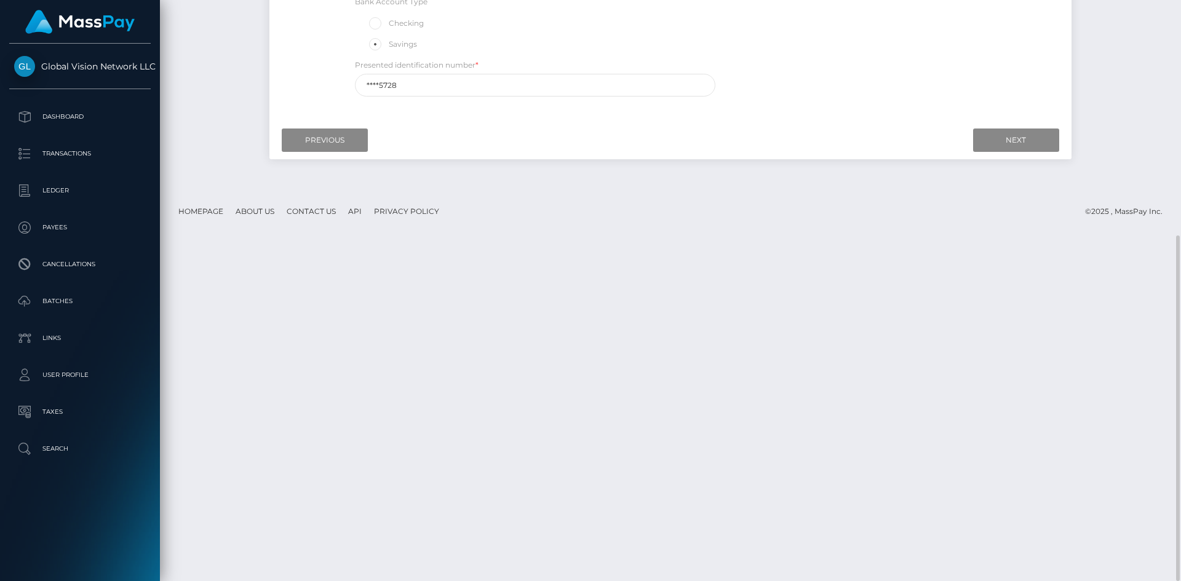
scroll to position [0, 0]
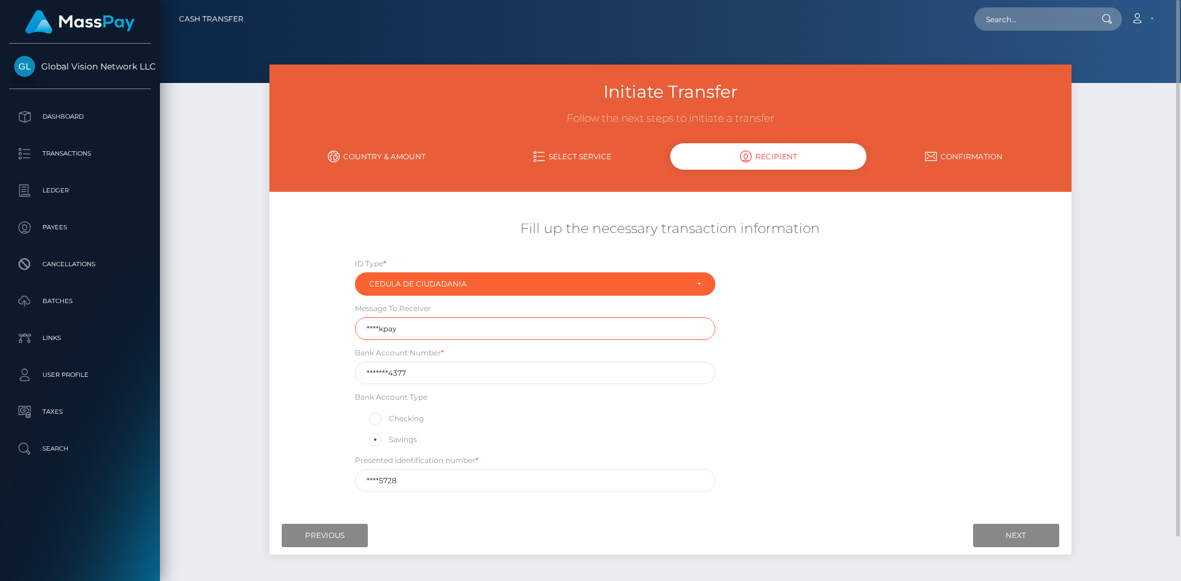
drag, startPoint x: 415, startPoint y: 333, endPoint x: 212, endPoint y: 357, distance: 204.9
click at [213, 357] on div "Initiate Transfer Follow the next steps to initiate a transfer Country & Amount…" at bounding box center [670, 325] width 1021 height 521
type input "Blockpay"
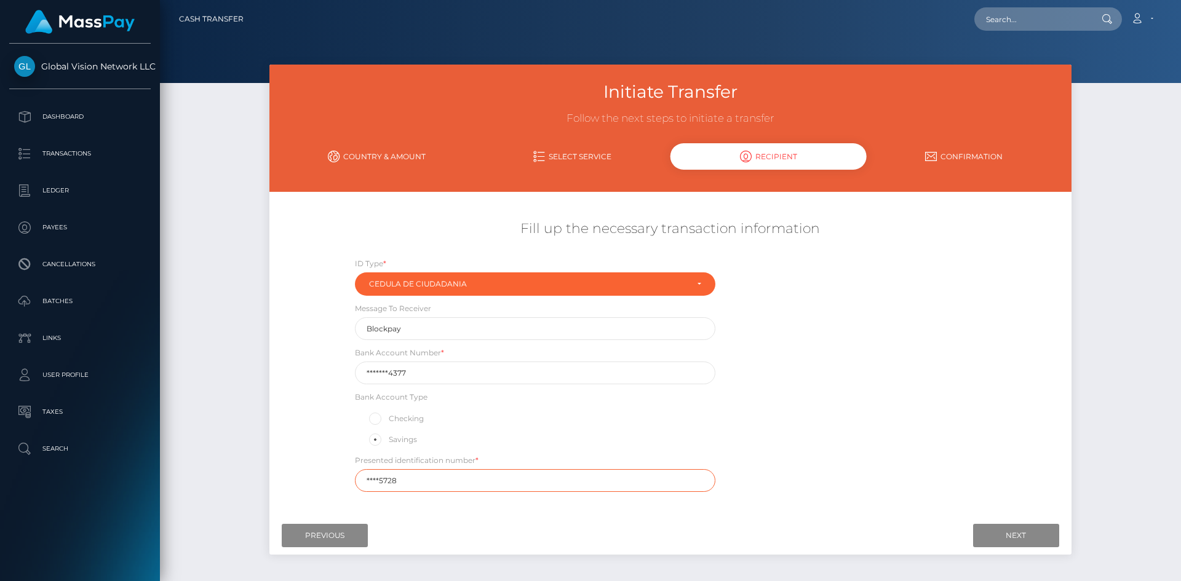
drag, startPoint x: 423, startPoint y: 481, endPoint x: -2, endPoint y: 478, distance: 425.6
click at [0, 478] on html "Global Vision Network LLC Dashboard Transactions Ledger Payees" at bounding box center [590, 290] width 1181 height 581
paste input "5170"
type input "51705728"
click at [394, 426] on label "Checking" at bounding box center [395, 419] width 57 height 16
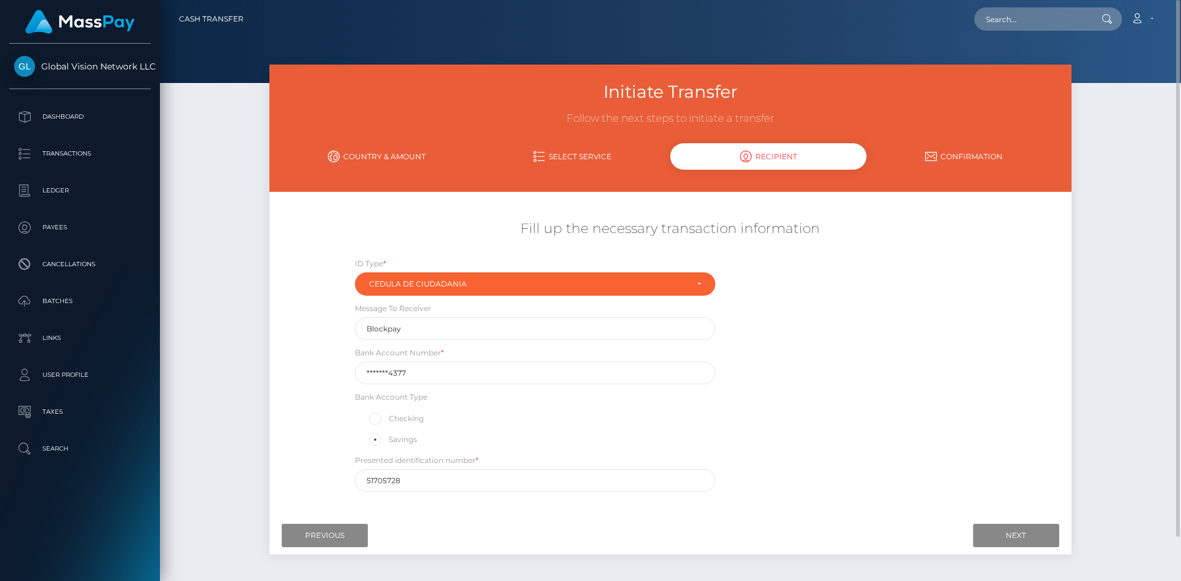
click at [384, 422] on input "Checking" at bounding box center [380, 418] width 8 height 8
radio input "true"
click at [389, 441] on span at bounding box center [389, 439] width 0 height 9
click at [378, 441] on input "Savings" at bounding box center [380, 439] width 8 height 8
radio input "true"
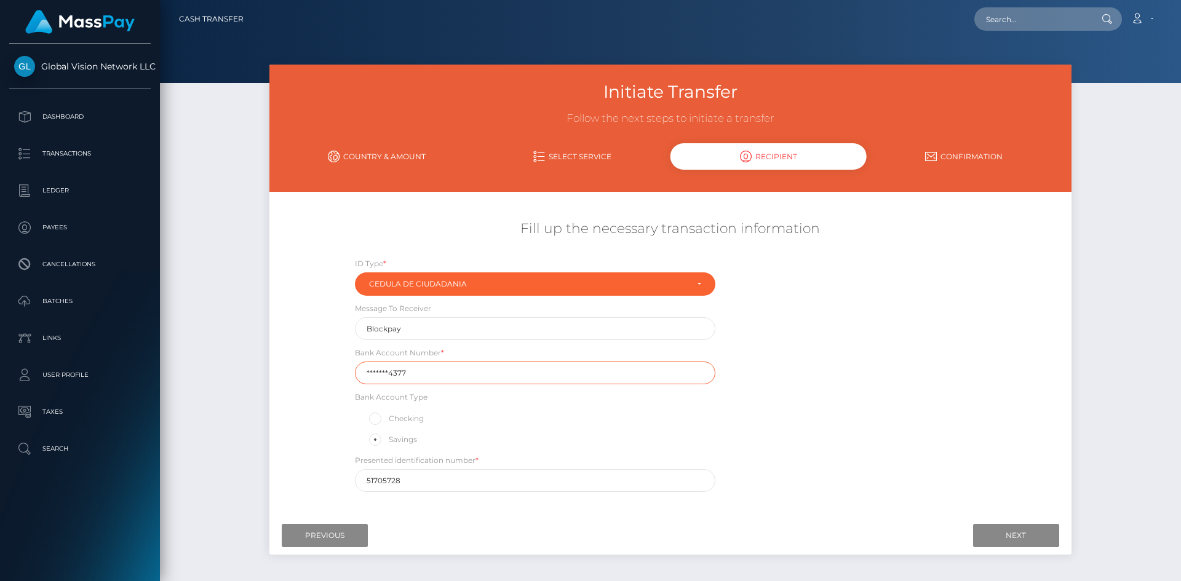
drag, startPoint x: 451, startPoint y: 371, endPoint x: -163, endPoint y: 443, distance: 618.5
click at [0, 443] on html "Global Vision Network LLC Dashboard Transactions Ledger Payees" at bounding box center [590, 290] width 1181 height 581
paste input "2057266"
type input "20572664377"
click at [998, 538] on input "Next" at bounding box center [1016, 535] width 86 height 23
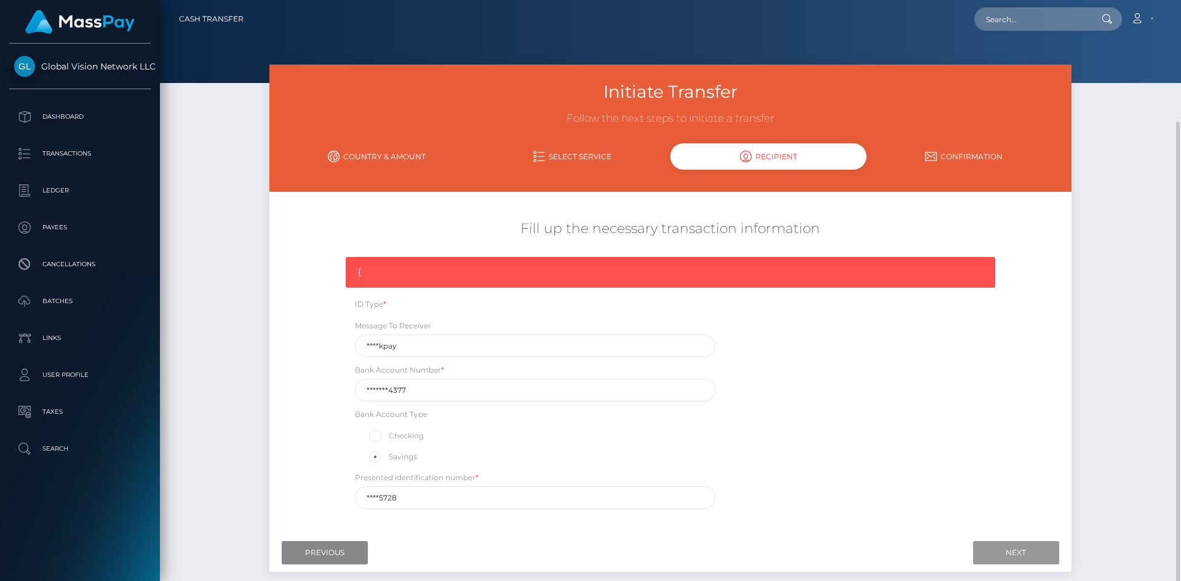
scroll to position [64, 0]
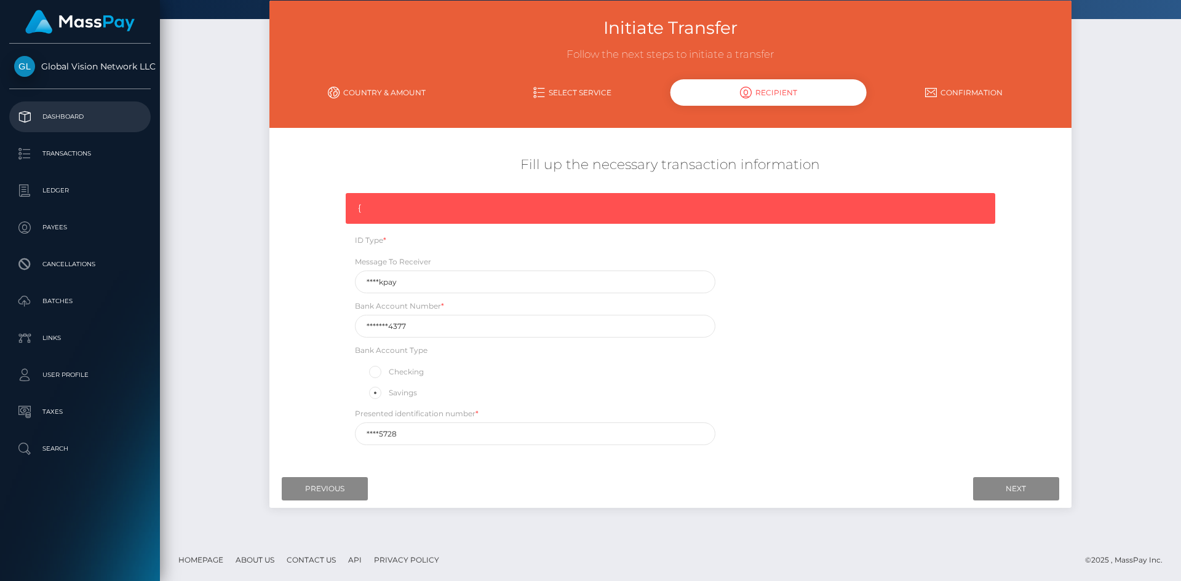
click at [53, 111] on p "Dashboard" at bounding box center [80, 117] width 132 height 18
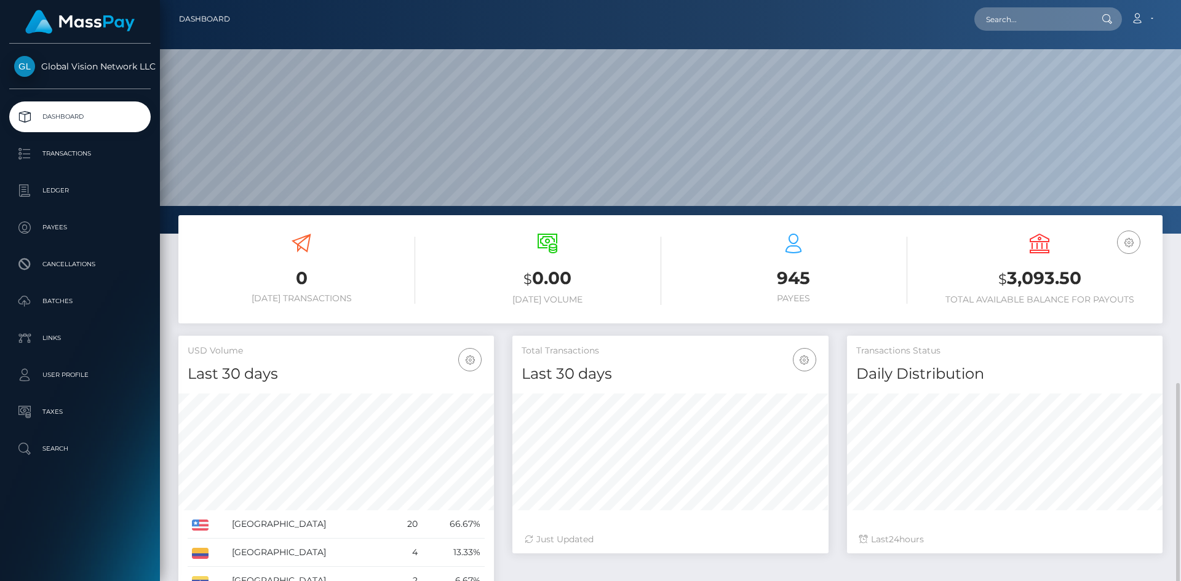
scroll to position [222, 0]
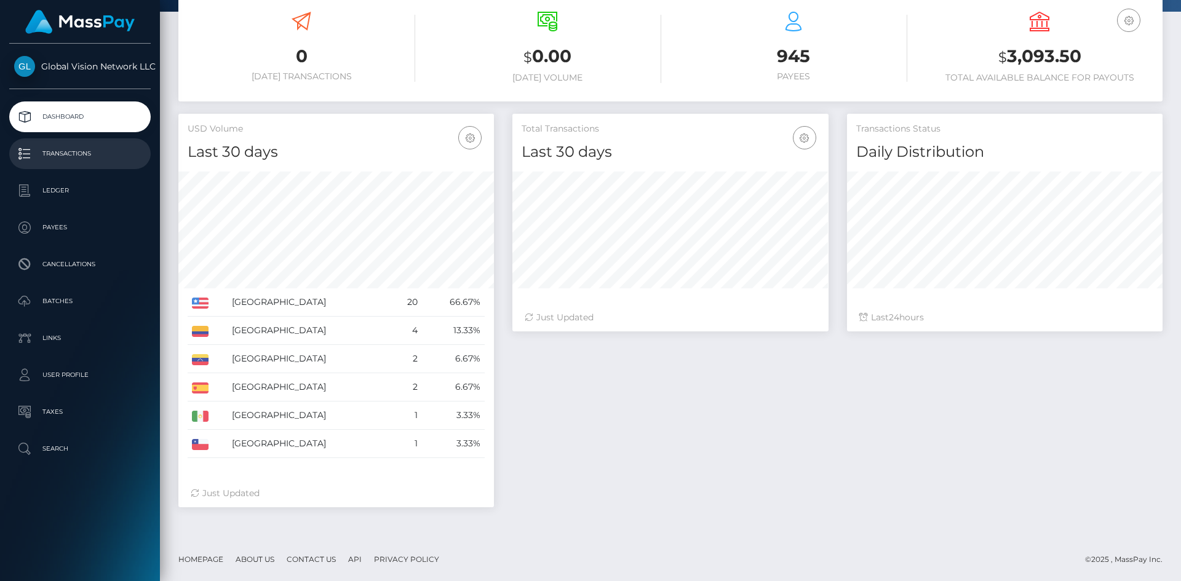
click at [55, 150] on p "Transactions" at bounding box center [80, 154] width 132 height 18
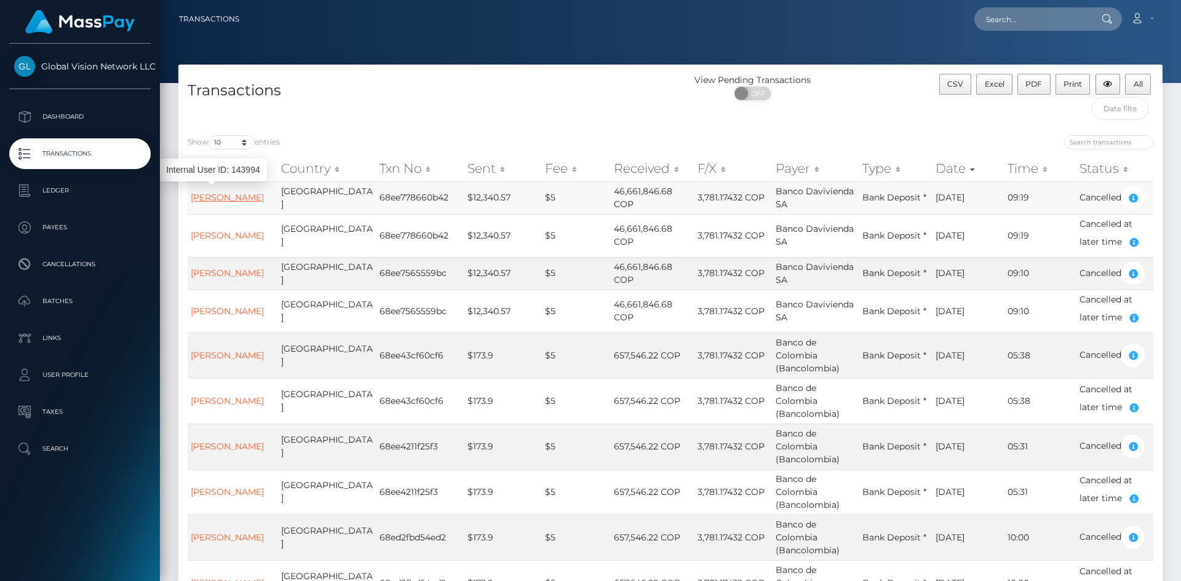
click at [218, 200] on link "[PERSON_NAME]" at bounding box center [227, 197] width 73 height 11
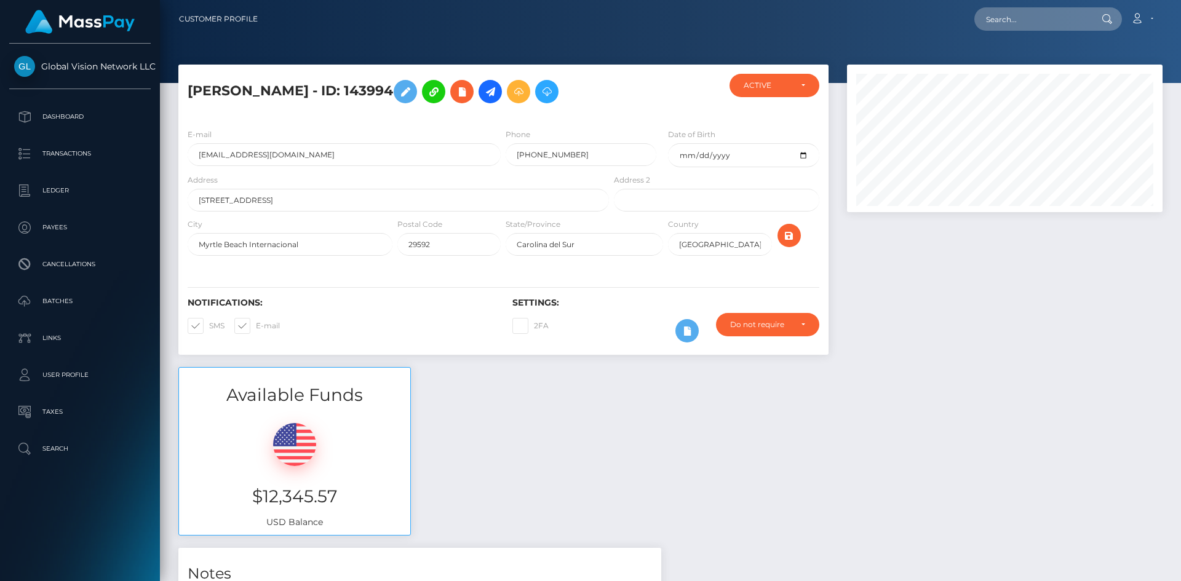
scroll to position [148, 316]
click at [497, 89] on icon at bounding box center [490, 91] width 15 height 15
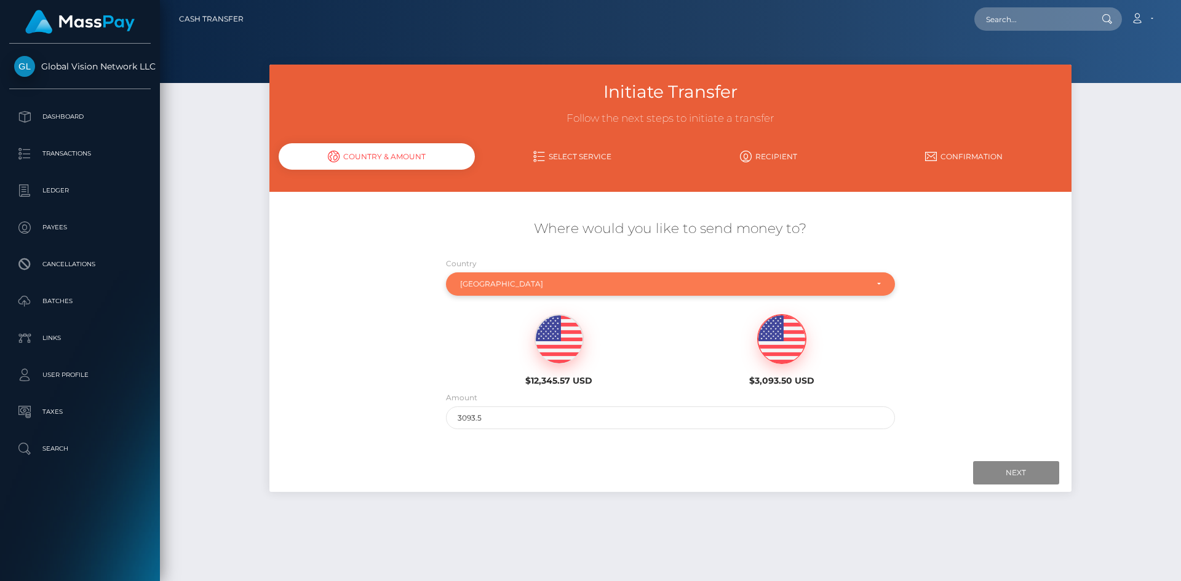
click at [503, 275] on div "[GEOGRAPHIC_DATA]" at bounding box center [670, 283] width 449 height 23
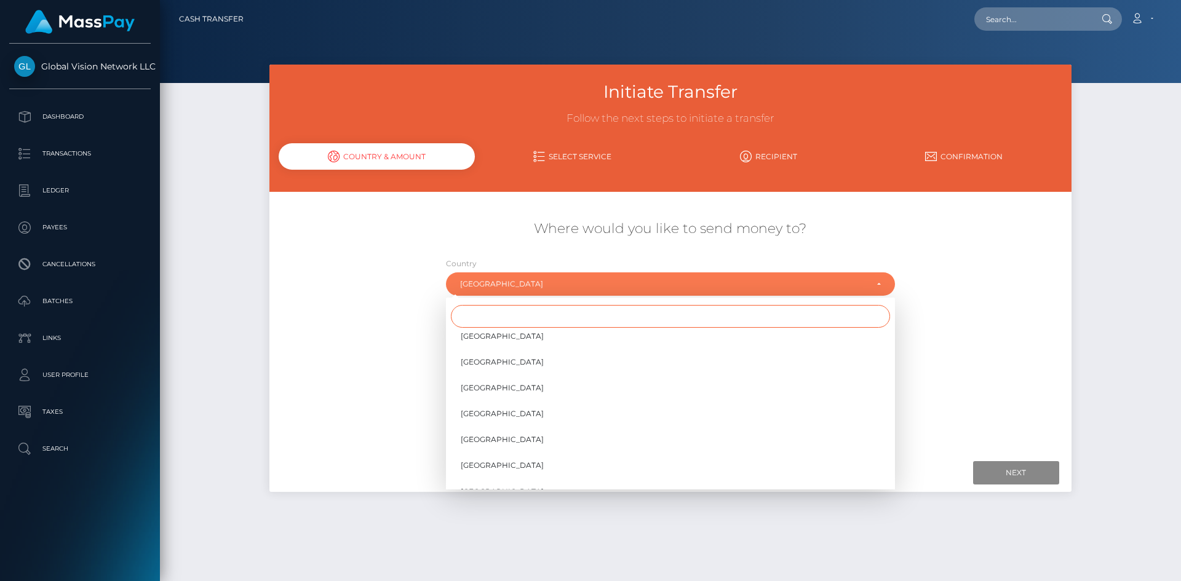
click at [515, 306] on input "Search" at bounding box center [670, 316] width 439 height 23
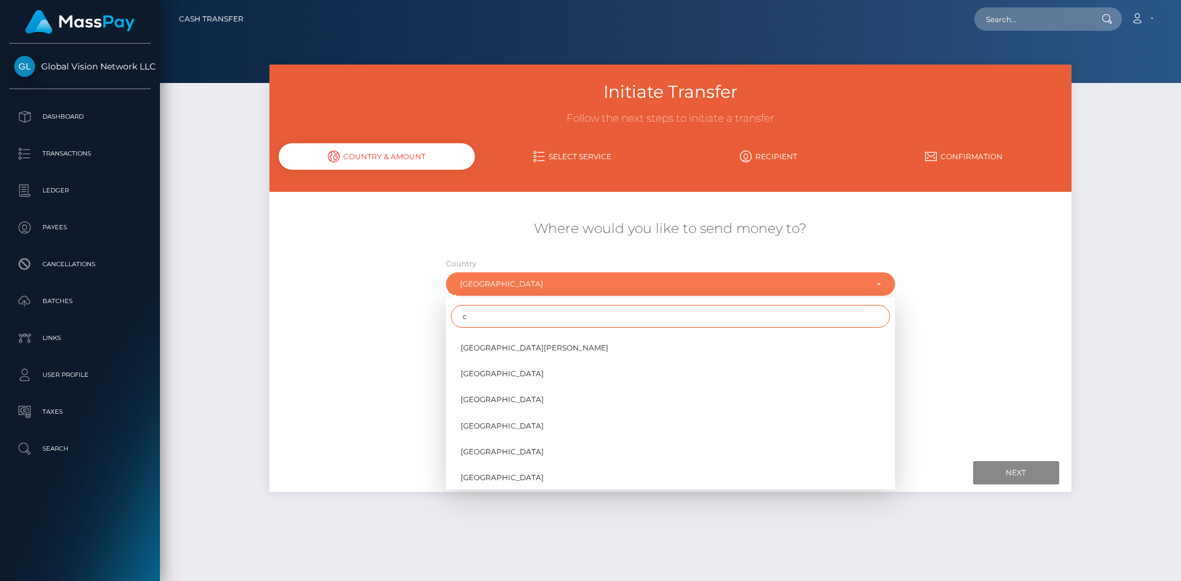
scroll to position [0, 0]
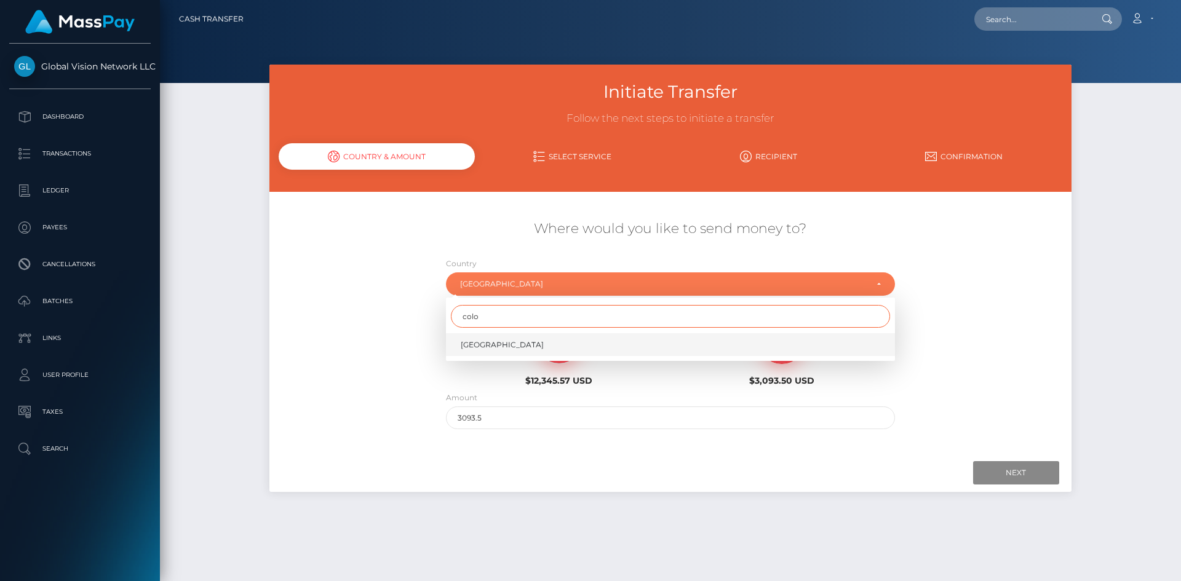
type input "colo"
click at [490, 341] on span "[GEOGRAPHIC_DATA]" at bounding box center [502, 344] width 83 height 11
select select "COL"
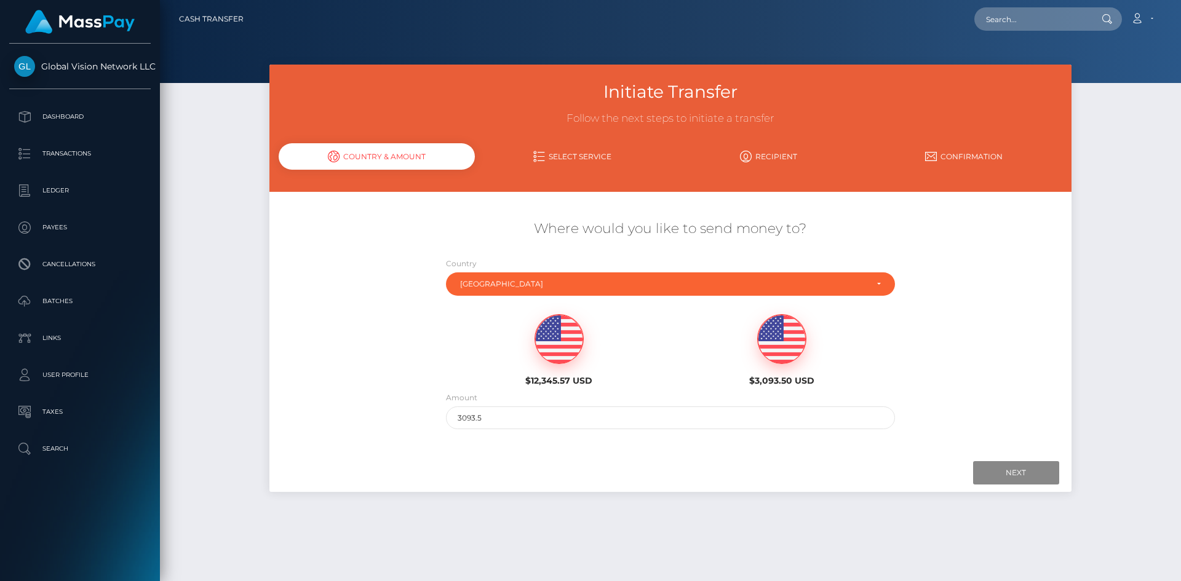
click at [550, 343] on img at bounding box center [559, 339] width 48 height 49
type input "12345.57"
click at [1033, 462] on input "Next" at bounding box center [1016, 472] width 86 height 23
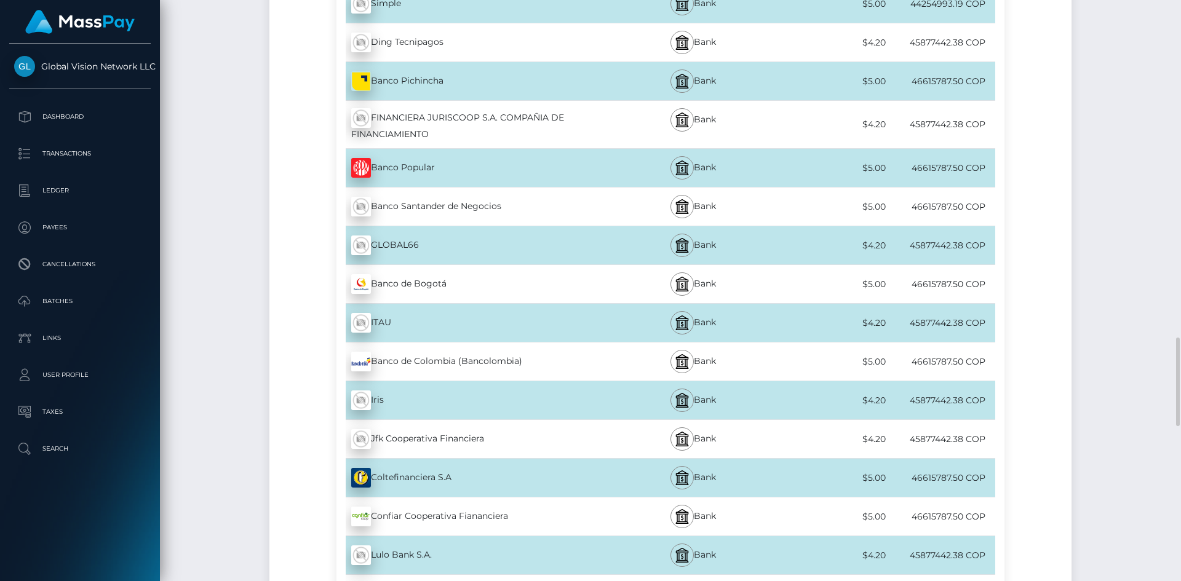
scroll to position [2398, 0]
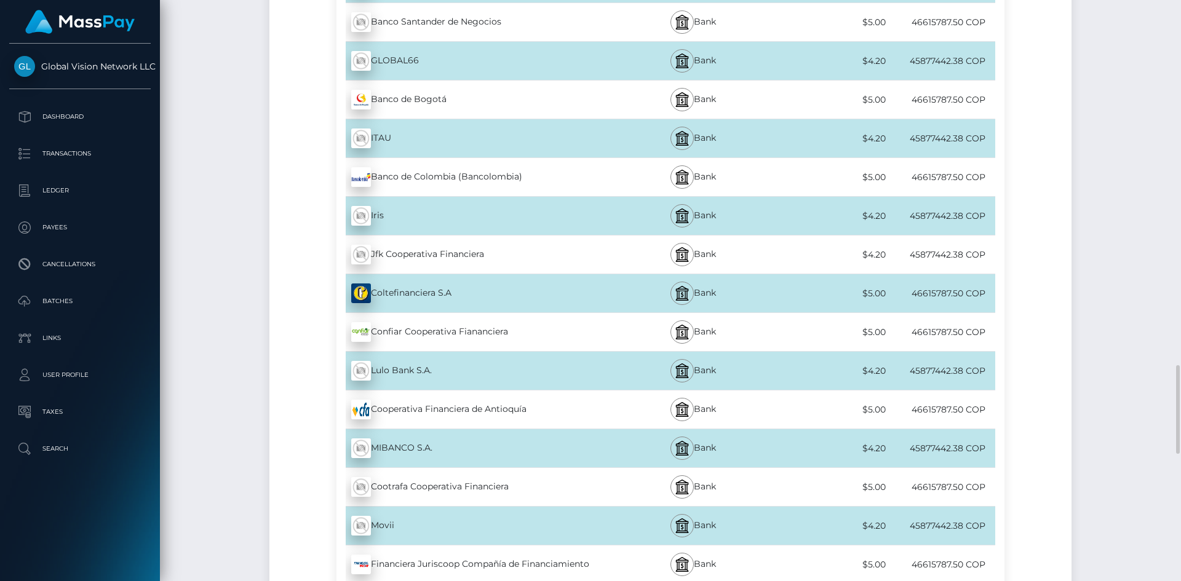
click at [445, 185] on div "Banco de Colombia (Bancolombia) - COP" at bounding box center [473, 177] width 274 height 34
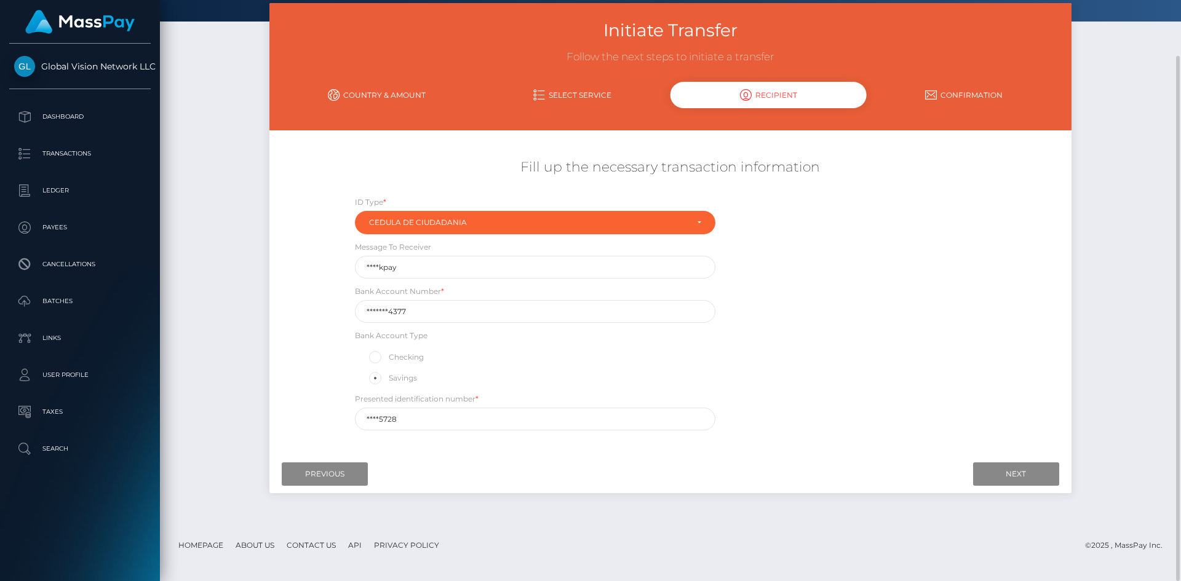
scroll to position [0, 0]
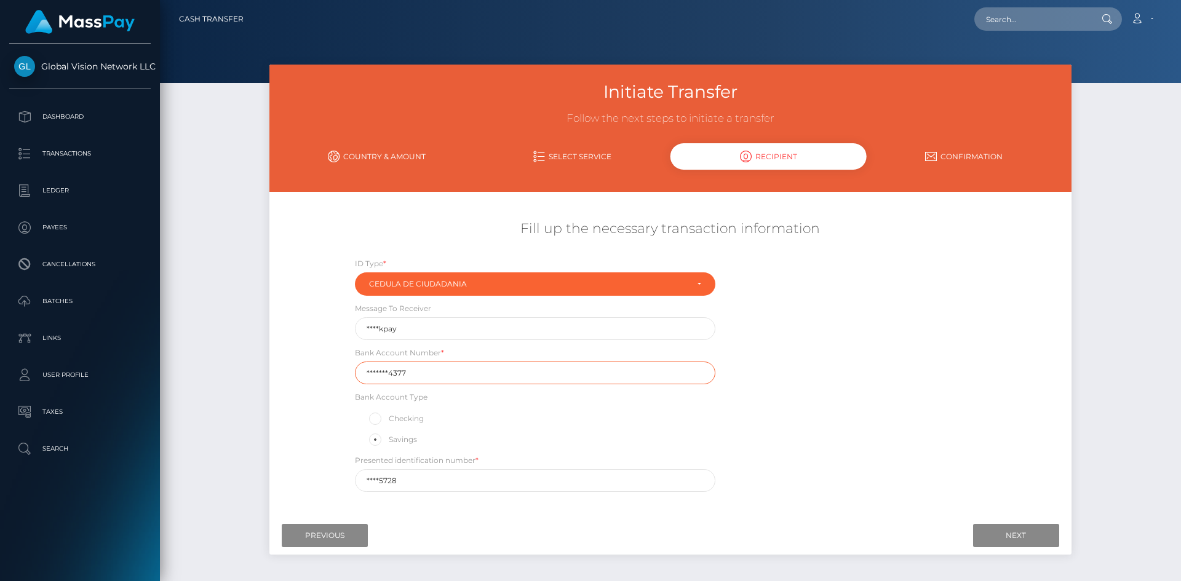
drag, startPoint x: 418, startPoint y: 372, endPoint x: -130, endPoint y: 413, distance: 548.8
click at [0, 413] on html "Global Vision Network LLC Dashboard Transactions Ledger Payees" at bounding box center [590, 290] width 1181 height 581
paste input "2057266"
type input "20572664377"
click at [384, 330] on input "****kpay" at bounding box center [535, 328] width 360 height 23
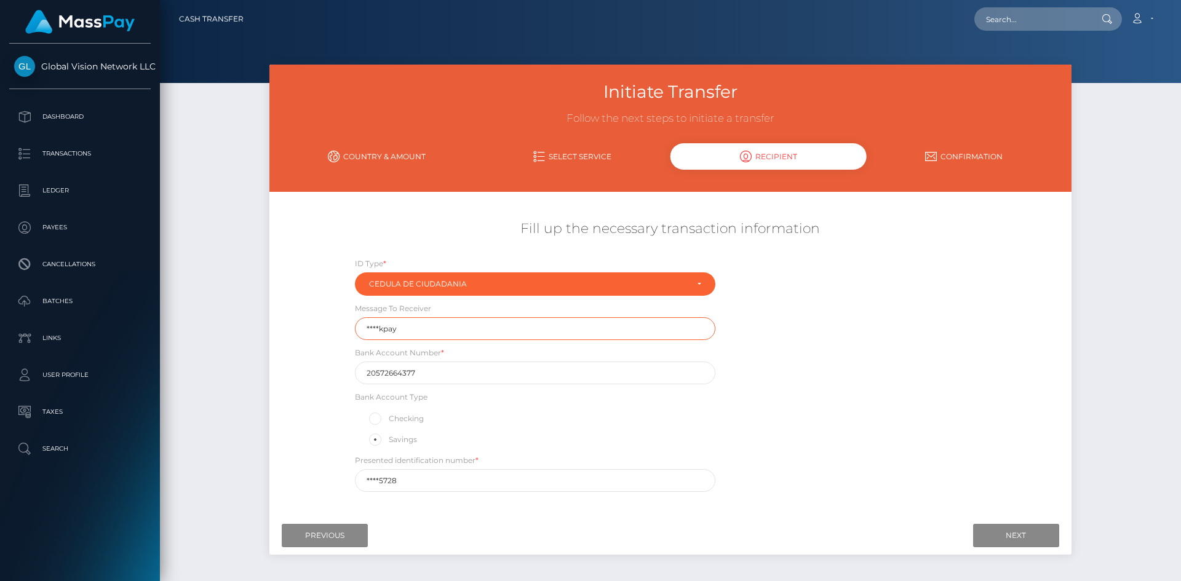
drag, startPoint x: 402, startPoint y: 329, endPoint x: -658, endPoint y: 381, distance: 1061.4
click at [0, 381] on html "Global Vision Network LLC Dashboard Transactions Ledger Payees" at bounding box center [590, 290] width 1181 height 581
type input "Blockpay"
click at [402, 416] on label "Checking" at bounding box center [395, 419] width 57 height 16
click at [384, 416] on input "Checking" at bounding box center [380, 418] width 8 height 8
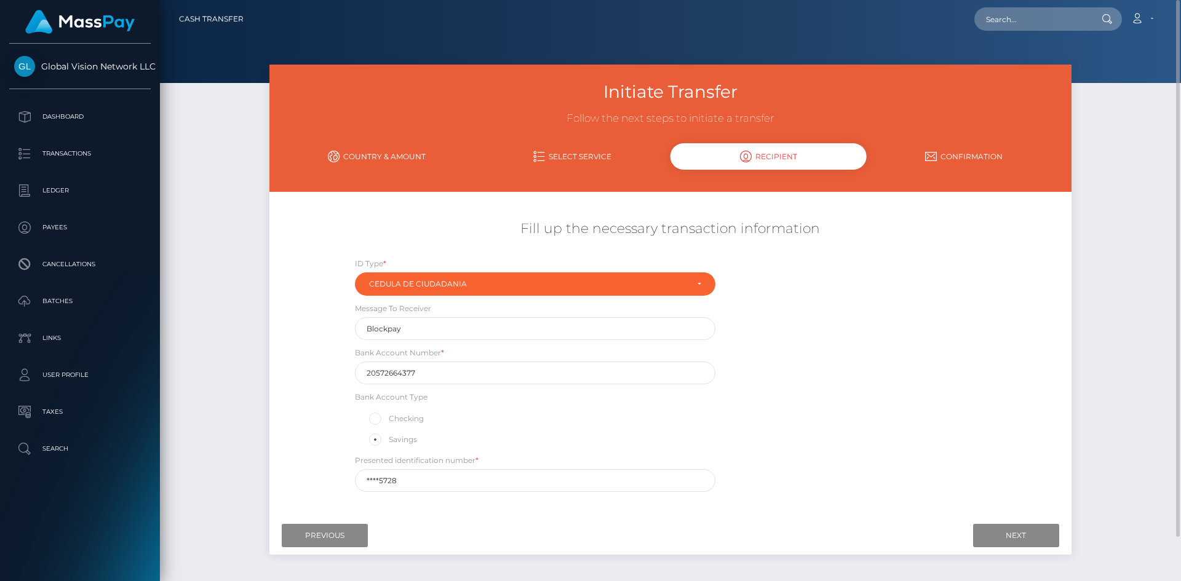
radio input "true"
click at [390, 441] on label "Savings" at bounding box center [392, 440] width 50 height 16
click at [384, 441] on input "Savings" at bounding box center [380, 439] width 8 height 8
radio input "true"
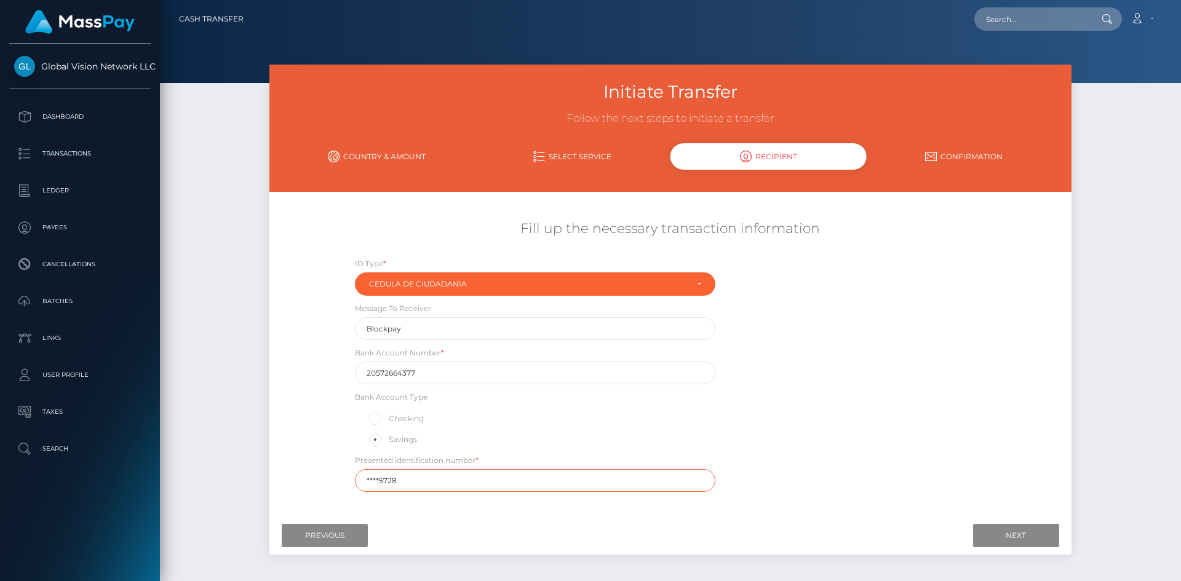
drag, startPoint x: 415, startPoint y: 485, endPoint x: -65, endPoint y: 496, distance: 480.4
click at [0, 496] on html "Global Vision Network LLC Dashboard Transactions Ledger Payees" at bounding box center [590, 290] width 1181 height 581
paste input "5170"
type input "51705728"
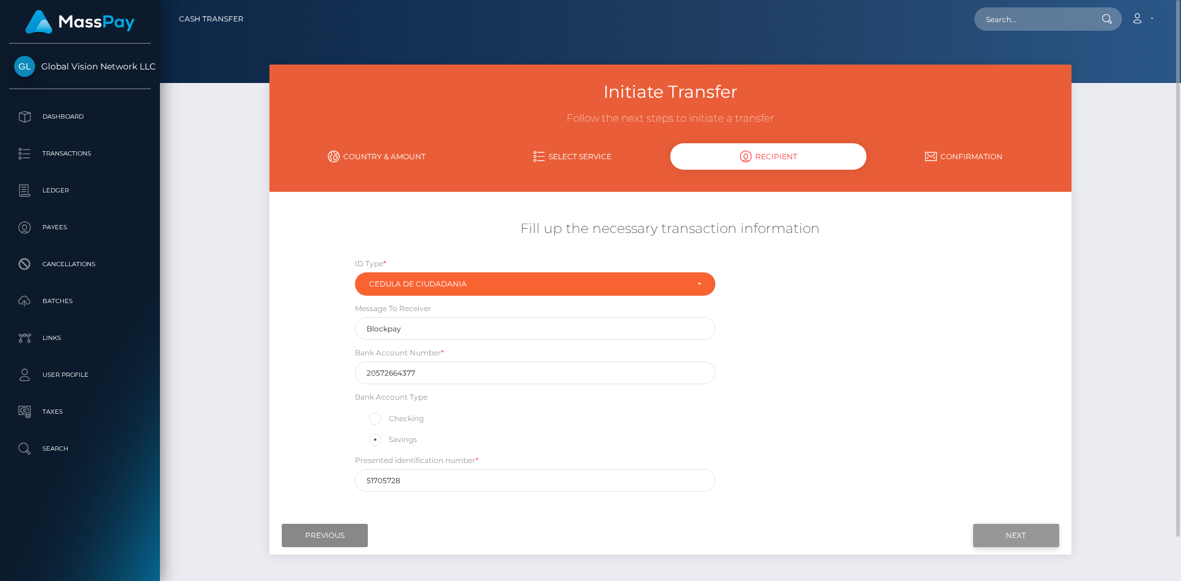
click at [998, 534] on input "Next" at bounding box center [1016, 535] width 86 height 23
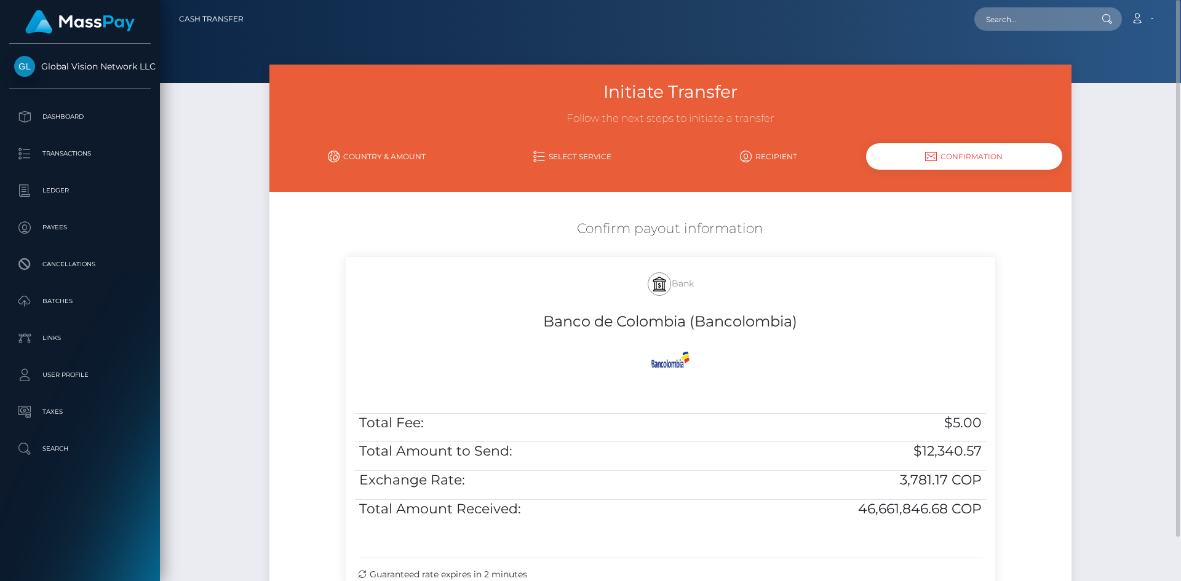
scroll to position [149, 0]
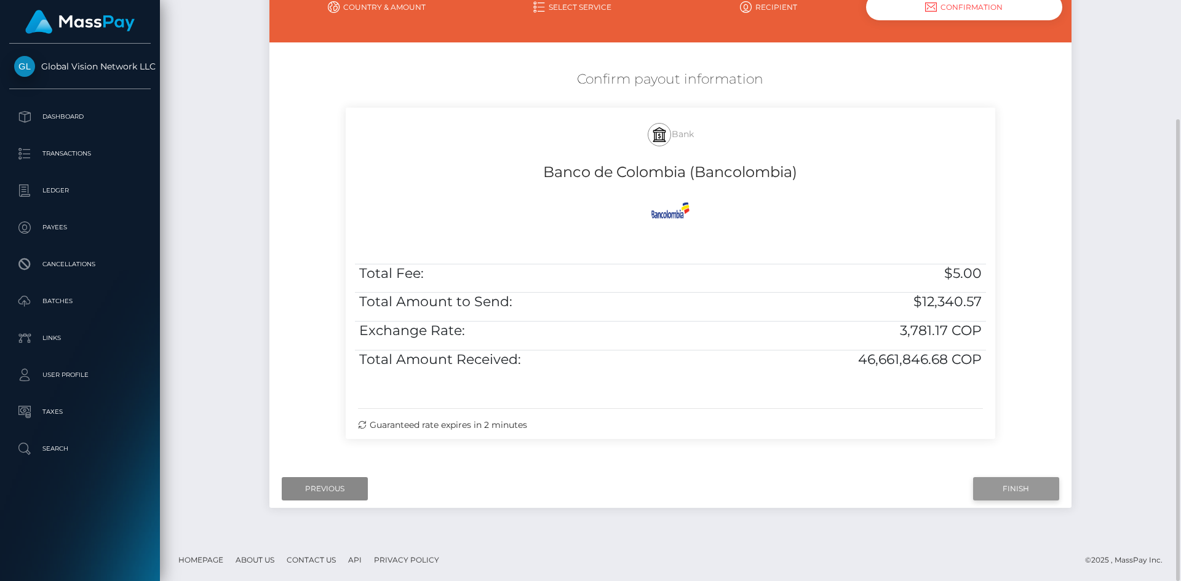
click at [1024, 493] on input "Finish" at bounding box center [1016, 488] width 86 height 23
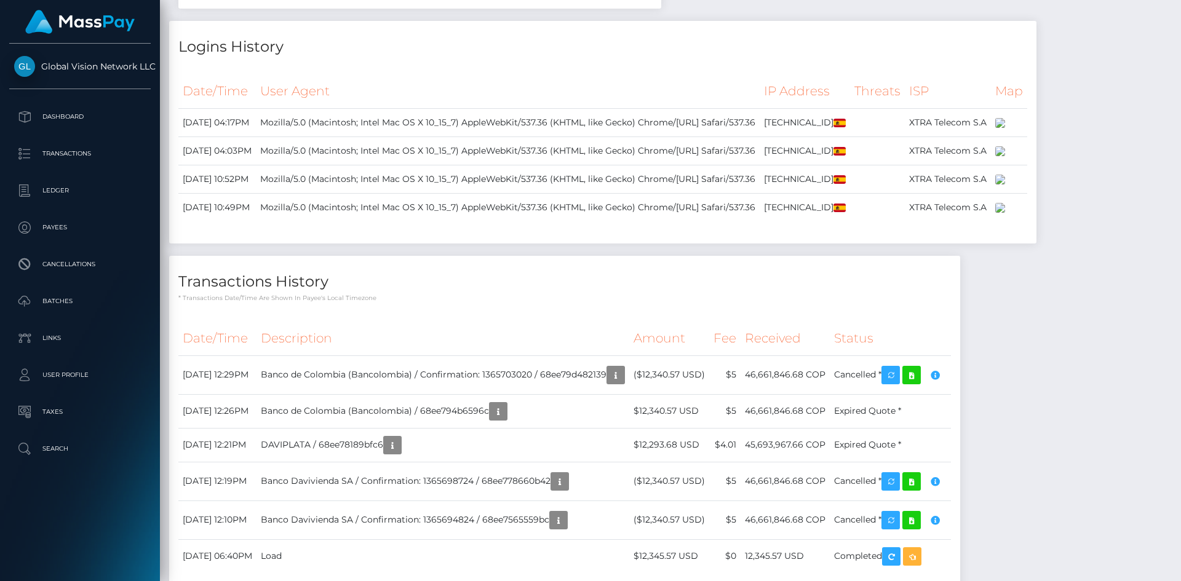
scroll to position [958, 0]
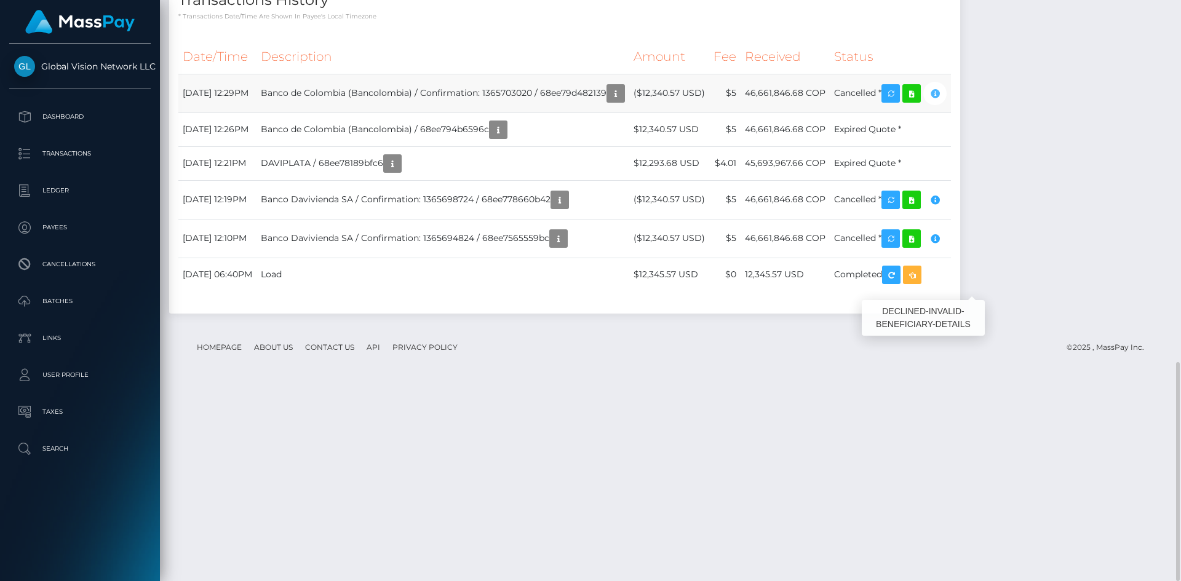
click at [942, 101] on icon "button" at bounding box center [934, 93] width 15 height 15
click at [898, 101] on icon "button" at bounding box center [890, 93] width 15 height 15
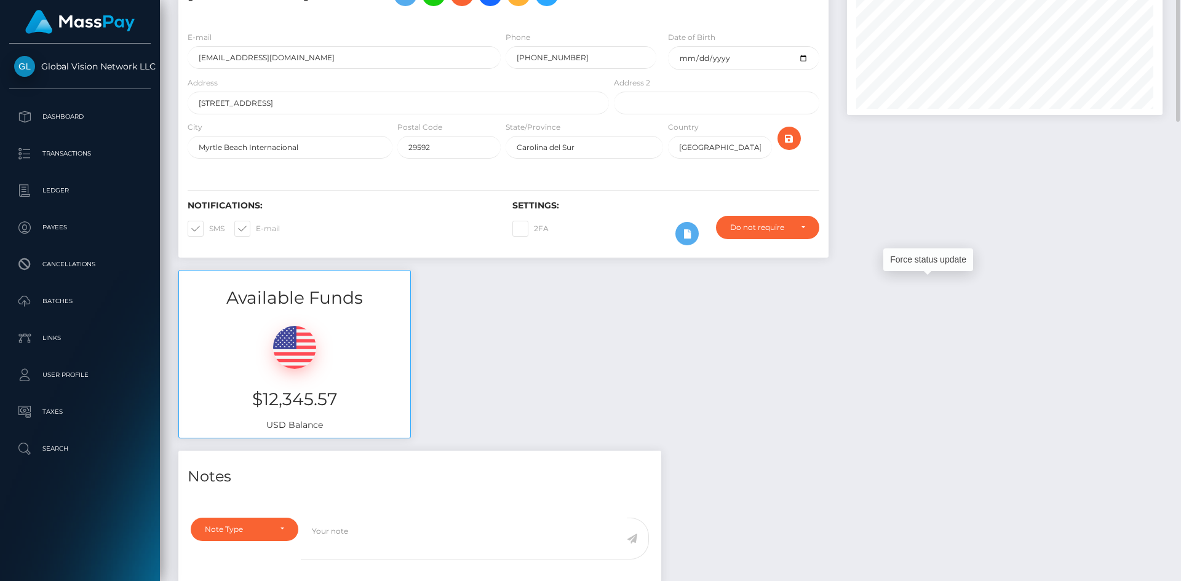
scroll to position [0, 0]
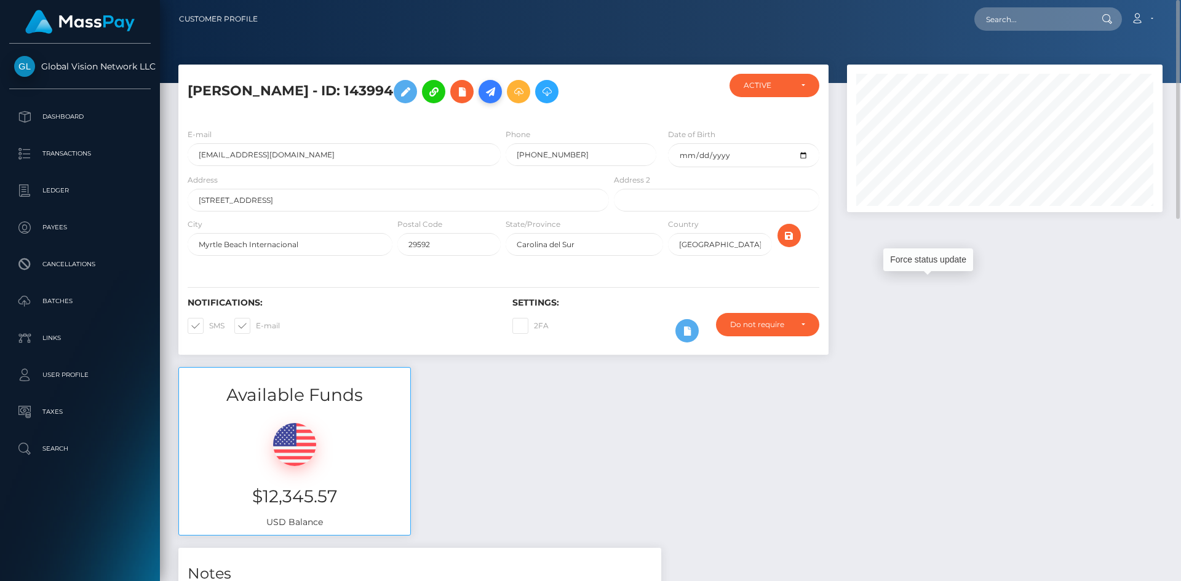
click at [497, 95] on icon at bounding box center [490, 91] width 15 height 15
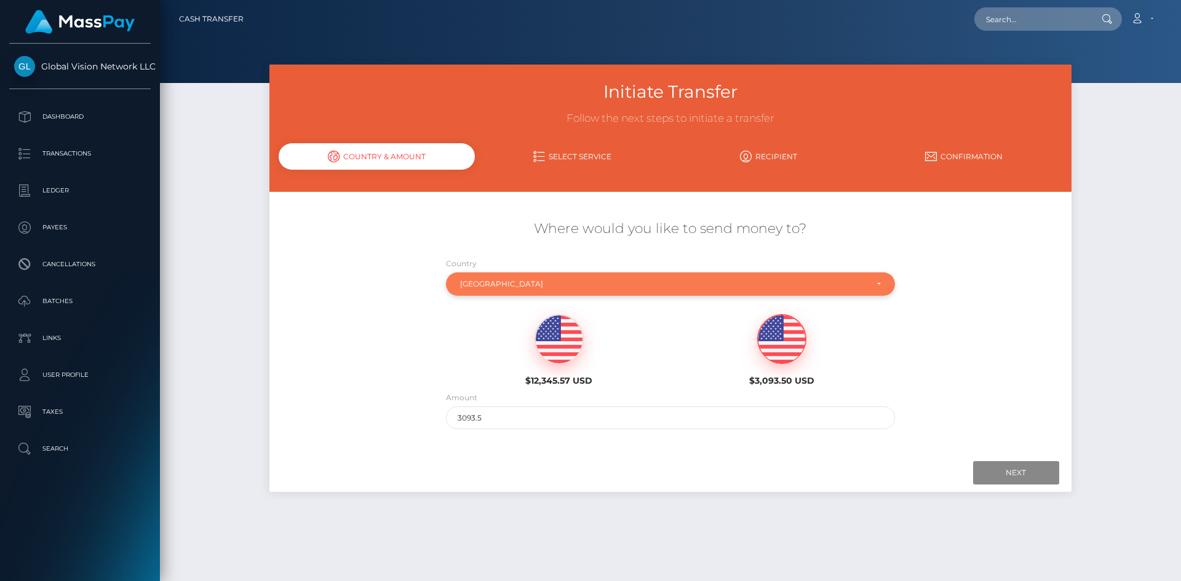
click at [550, 290] on div "[GEOGRAPHIC_DATA]" at bounding box center [670, 283] width 449 height 23
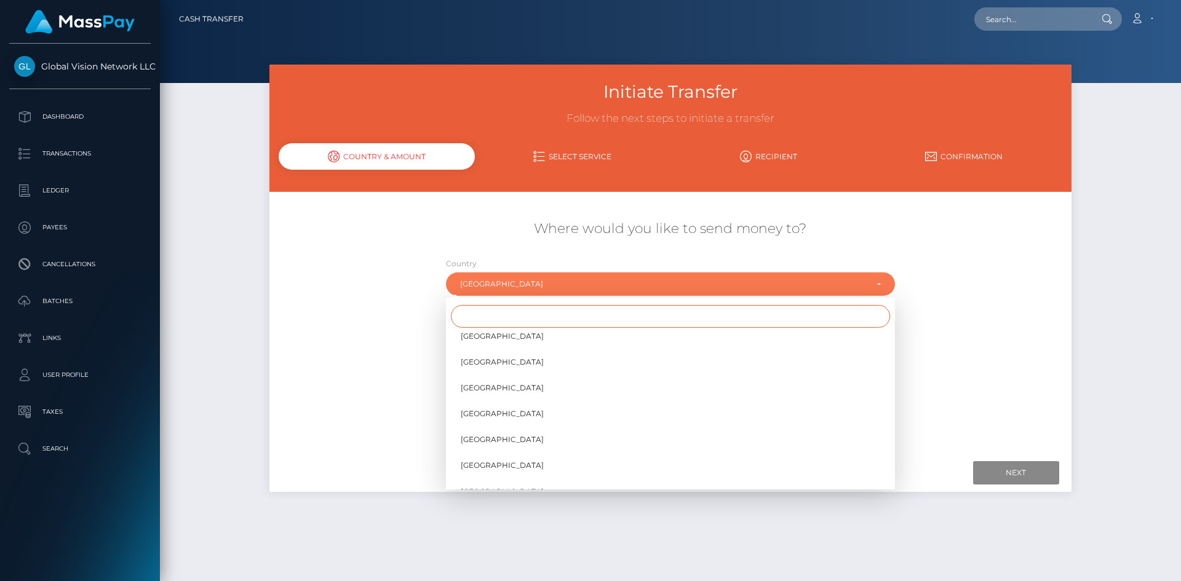
click at [509, 321] on input "Search" at bounding box center [670, 316] width 439 height 23
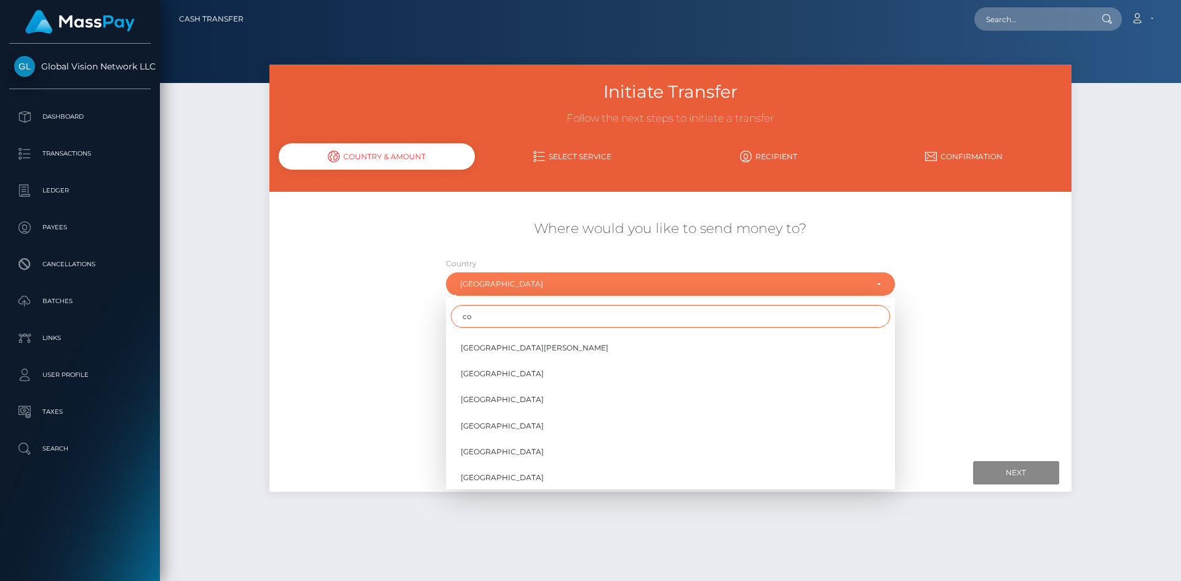
scroll to position [0, 0]
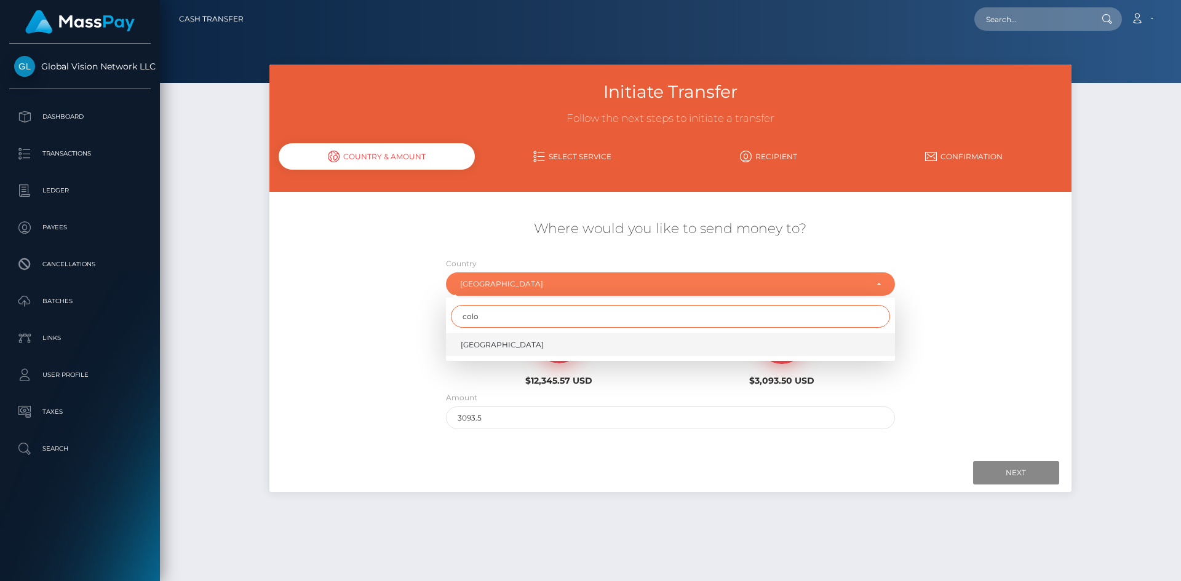
type input "colo"
click at [494, 339] on span "[GEOGRAPHIC_DATA]" at bounding box center [502, 344] width 83 height 11
select select "COL"
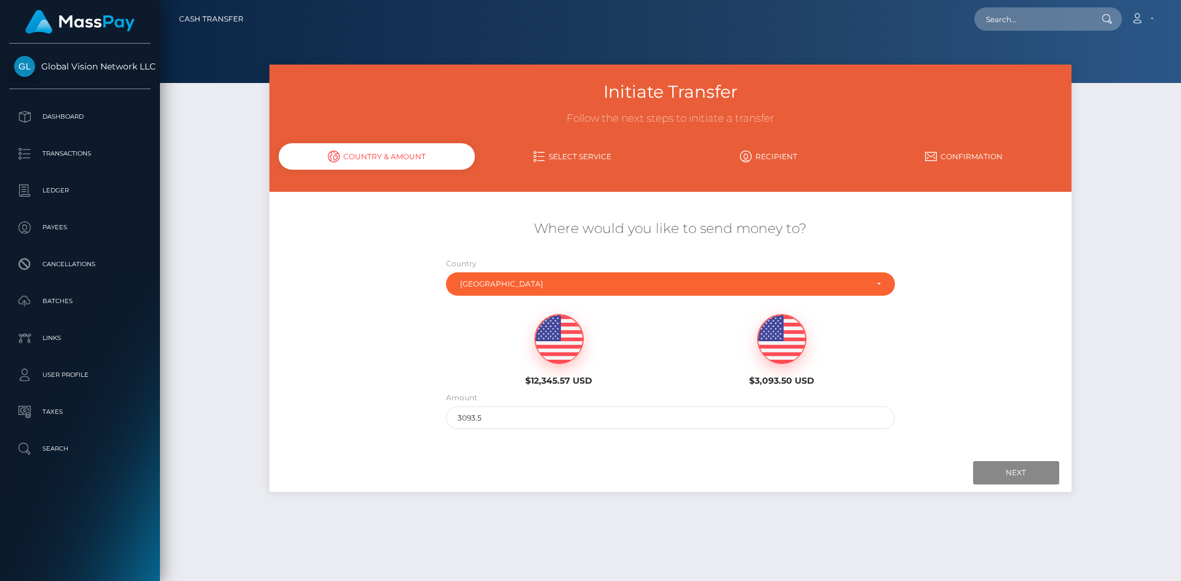
click at [561, 345] on img at bounding box center [559, 339] width 48 height 49
type input "12345.57"
click at [1016, 464] on input "Next" at bounding box center [1016, 472] width 86 height 23
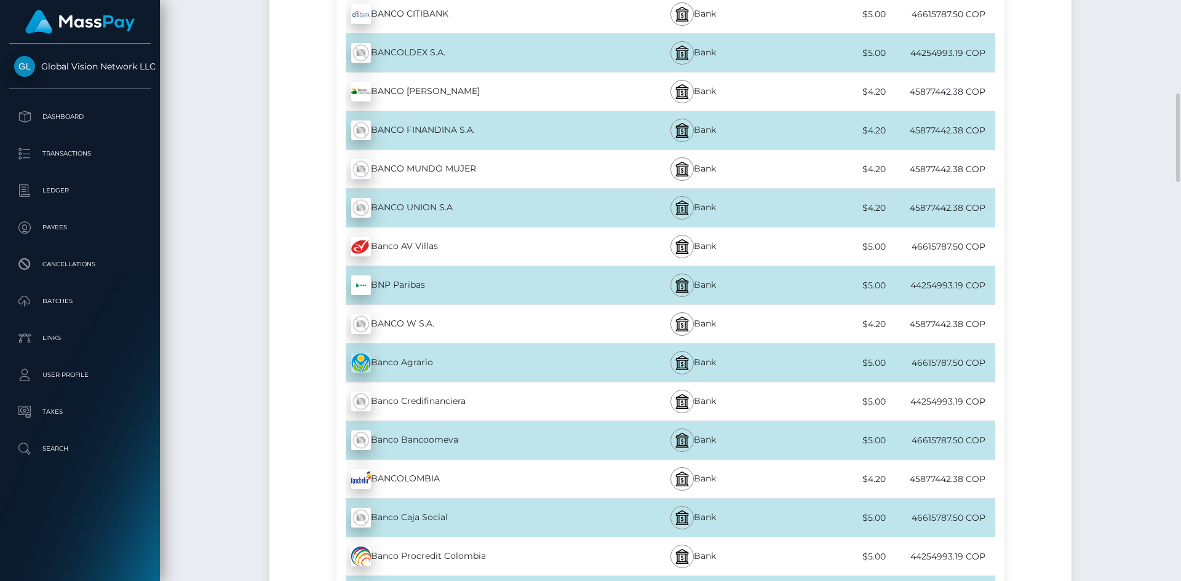
scroll to position [676, 0]
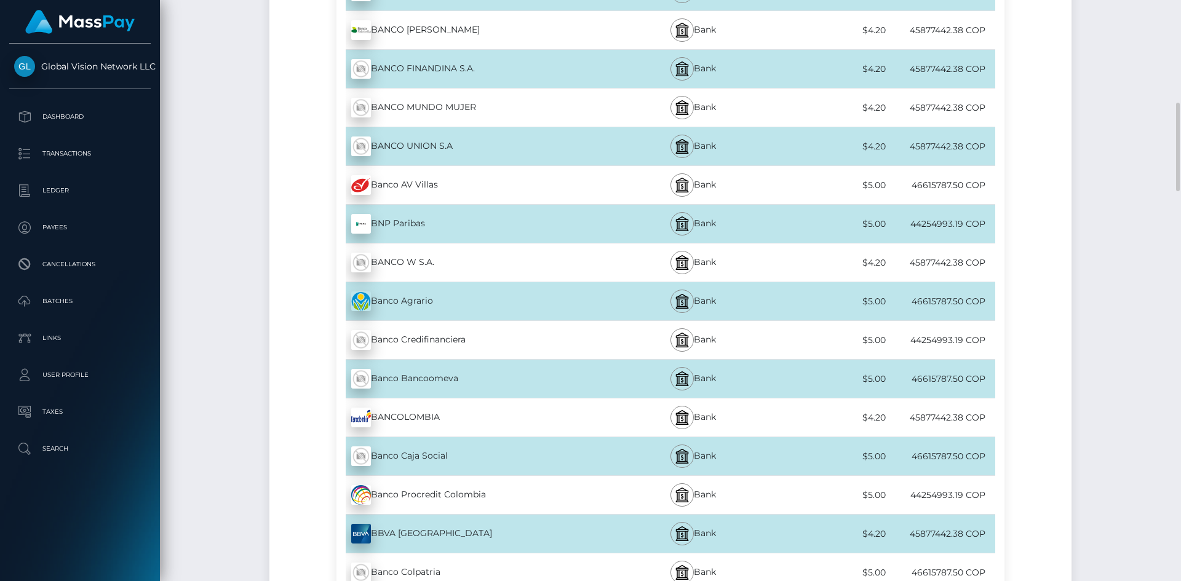
click at [911, 421] on div "45877442.38 COP" at bounding box center [941, 418] width 110 height 28
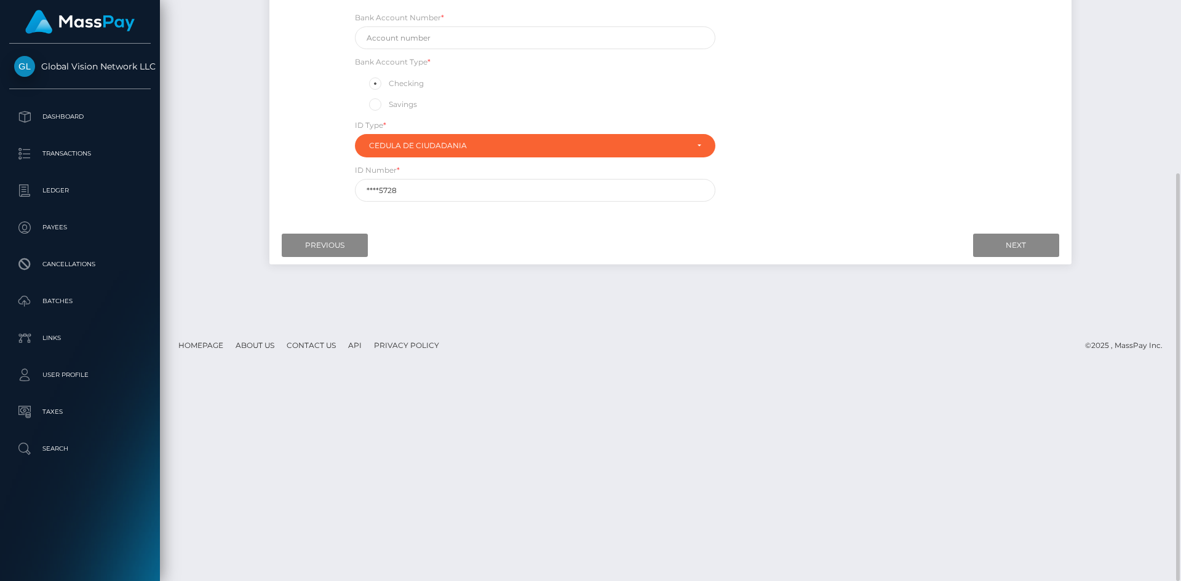
scroll to position [0, 0]
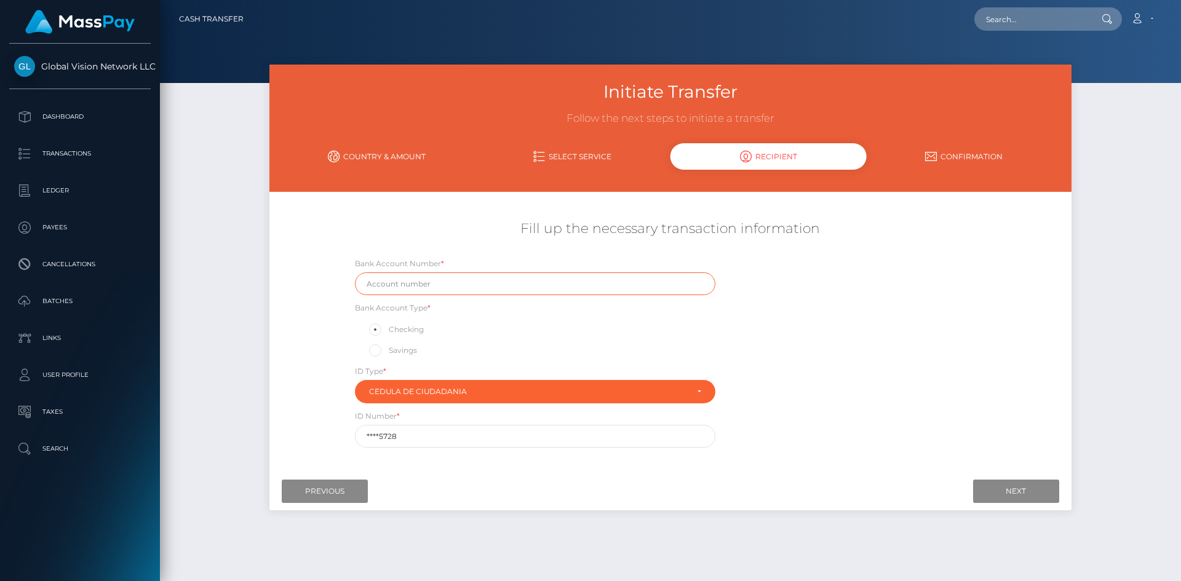
drag, startPoint x: 445, startPoint y: 280, endPoint x: -309, endPoint y: 388, distance: 761.0
click at [0, 388] on html "Global Vision Network LLC Dashboard Transactions Ledger Payees" at bounding box center [590, 290] width 1181 height 581
paste input "20572664377"
type input "20572664377"
click at [389, 354] on span at bounding box center [389, 350] width 0 height 9
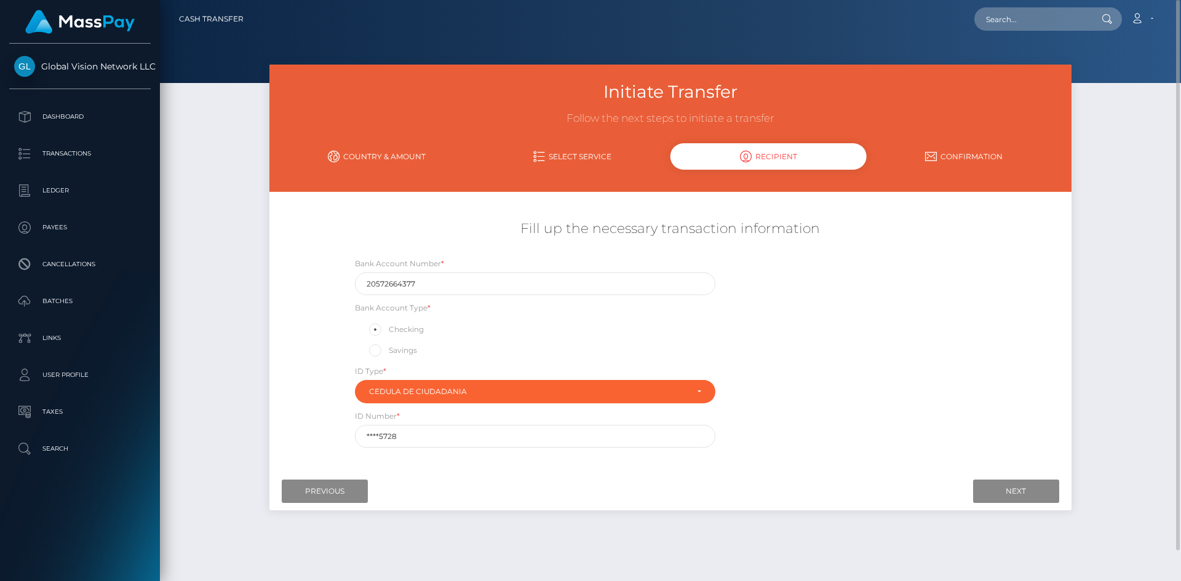
click at [376, 354] on input "Savings" at bounding box center [380, 350] width 8 height 8
radio input "true"
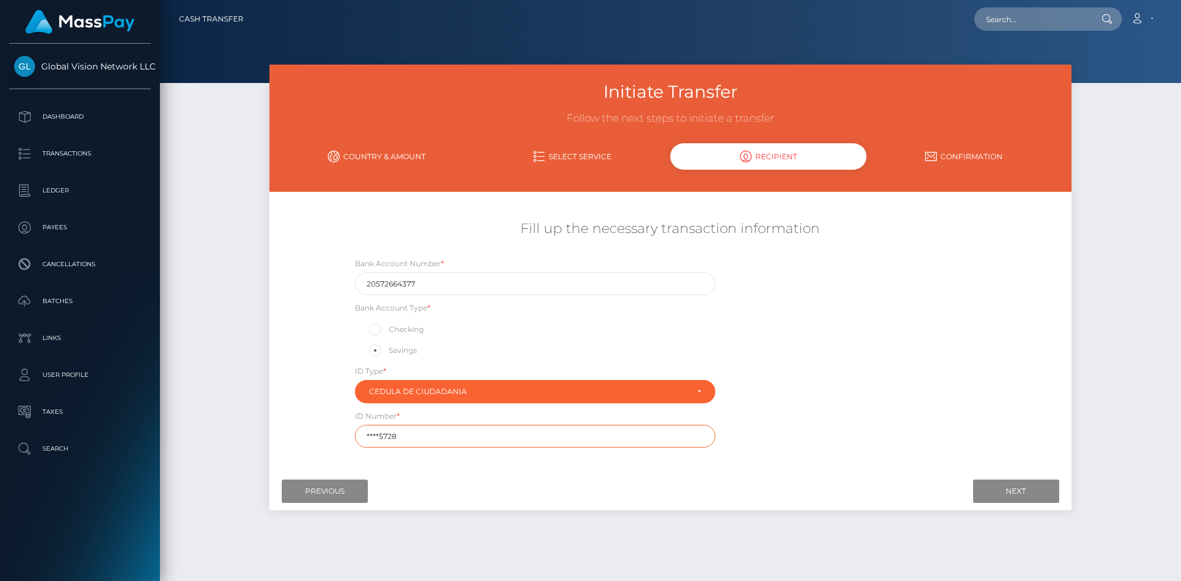
drag, startPoint x: 413, startPoint y: 430, endPoint x: -620, endPoint y: 561, distance: 1041.3
click at [0, 561] on html "Global Vision Network LLC Dashboard Transactions Ledger Payees" at bounding box center [590, 290] width 1181 height 581
paste input "5170"
type input "51705728"
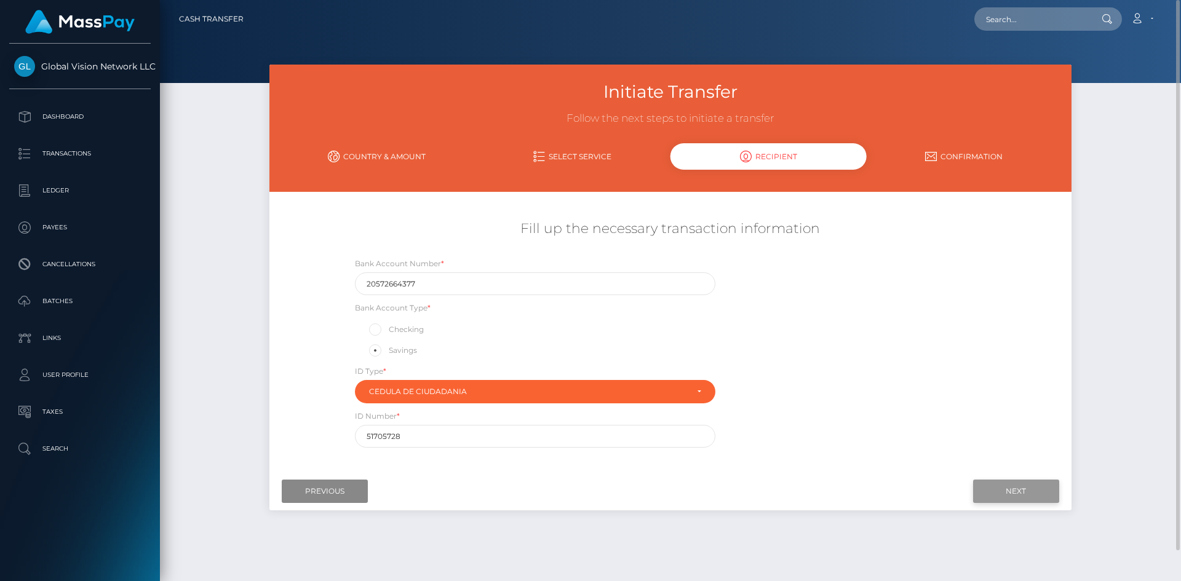
click at [1028, 494] on input "Next" at bounding box center [1016, 491] width 86 height 23
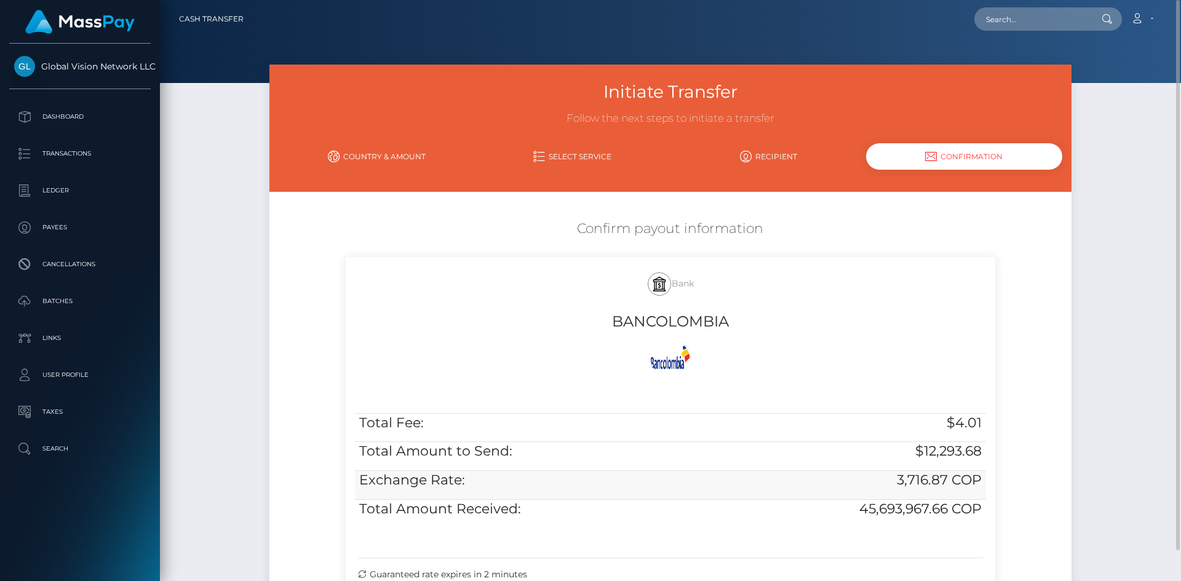
scroll to position [149, 0]
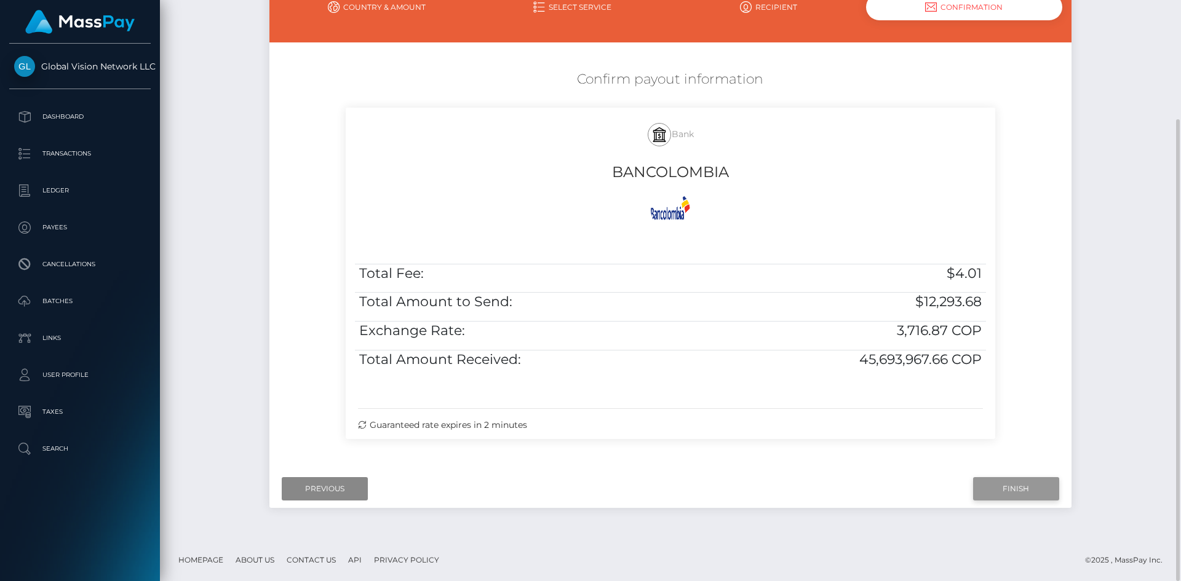
click at [1031, 481] on input "Finish" at bounding box center [1016, 488] width 86 height 23
click at [851, 171] on h4 "BANCOLOMBIA" at bounding box center [670, 173] width 631 height 22
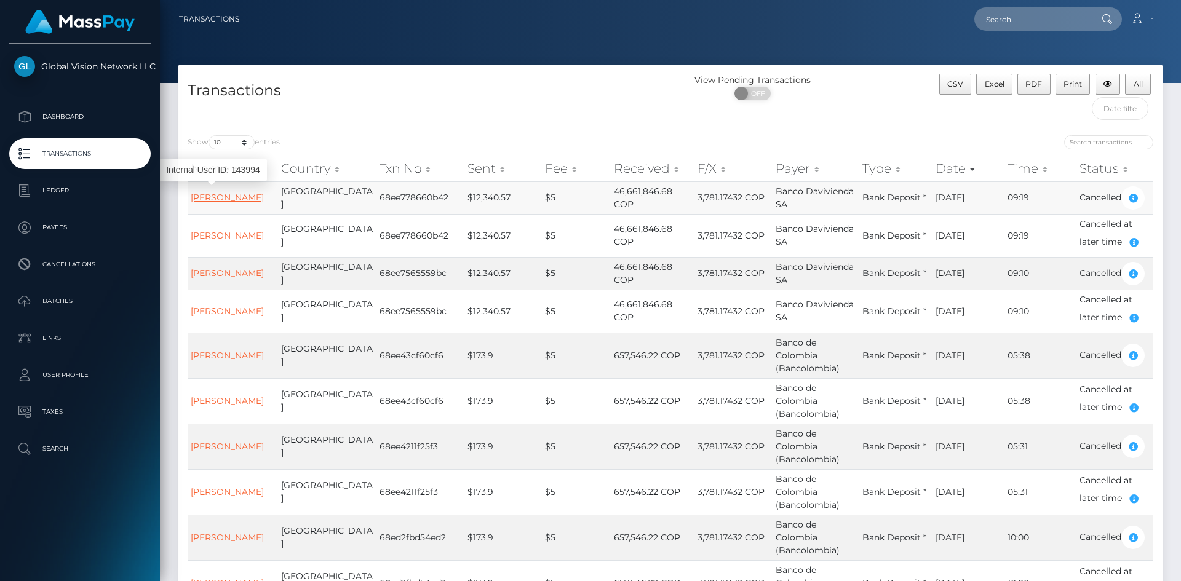
click at [201, 203] on link "[PERSON_NAME]" at bounding box center [227, 197] width 73 height 11
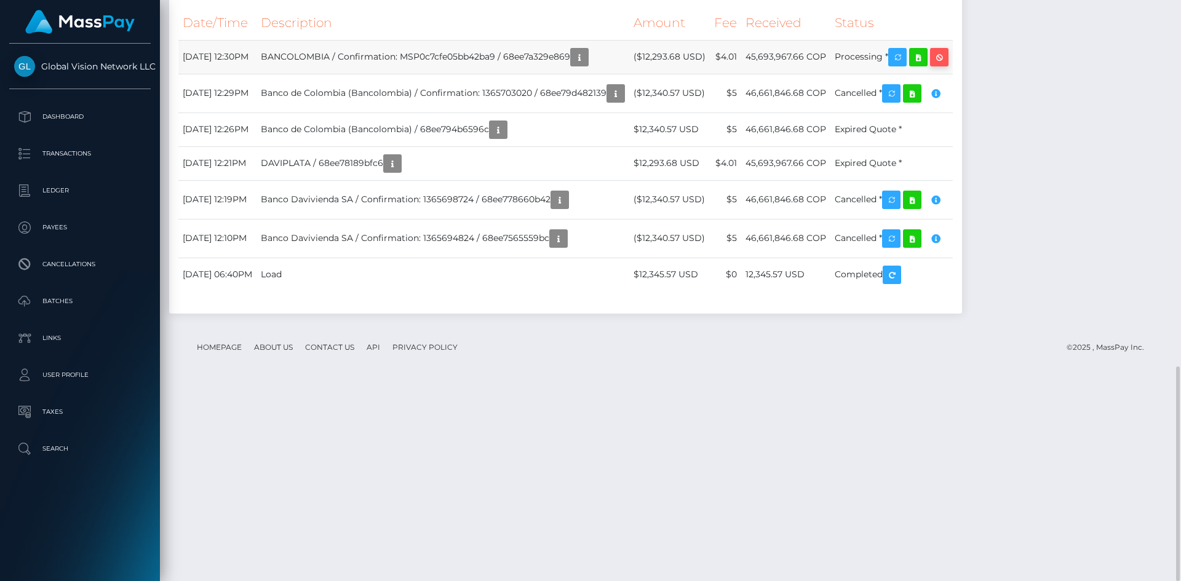
scroll to position [148, 316]
click at [946, 65] on icon "button" at bounding box center [939, 57] width 15 height 15
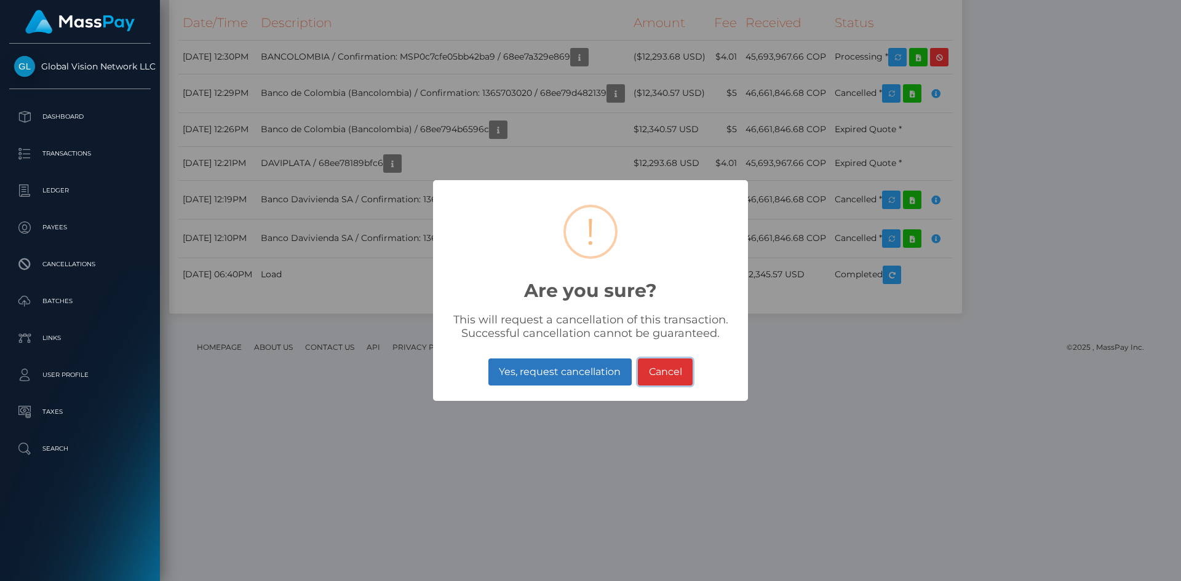
drag, startPoint x: 661, startPoint y: 370, endPoint x: 502, endPoint y: 384, distance: 159.2
click at [502, 384] on div "Yes, request cancellation No Cancel" at bounding box center [590, 371] width 315 height 33
click at [546, 367] on button "Yes, request cancellation" at bounding box center [559, 372] width 143 height 27
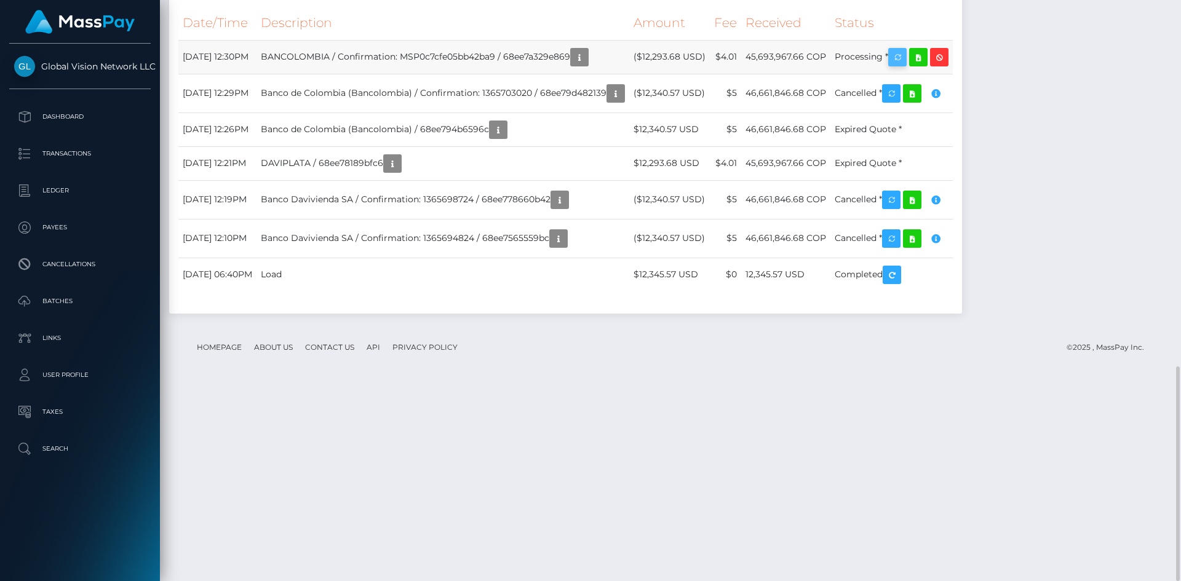
scroll to position [148, 316]
click at [905, 65] on icon "button" at bounding box center [897, 57] width 15 height 15
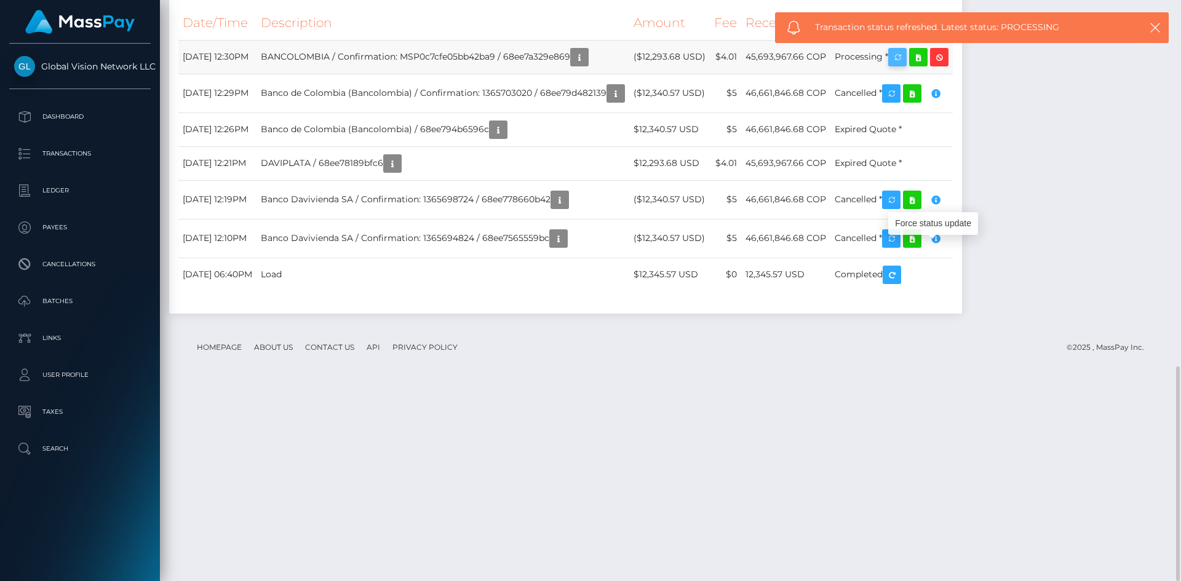
click at [905, 65] on icon "button" at bounding box center [897, 57] width 15 height 15
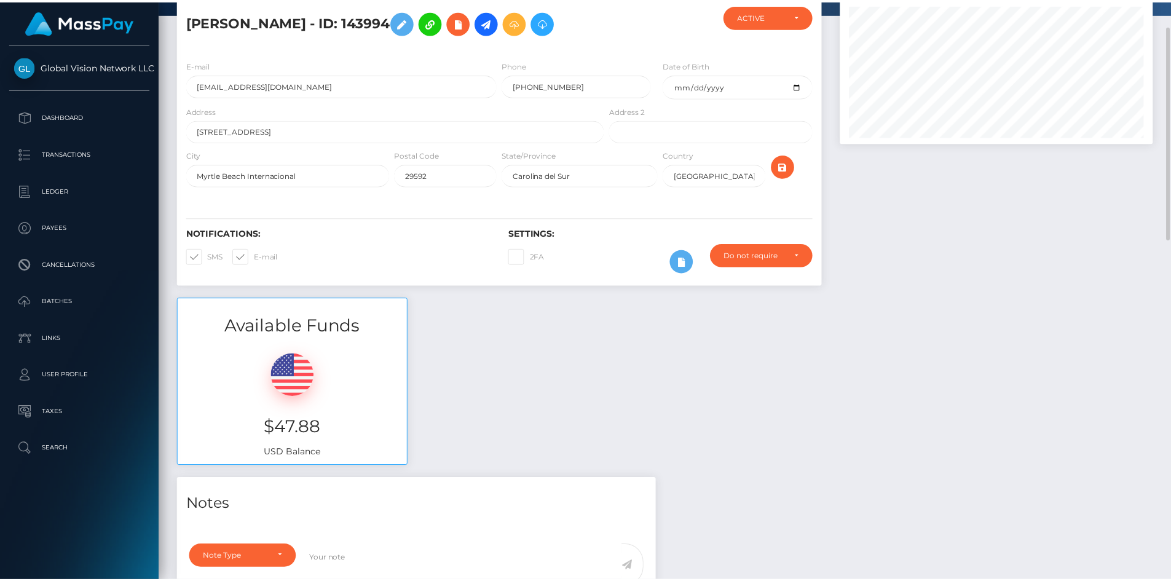
scroll to position [614795, 614630]
